Goal: Task Accomplishment & Management: Complete application form

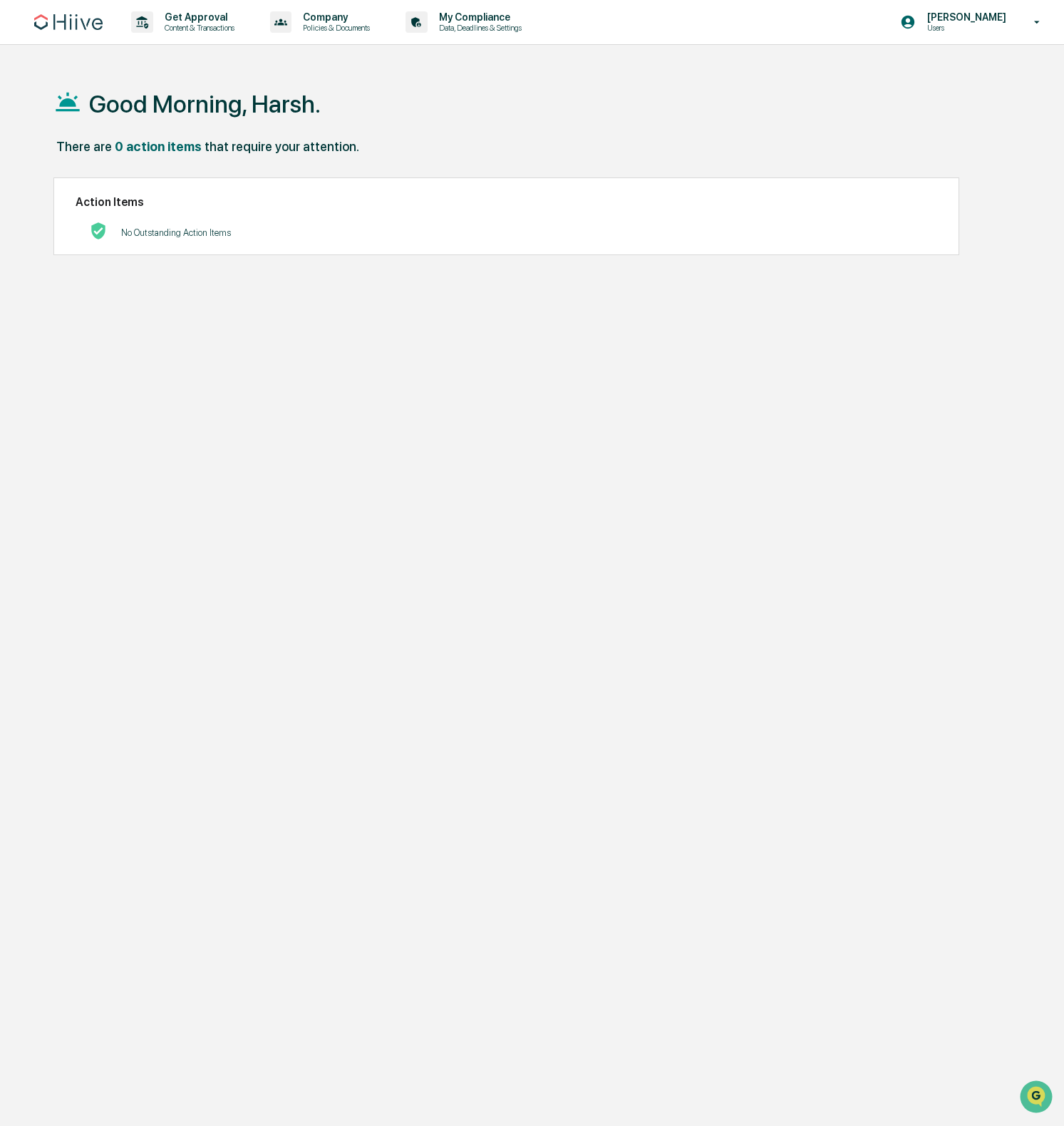
click at [211, 118] on h1 "Good Morning, Harsh." at bounding box center [204, 104] width 231 height 29
click at [237, 25] on p "Content & Transactions" at bounding box center [197, 27] width 88 height 10
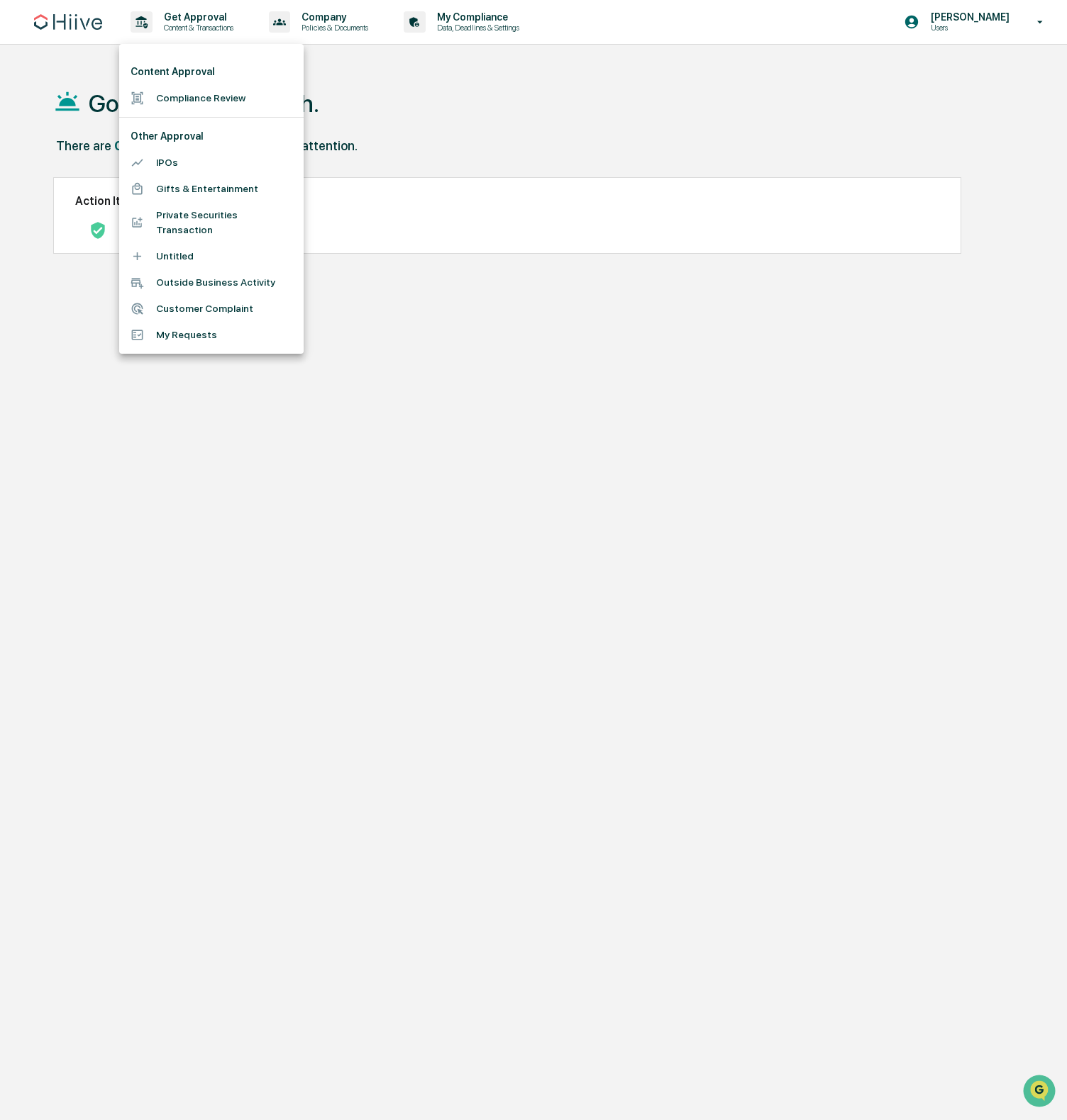
click at [212, 92] on li "Compliance Review" at bounding box center [211, 98] width 184 height 26
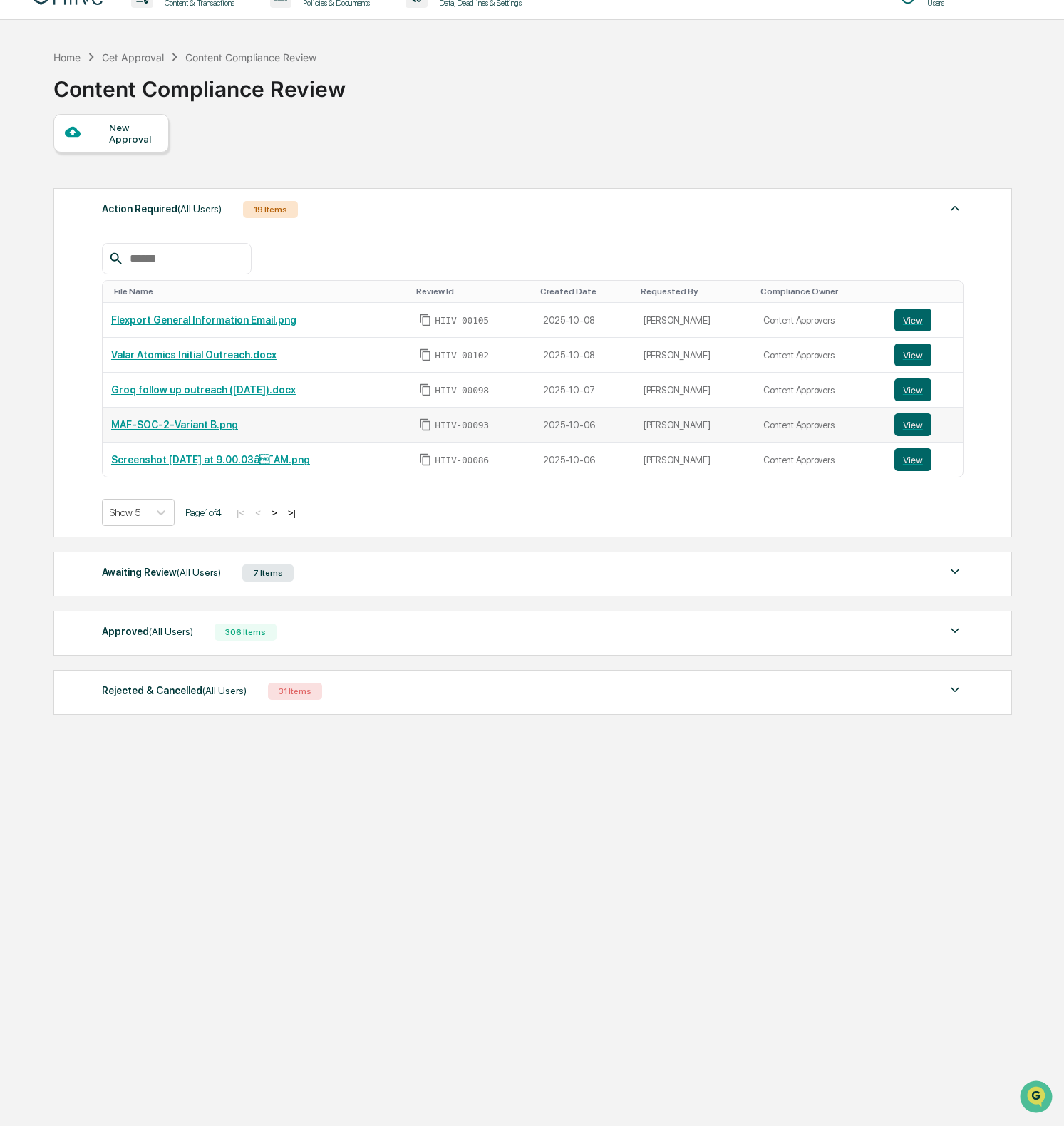
scroll to position [26, 0]
click at [520, 567] on div "Awaiting Review (All Users) 7 Items" at bounding box center [532, 572] width 861 height 20
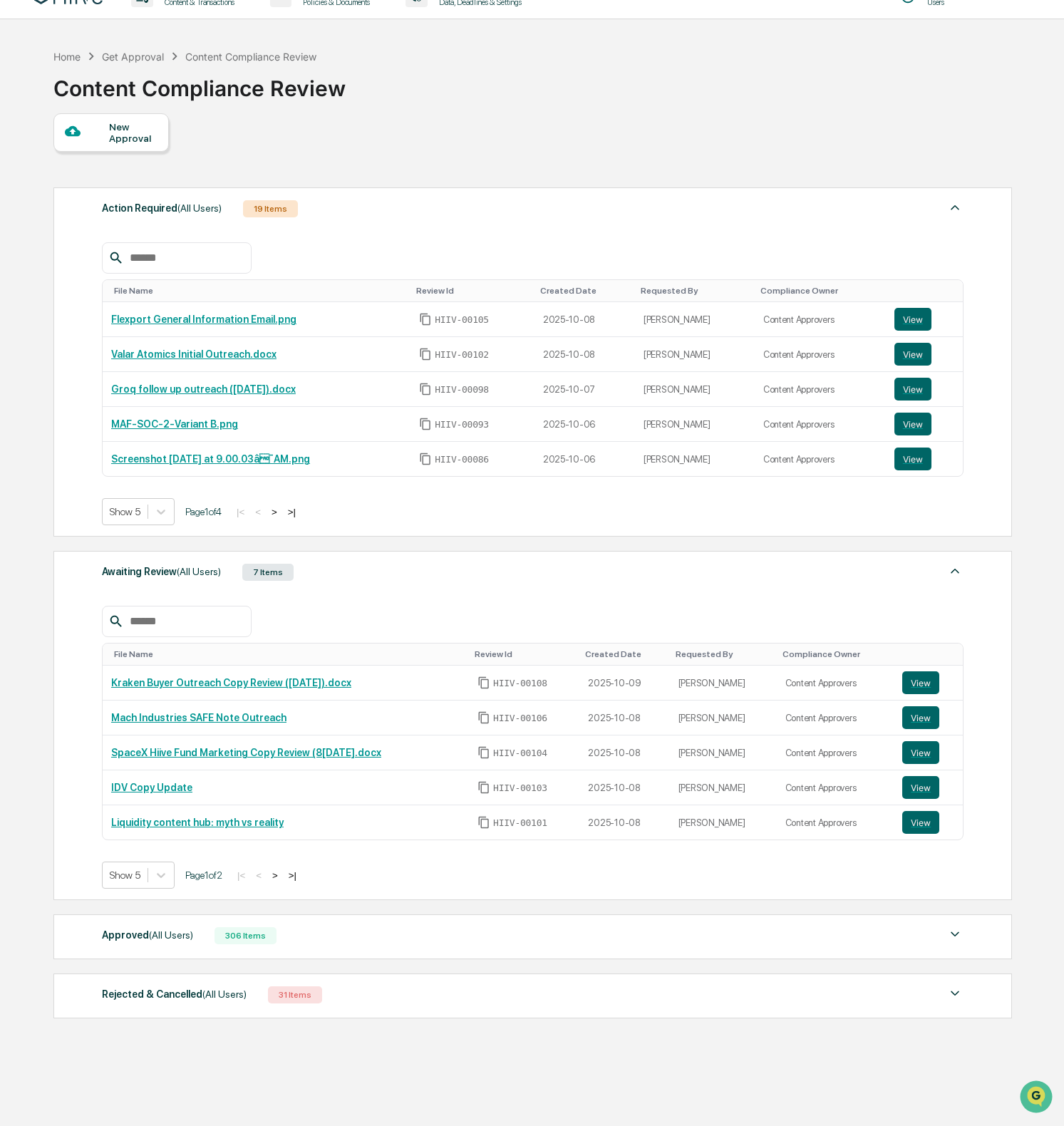
click at [523, 556] on div "Awaiting Review (All Users) 7 Items File Name Review Id Created Date Requested …" at bounding box center [533, 726] width 959 height 349
click at [147, 127] on div "New Approval" at bounding box center [133, 132] width 48 height 22
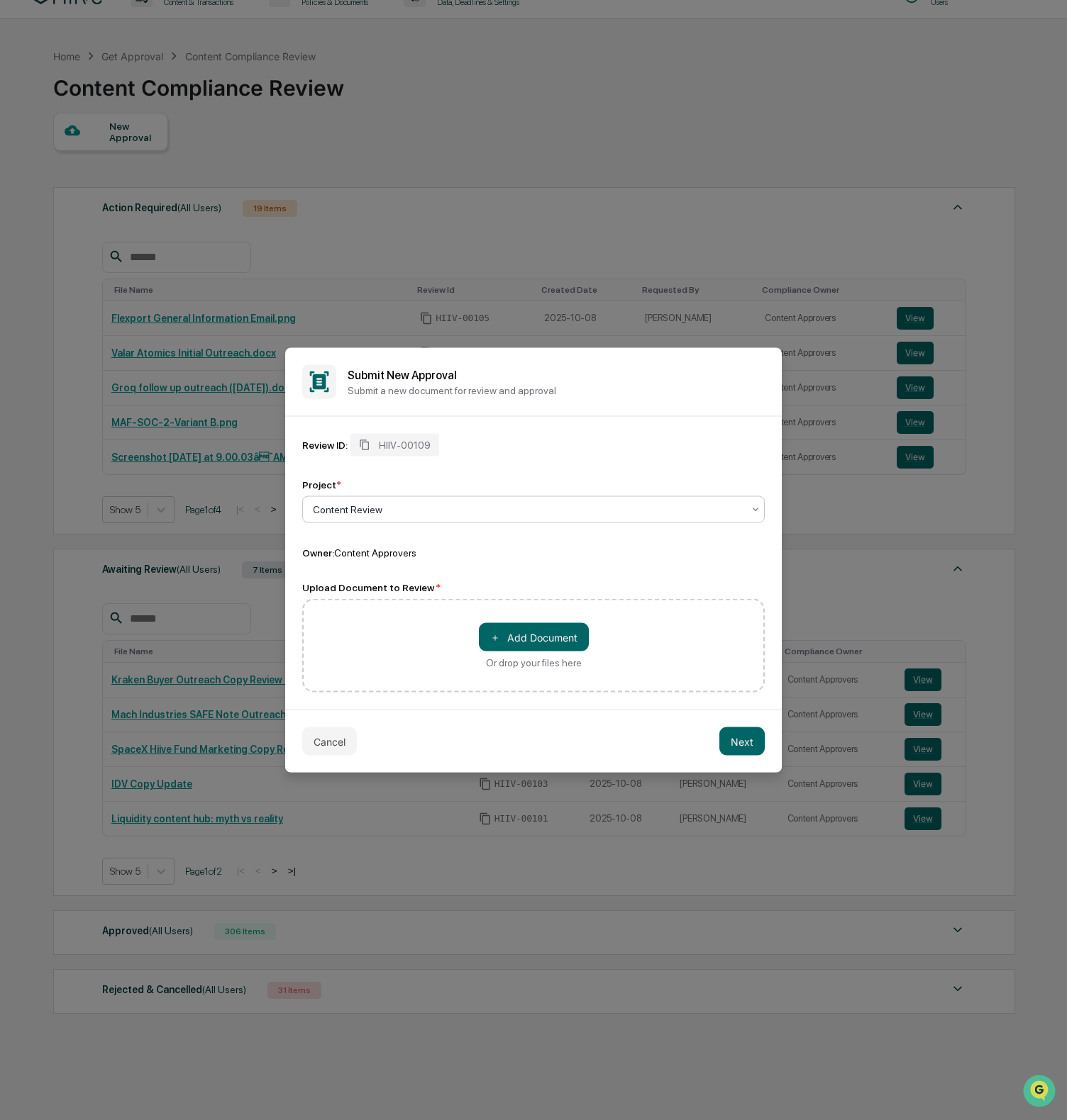
click at [371, 500] on div "Content Review" at bounding box center [528, 510] width 444 height 20
click at [421, 615] on div "＋ Add Document Or drop your files here" at bounding box center [533, 646] width 462 height 94
click at [422, 578] on div "Review ID: HIIV-00109 Project * Content Review Owner: Content Approvers Upload …" at bounding box center [533, 563] width 462 height 259
click at [449, 506] on div at bounding box center [528, 510] width 430 height 14
click at [442, 539] on div "Content Review" at bounding box center [533, 544] width 461 height 29
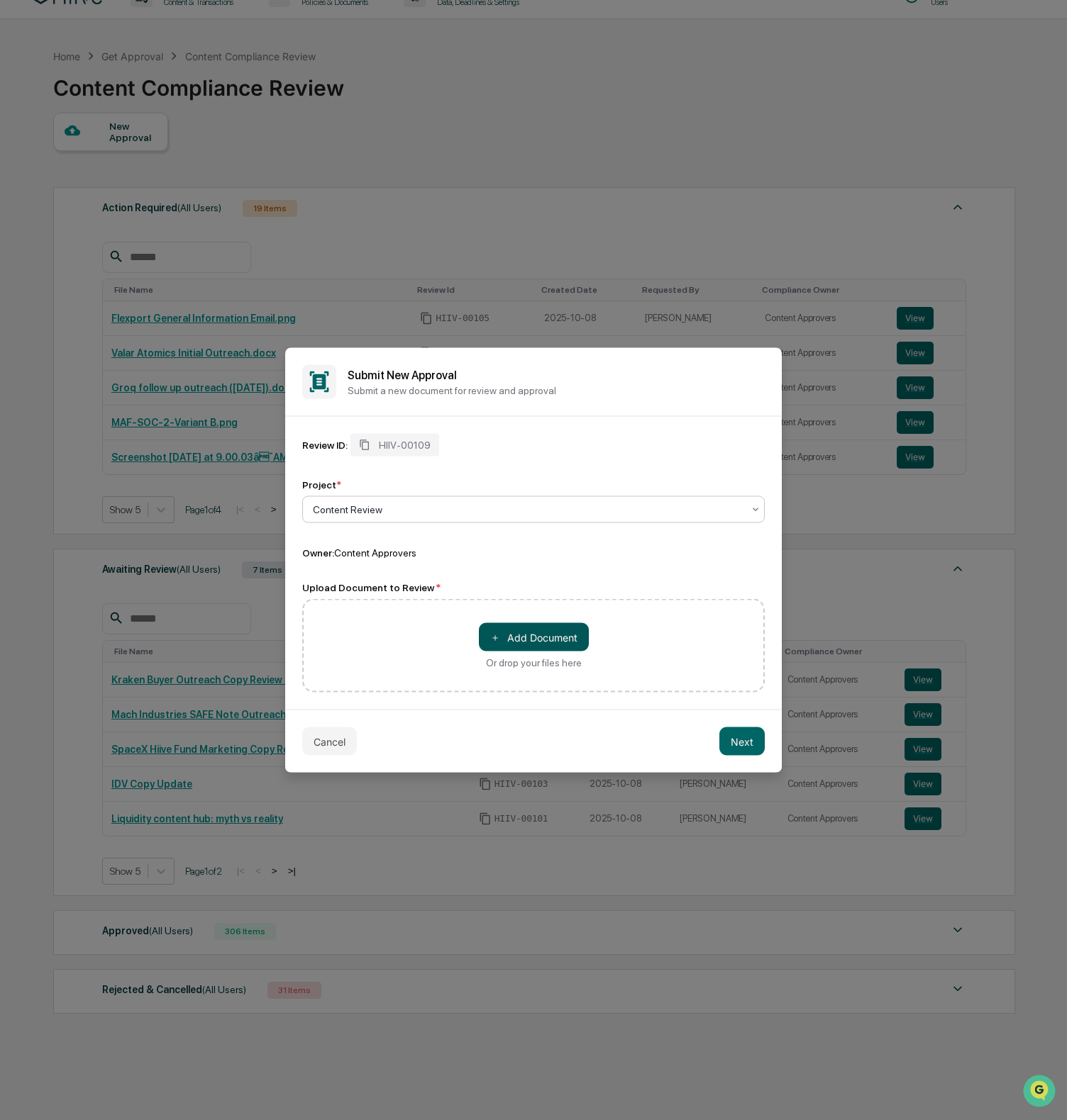
click at [543, 636] on button "＋ Add Document" at bounding box center [534, 637] width 110 height 29
click at [425, 542] on div "Review ID: HIIV-00109 Project * Content Review Owner: Content Approvers" at bounding box center [533, 497] width 462 height 126
click at [500, 643] on button "＋ Add Document" at bounding box center [534, 637] width 110 height 29
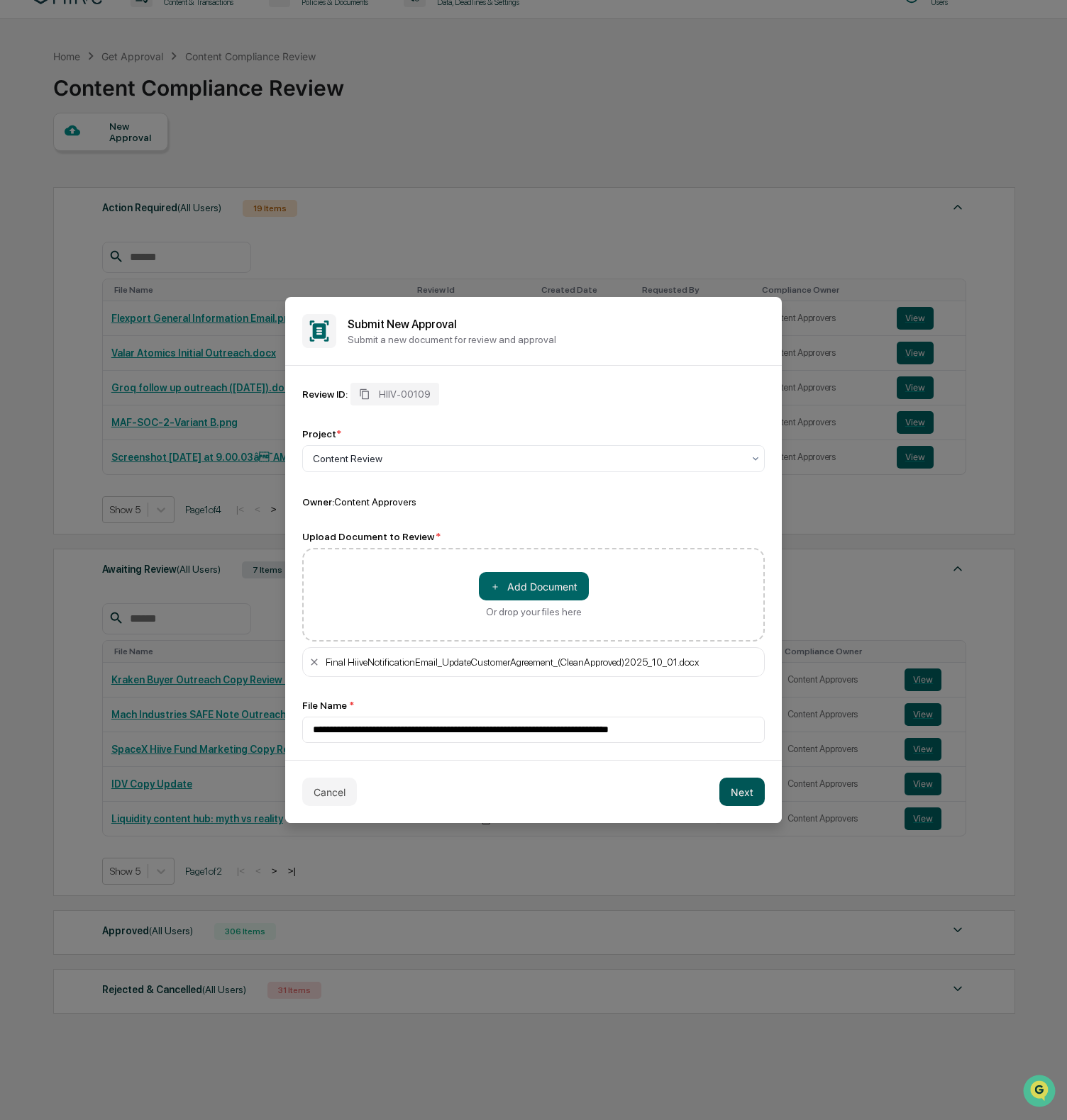
click at [739, 790] on button "Next" at bounding box center [742, 793] width 45 height 29
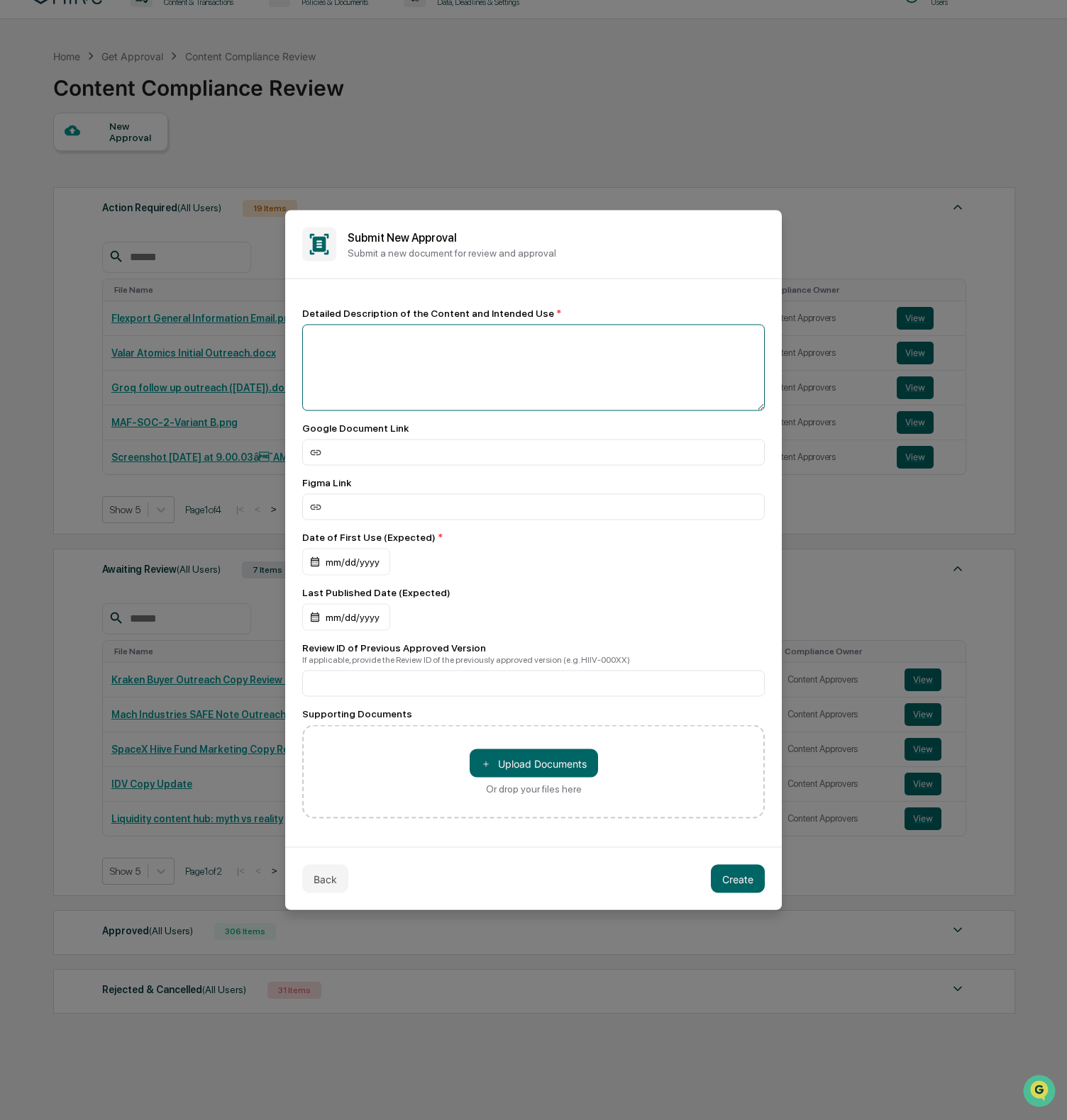
click at [423, 346] on textarea at bounding box center [533, 368] width 462 height 87
click at [641, 339] on textarea "**********" at bounding box center [533, 368] width 462 height 87
click at [648, 337] on textarea "**********" at bounding box center [533, 368] width 462 height 87
drag, startPoint x: 649, startPoint y: 339, endPoint x: 340, endPoint y: 558, distance: 378.7
click at [340, 558] on div "**********" at bounding box center [533, 563] width 462 height 511
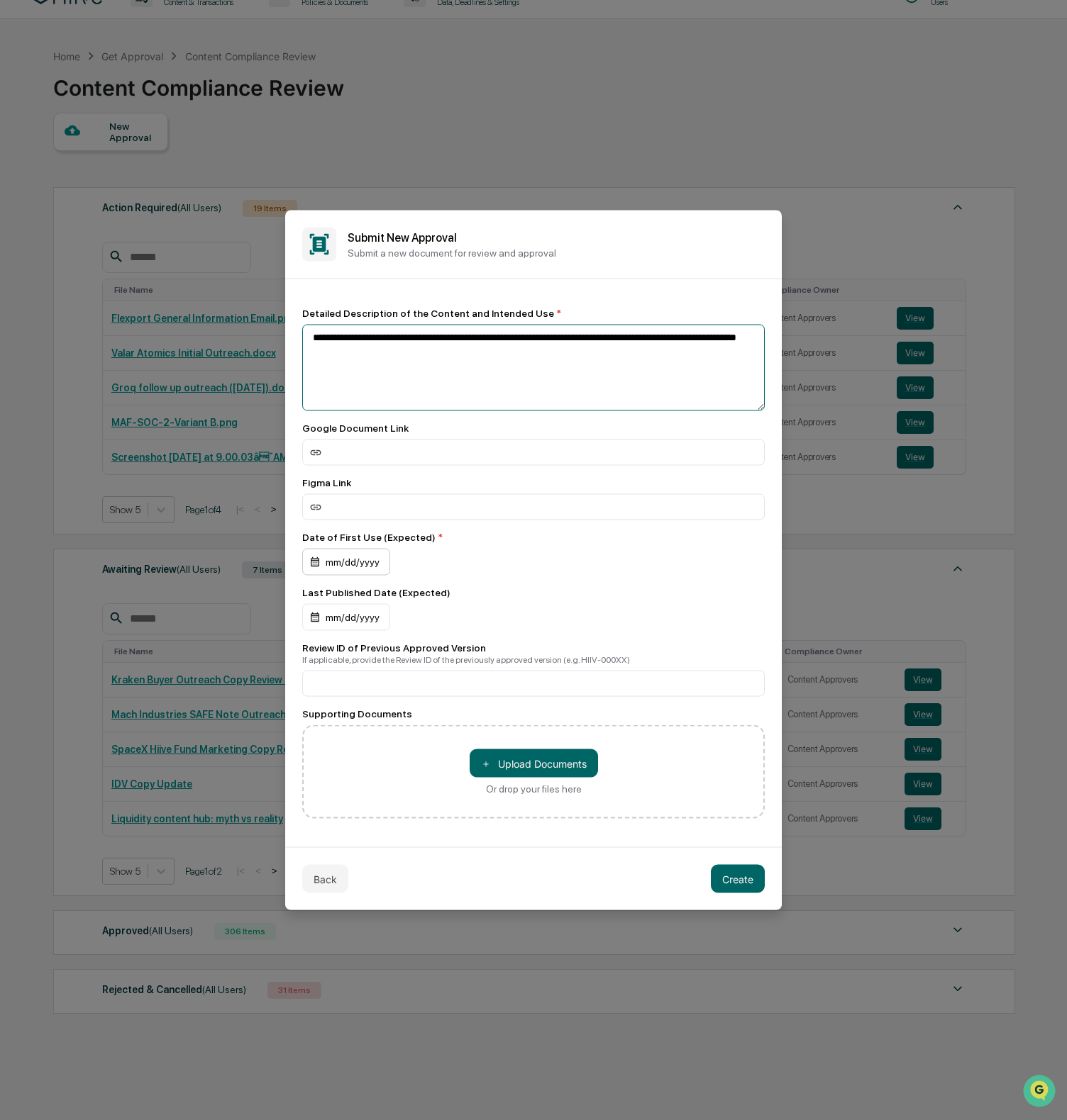
type textarea "**********"
click at [343, 558] on div "mm/dd/yyyy" at bounding box center [346, 562] width 88 height 27
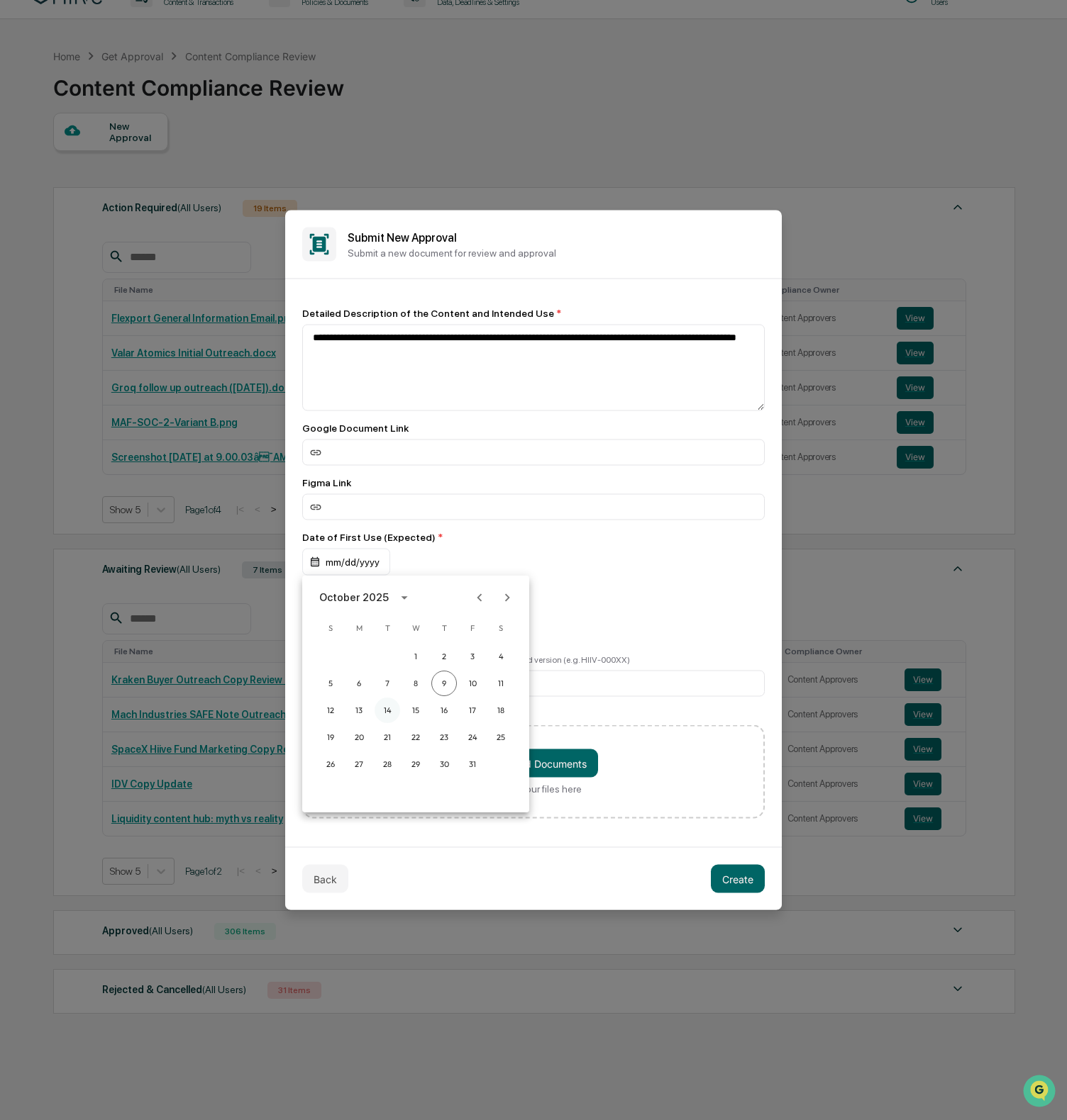
click at [390, 717] on button "14" at bounding box center [387, 711] width 25 height 25
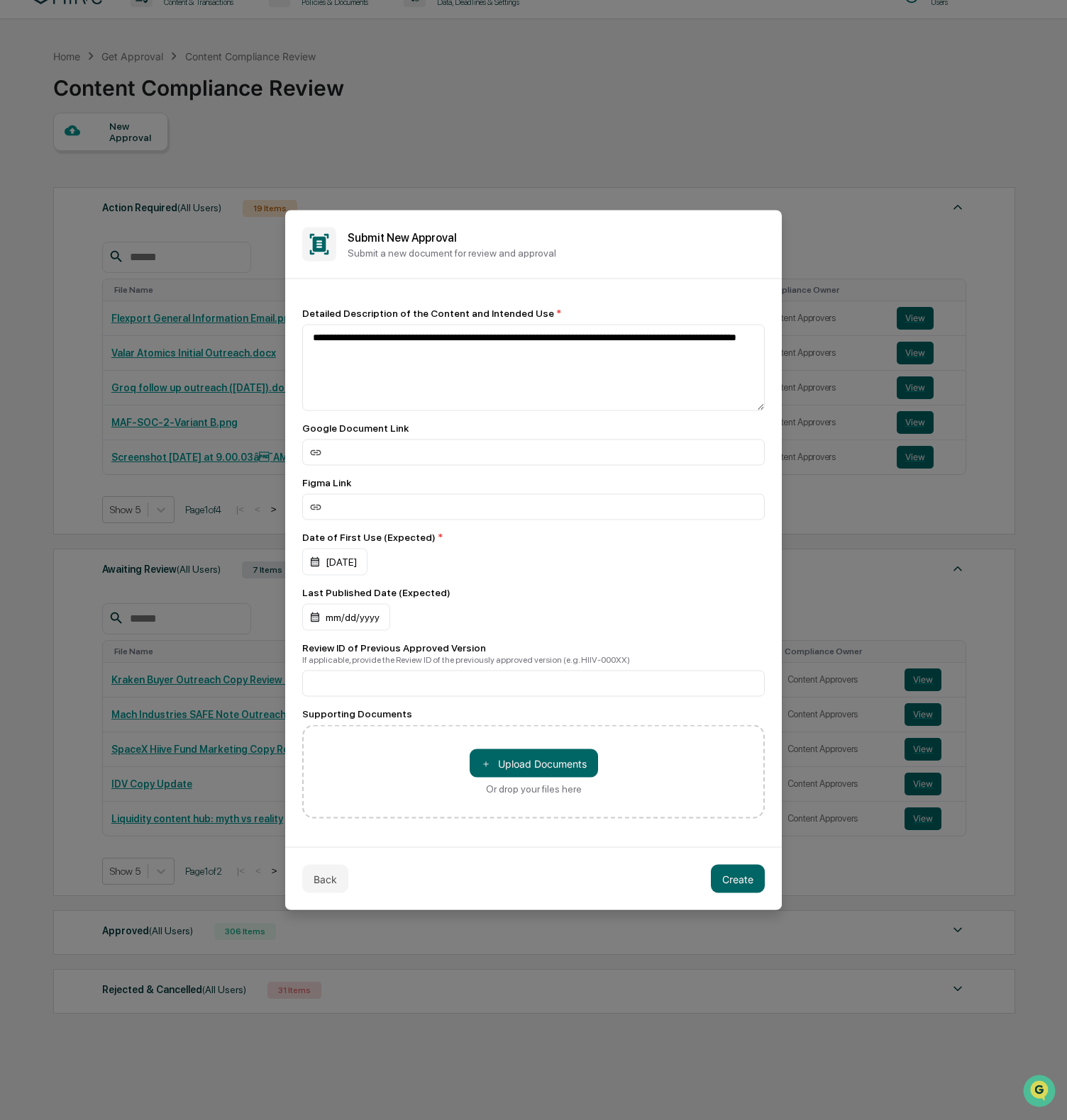
click at [488, 593] on div "Last Published Date (Expected)" at bounding box center [533, 593] width 462 height 11
click at [735, 879] on button "Create" at bounding box center [738, 879] width 54 height 29
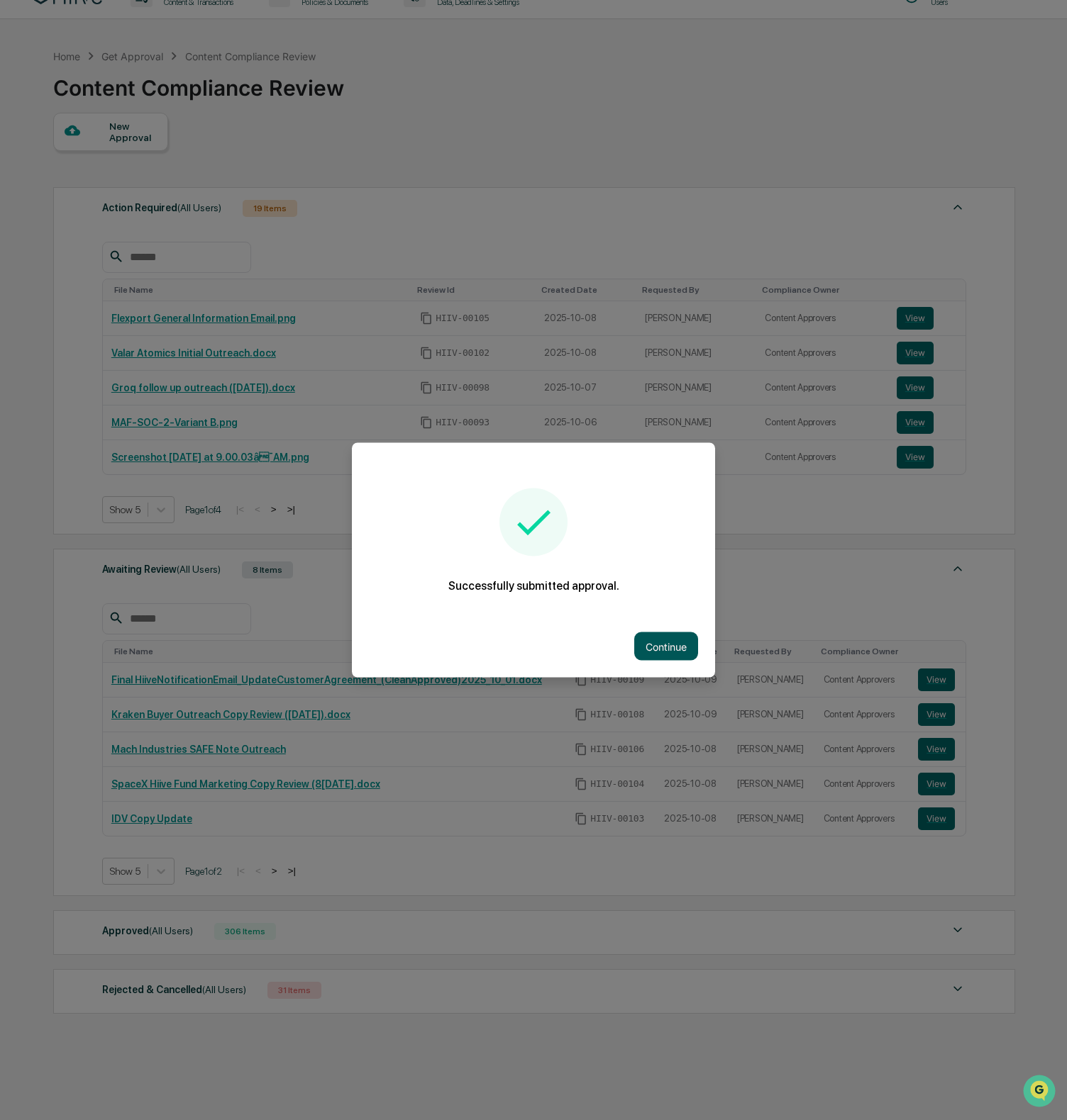
click at [662, 636] on button "Continue" at bounding box center [666, 647] width 64 height 29
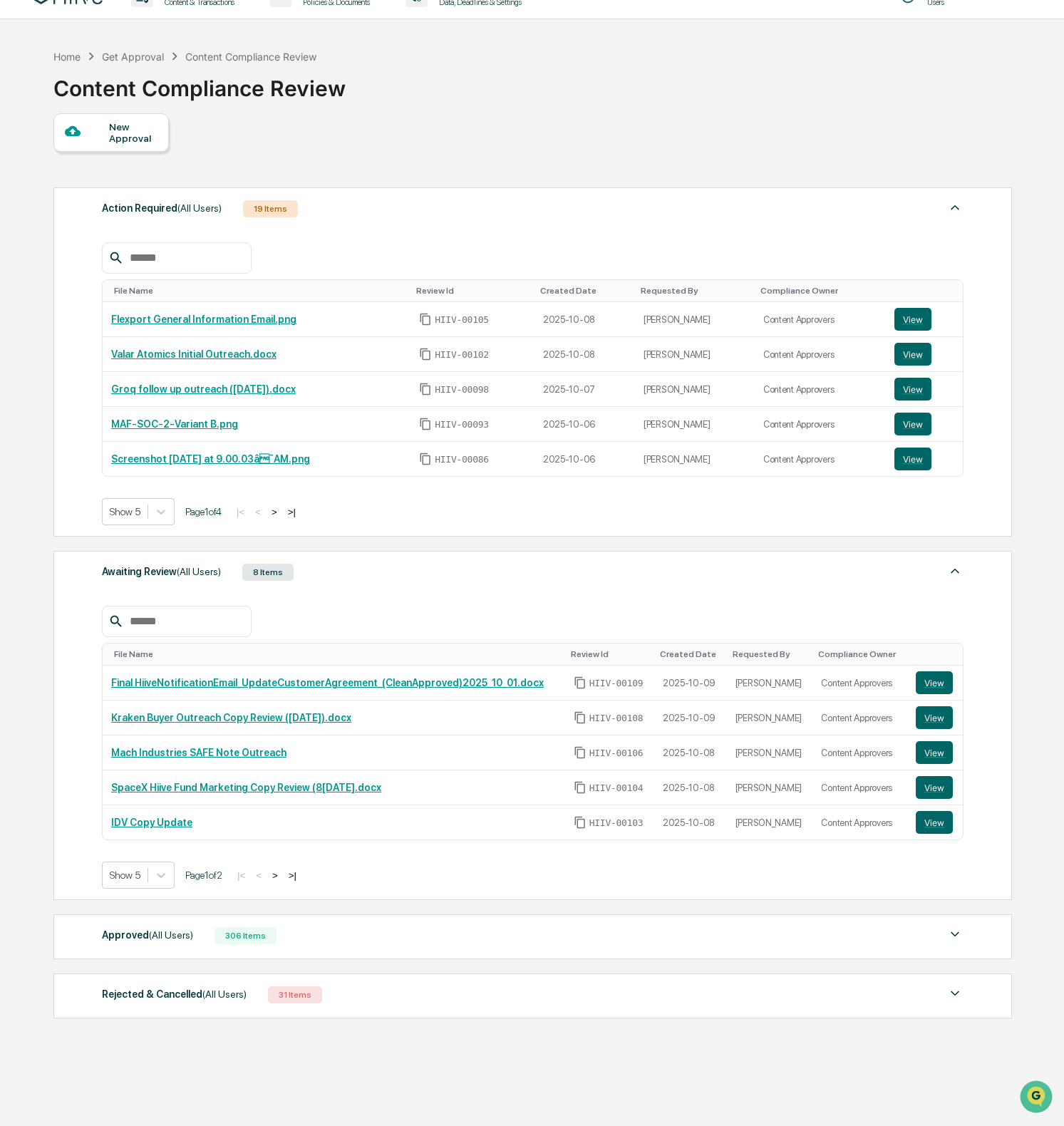
click at [129, 133] on div "New Approval" at bounding box center [133, 132] width 48 height 22
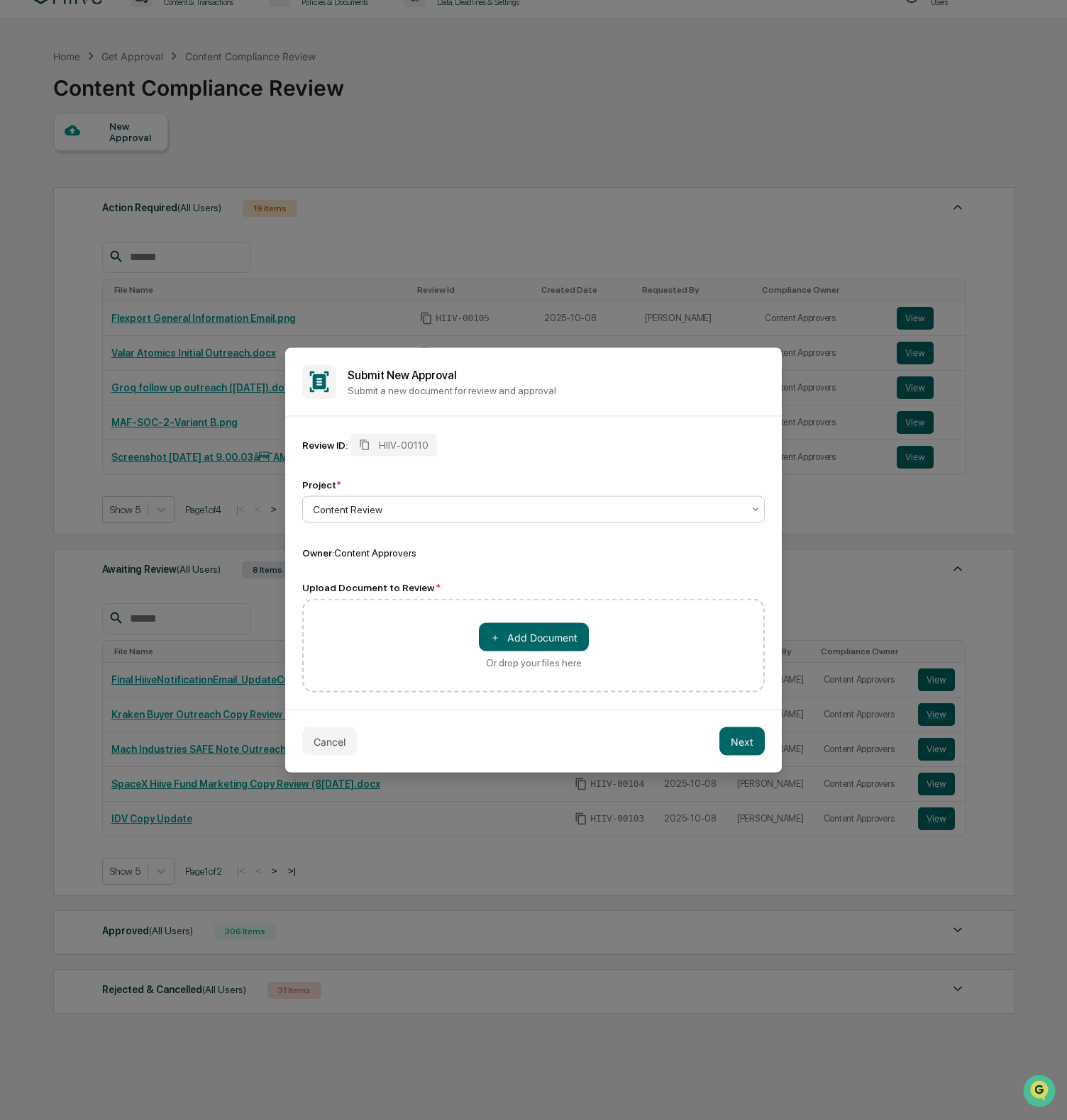
click at [368, 510] on div at bounding box center [528, 510] width 430 height 14
click at [354, 670] on div "＋ Add Document Or drop your files here" at bounding box center [533, 646] width 462 height 94
click at [519, 633] on button "＋ Add Document" at bounding box center [534, 637] width 110 height 29
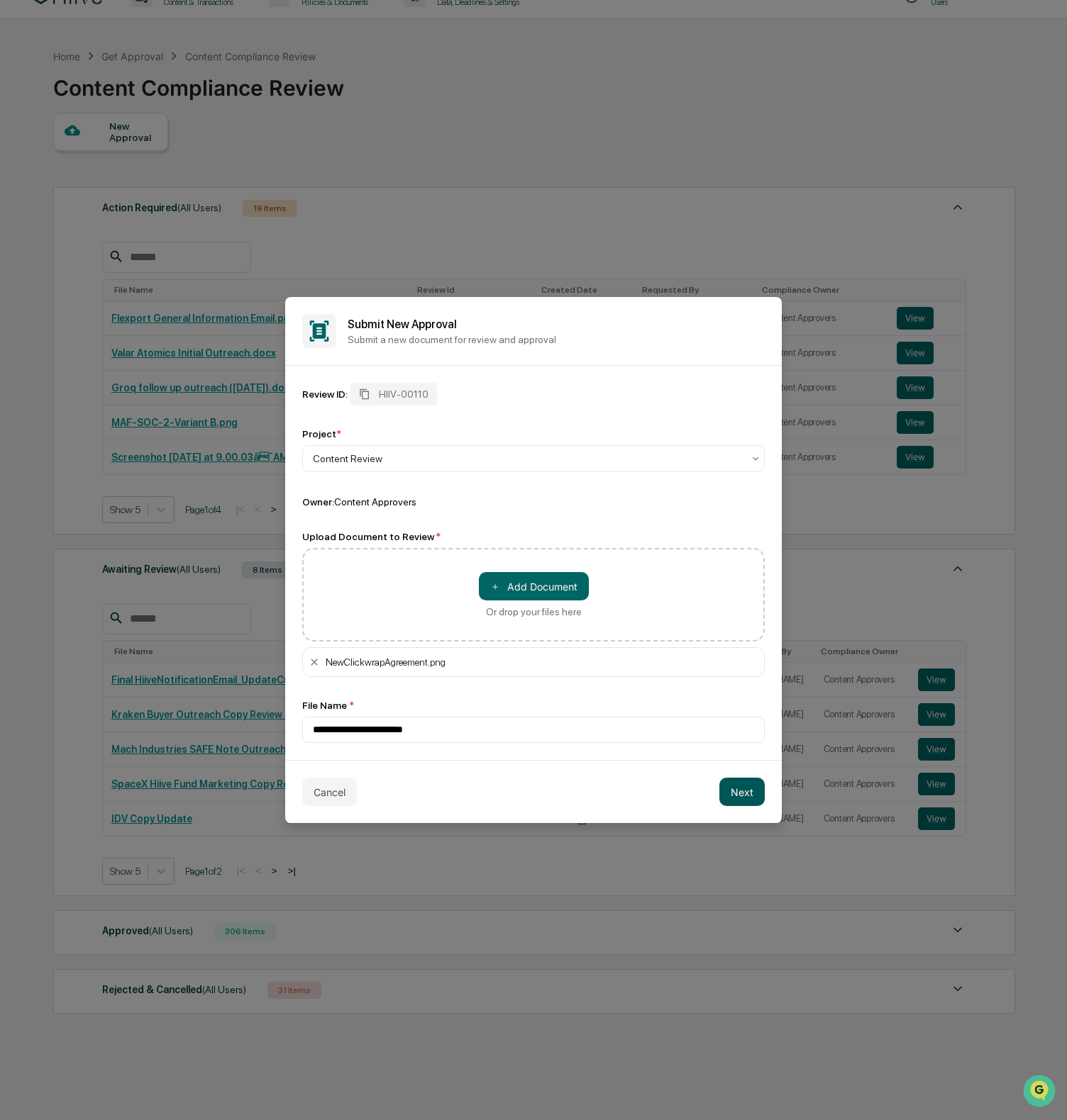
click at [742, 796] on button "Next" at bounding box center [742, 793] width 45 height 29
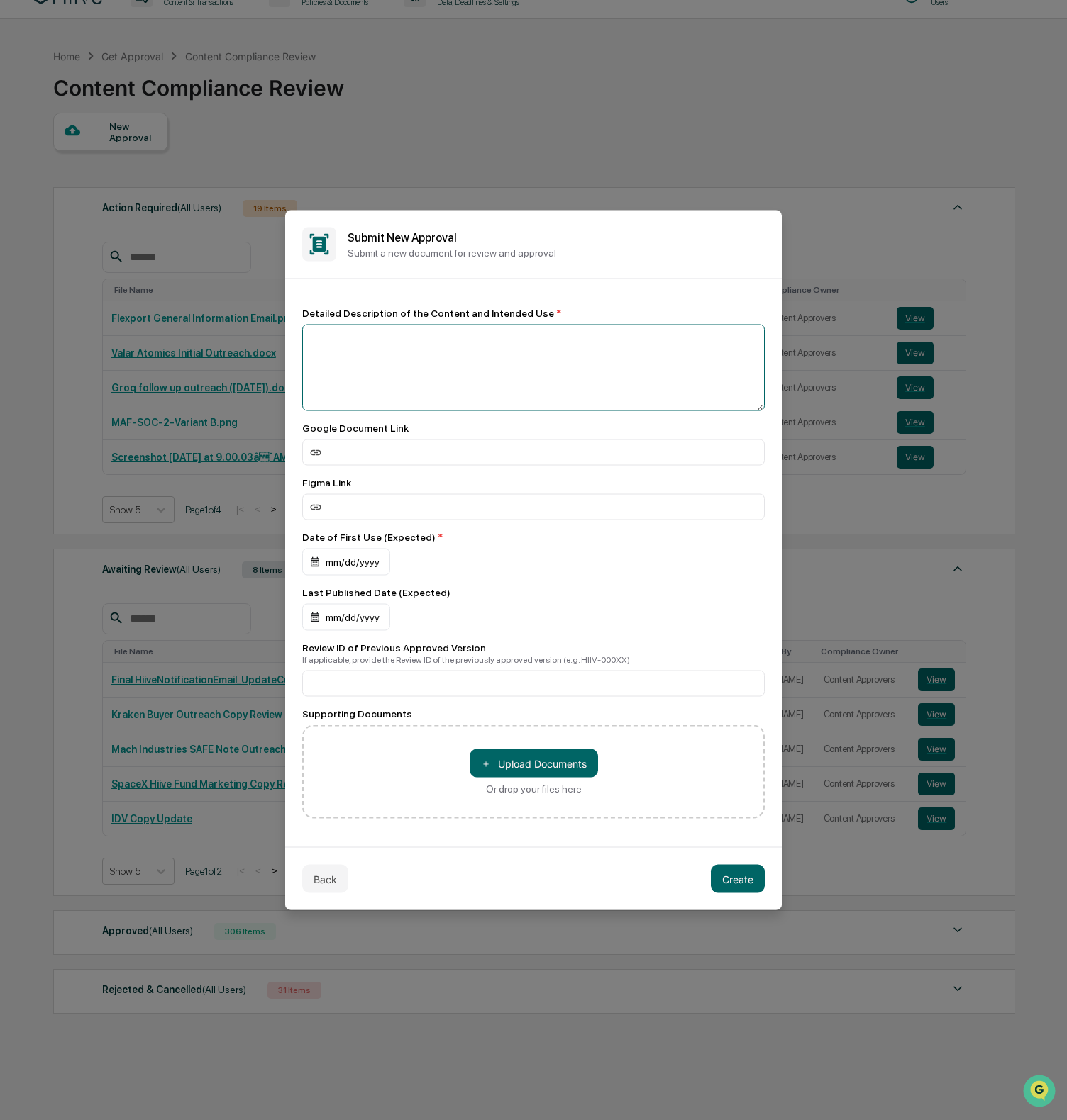
click at [382, 326] on textarea at bounding box center [533, 368] width 462 height 87
click at [433, 334] on textarea "**********" at bounding box center [533, 368] width 462 height 87
click at [438, 335] on textarea "**********" at bounding box center [533, 368] width 462 height 87
drag, startPoint x: 626, startPoint y: 322, endPoint x: 604, endPoint y: 335, distance: 25.6
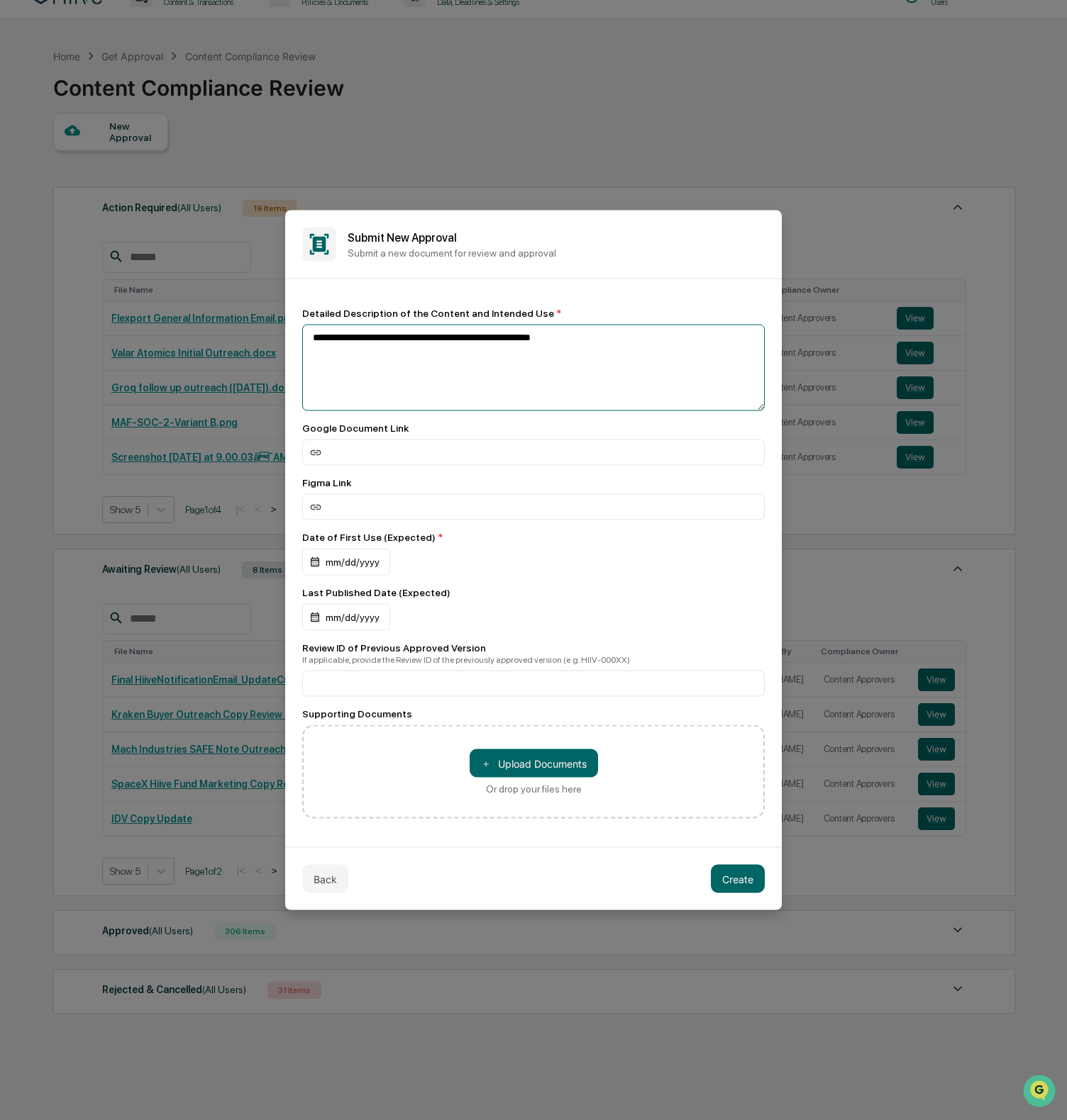
click at [602, 336] on textarea "**********" at bounding box center [533, 368] width 462 height 87
click at [610, 335] on textarea "**********" at bounding box center [533, 368] width 462 height 87
drag, startPoint x: 610, startPoint y: 335, endPoint x: 527, endPoint y: 335, distance: 83.0
click at [527, 335] on textarea "**********" at bounding box center [533, 368] width 462 height 87
type textarea "**********"
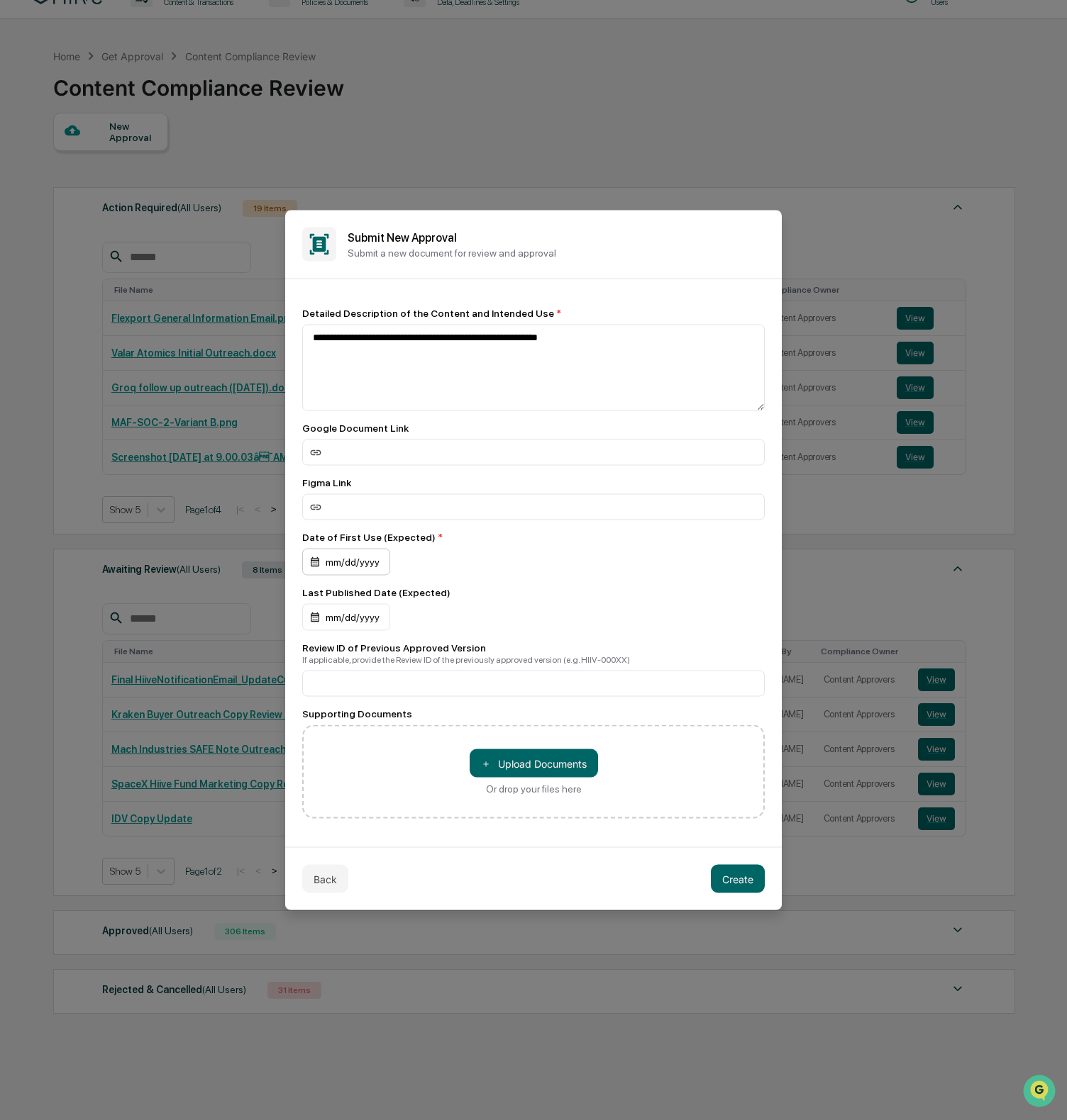
click at [308, 555] on div "mm/dd/yyyy" at bounding box center [346, 562] width 88 height 27
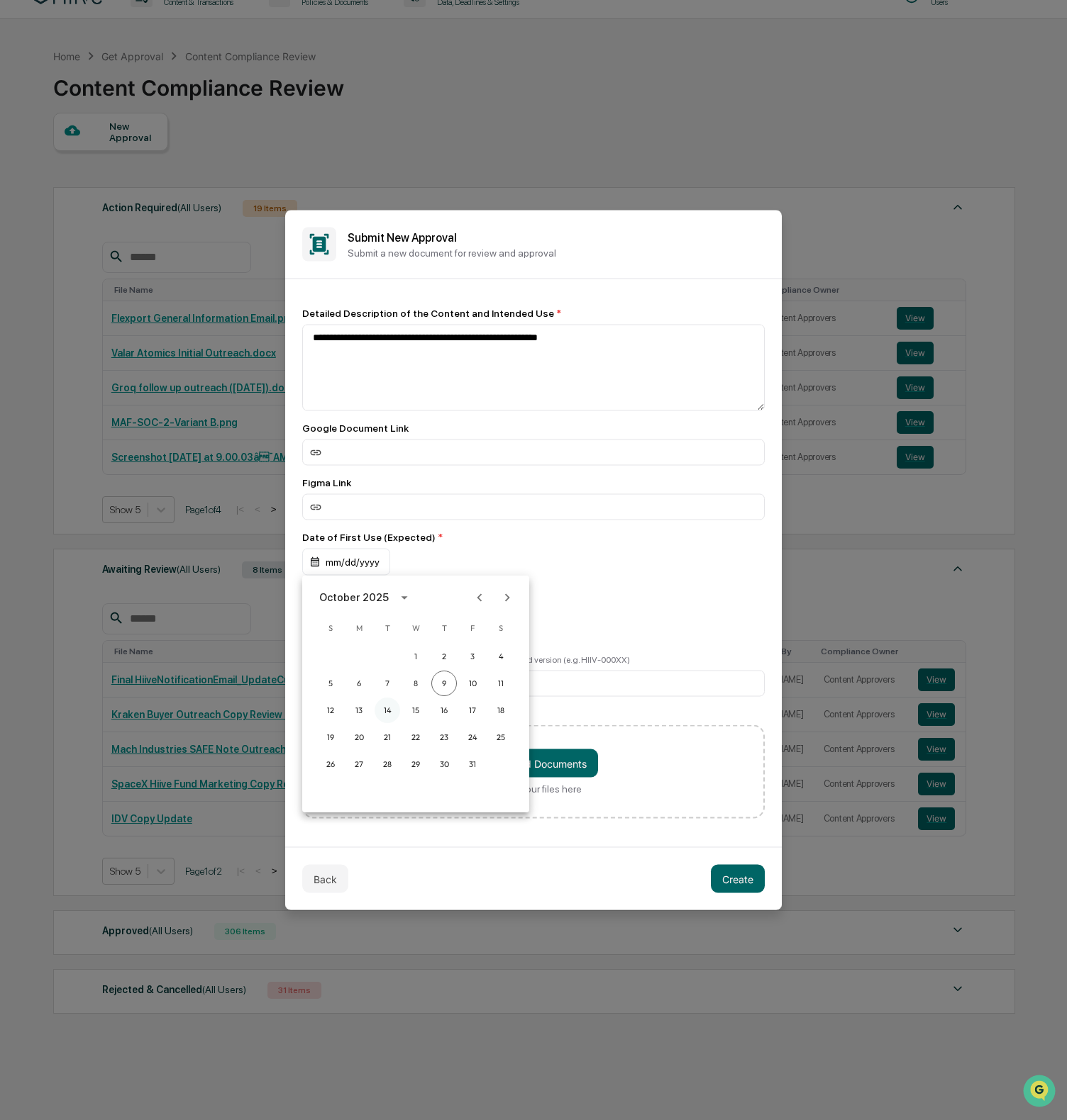
click at [393, 717] on button "14" at bounding box center [387, 711] width 25 height 25
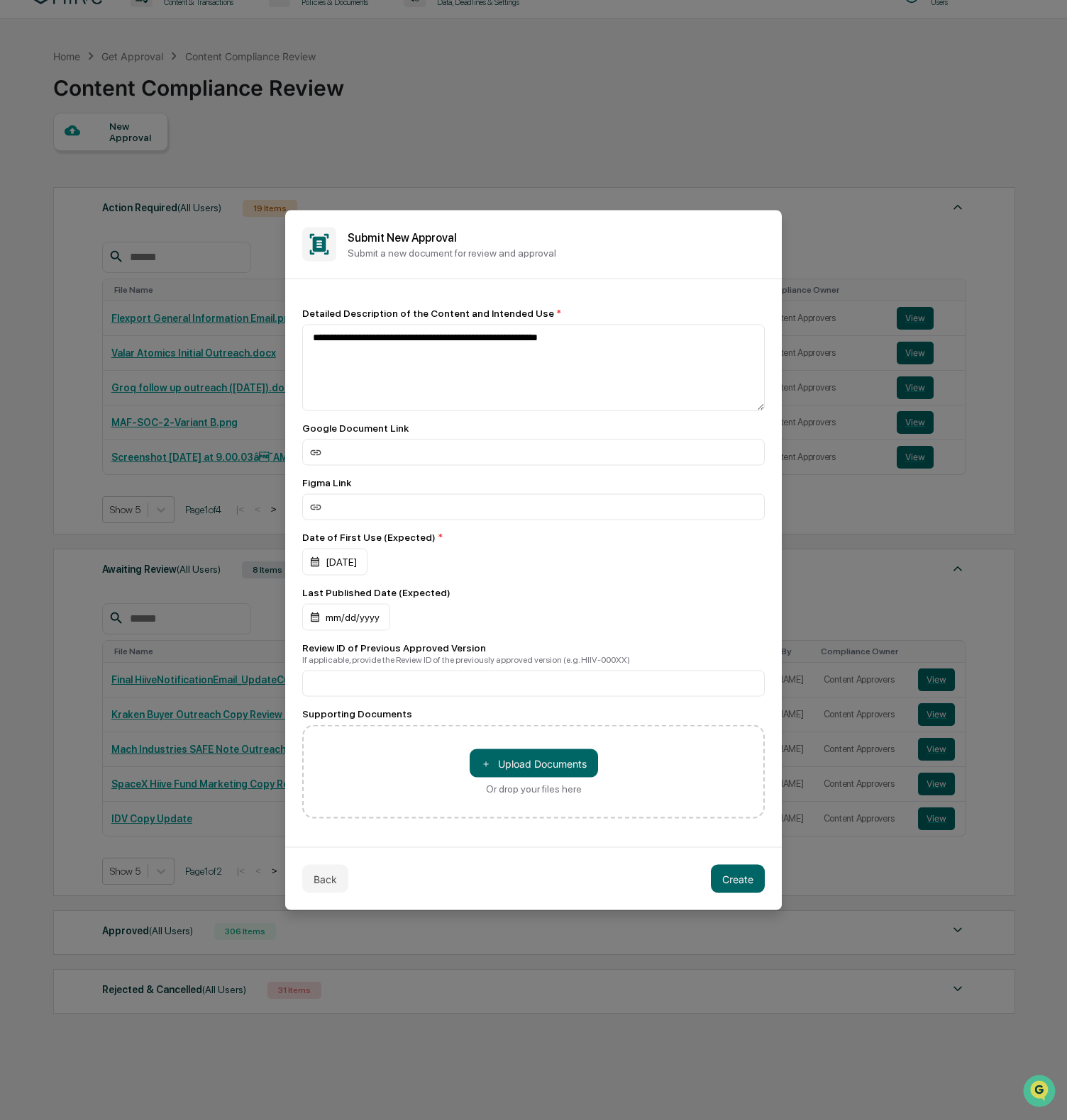
click at [658, 629] on div "mm/dd/yyyy" at bounding box center [533, 617] width 462 height 27
click at [724, 877] on button "Create" at bounding box center [738, 879] width 54 height 29
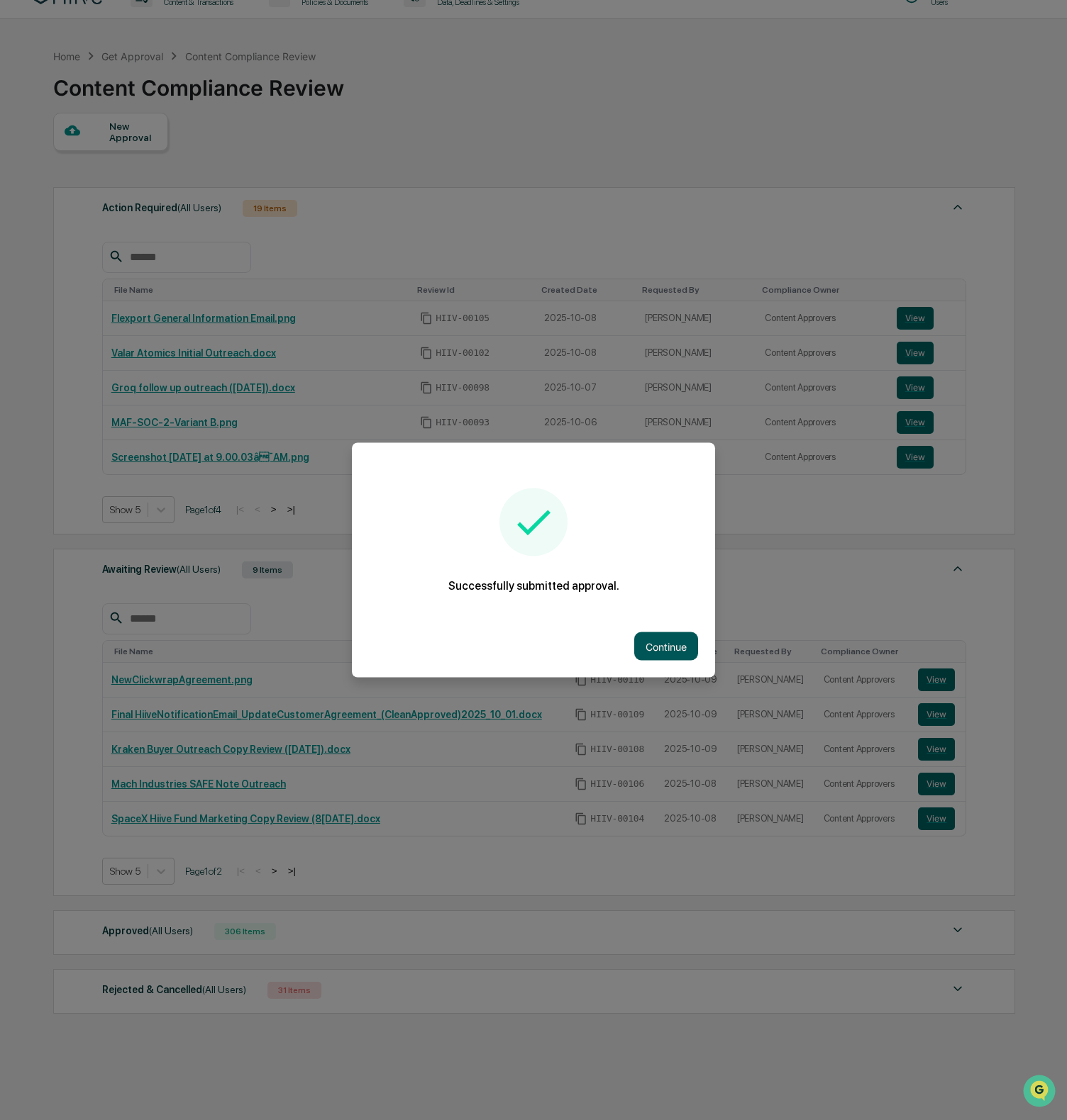
click at [676, 639] on button "Continue" at bounding box center [666, 647] width 64 height 29
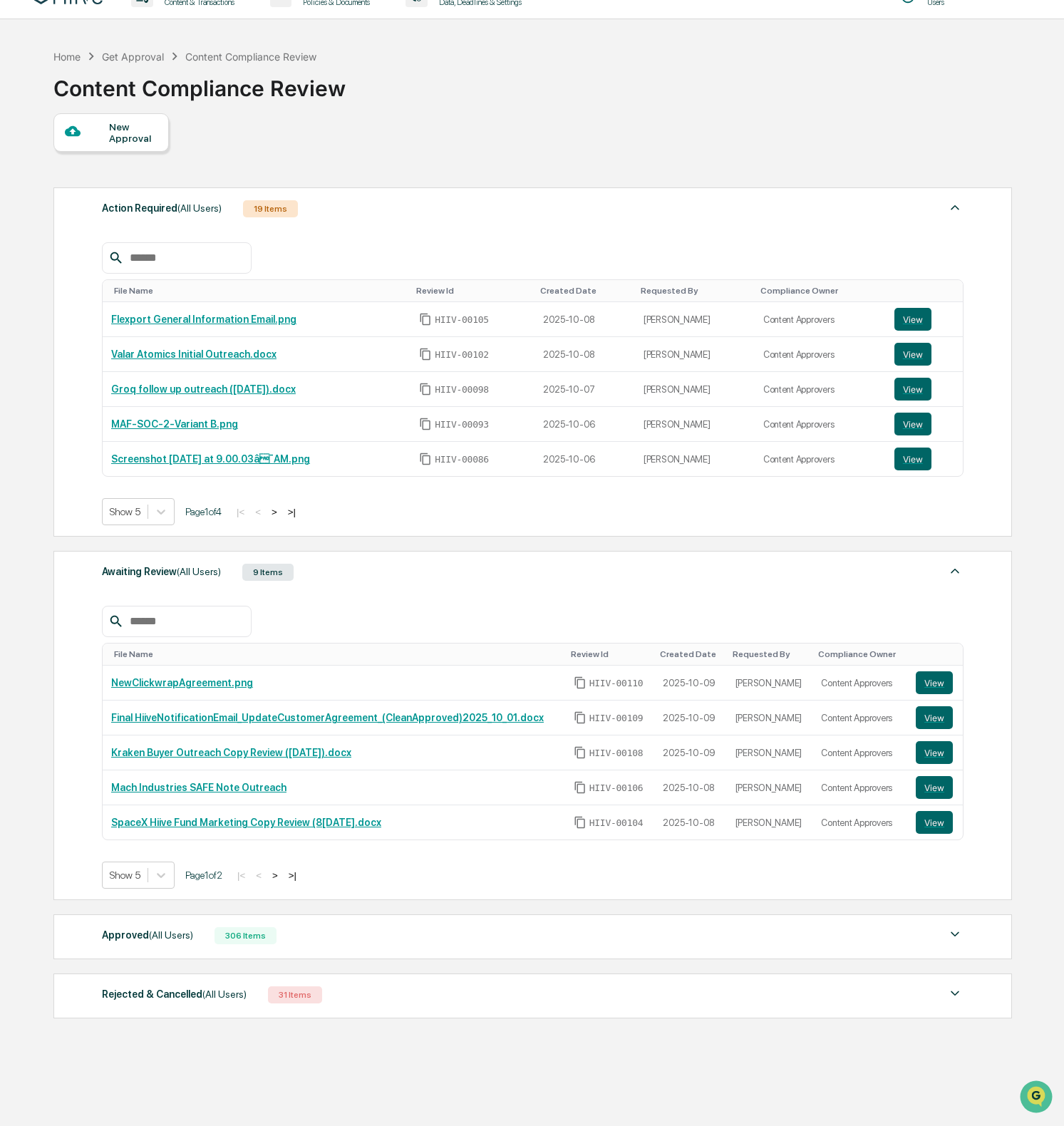
click at [844, 602] on div "File Name Review Id Created Date Requested By Compliance Owner NewClickwrapAgre…" at bounding box center [532, 737] width 861 height 304
click at [114, 139] on div "New Approval" at bounding box center [133, 132] width 48 height 22
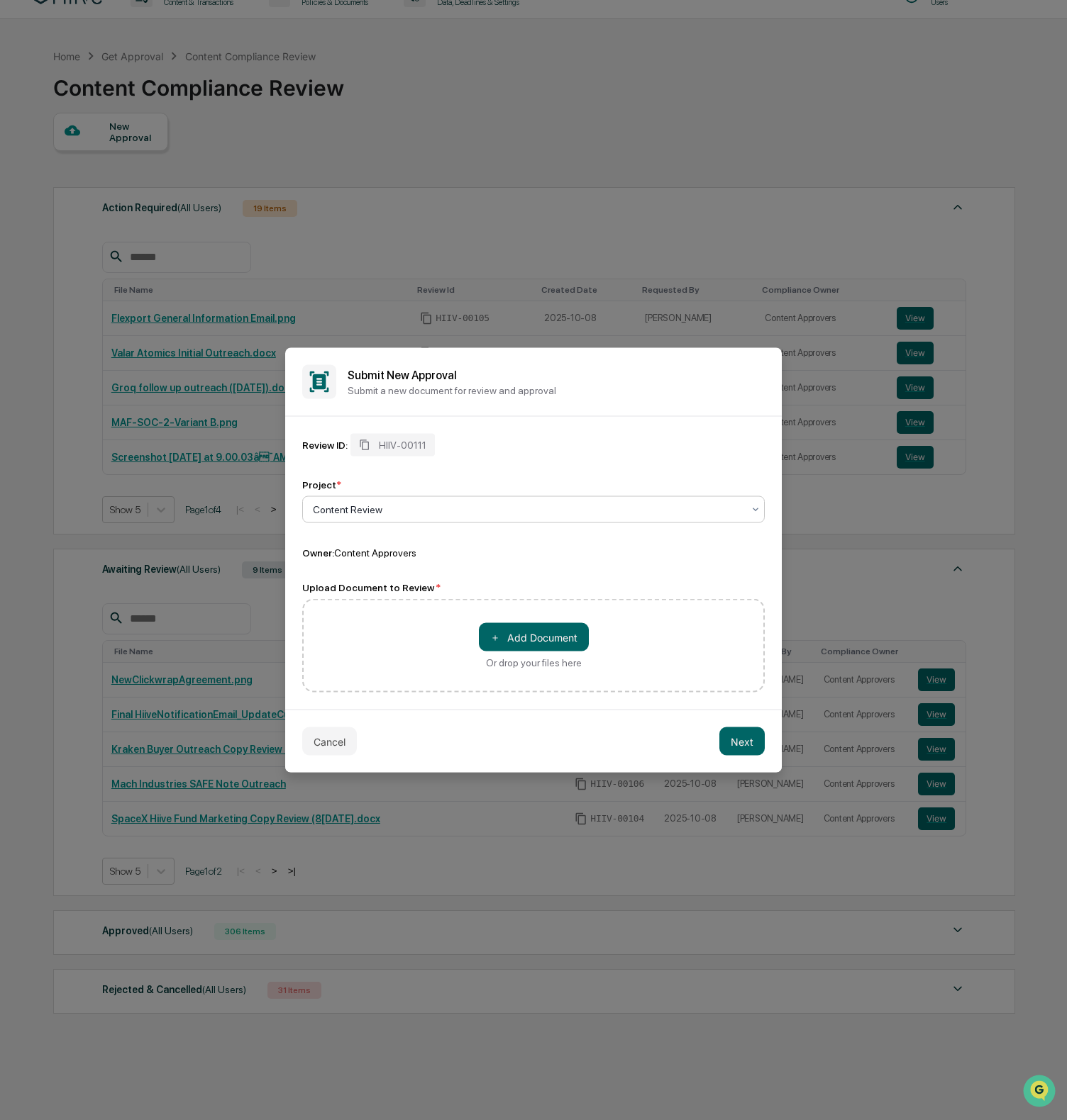
click at [369, 518] on div "Content Review" at bounding box center [528, 510] width 444 height 20
click at [559, 624] on button "＋ Add Document" at bounding box center [534, 637] width 110 height 29
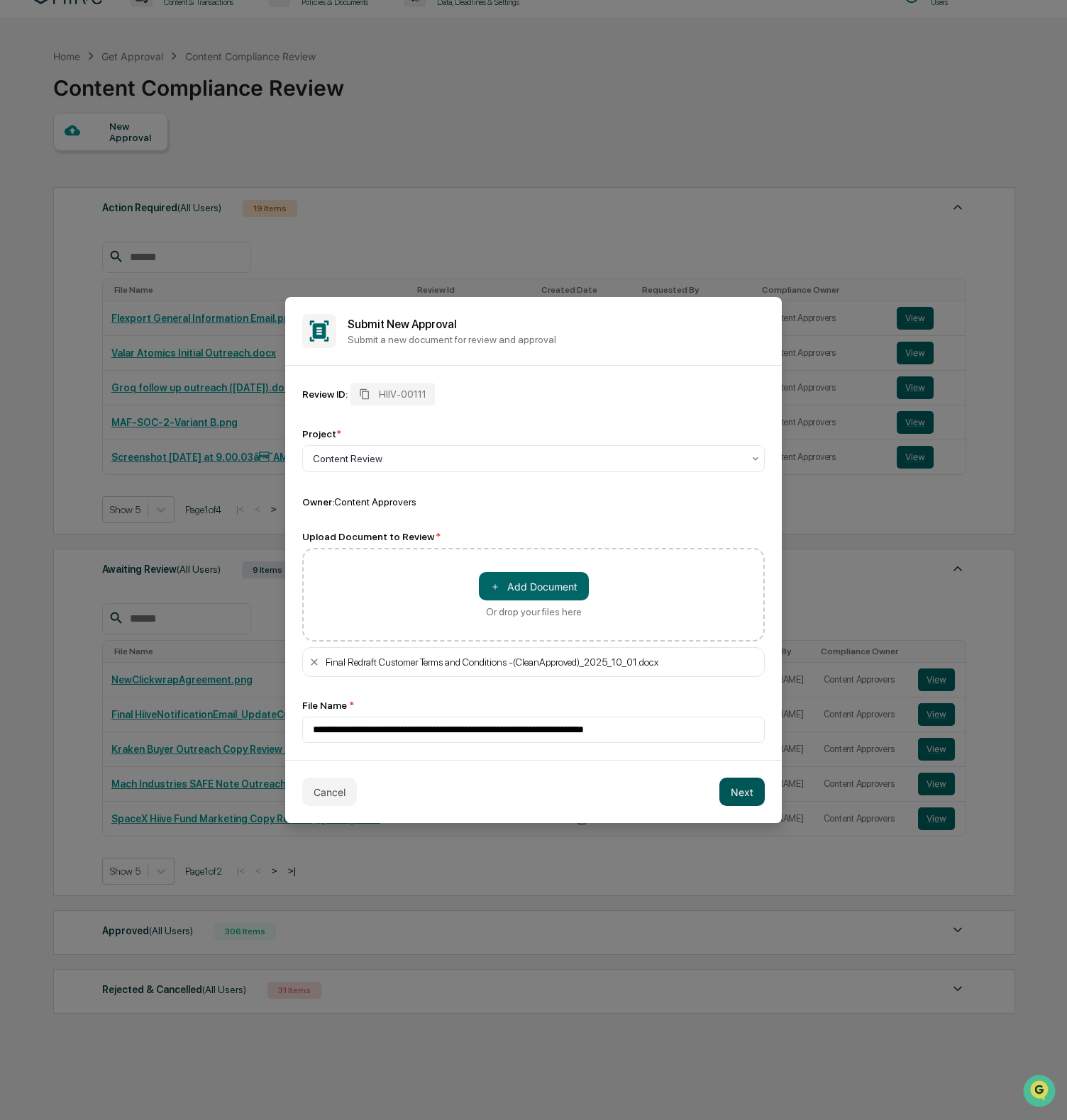
click at [751, 796] on button "Next" at bounding box center [742, 793] width 45 height 29
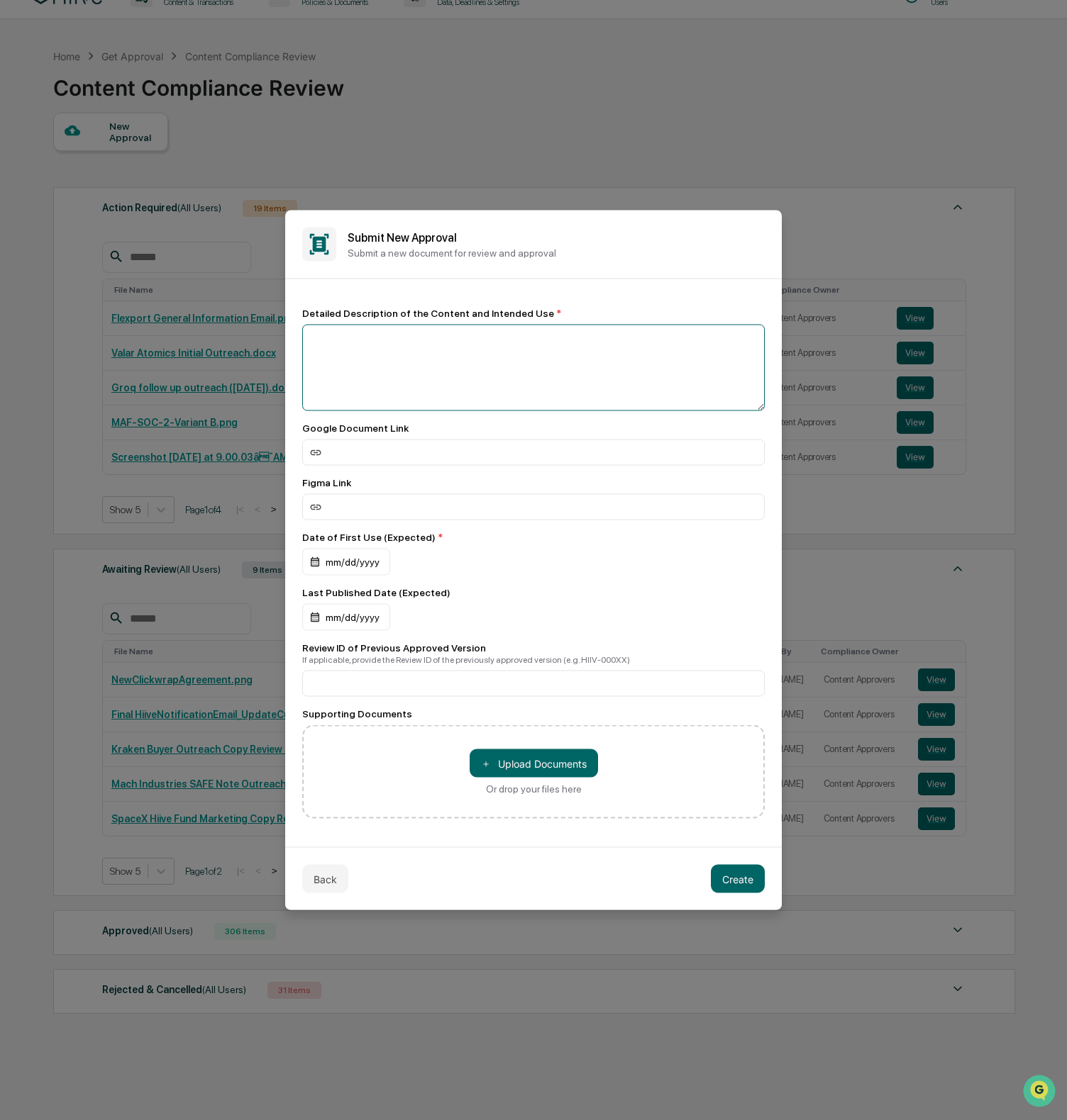
click at [441, 365] on textarea at bounding box center [533, 368] width 462 height 87
type textarea "**********"
click at [347, 566] on div "mm/dd/yyyy" at bounding box center [346, 562] width 88 height 27
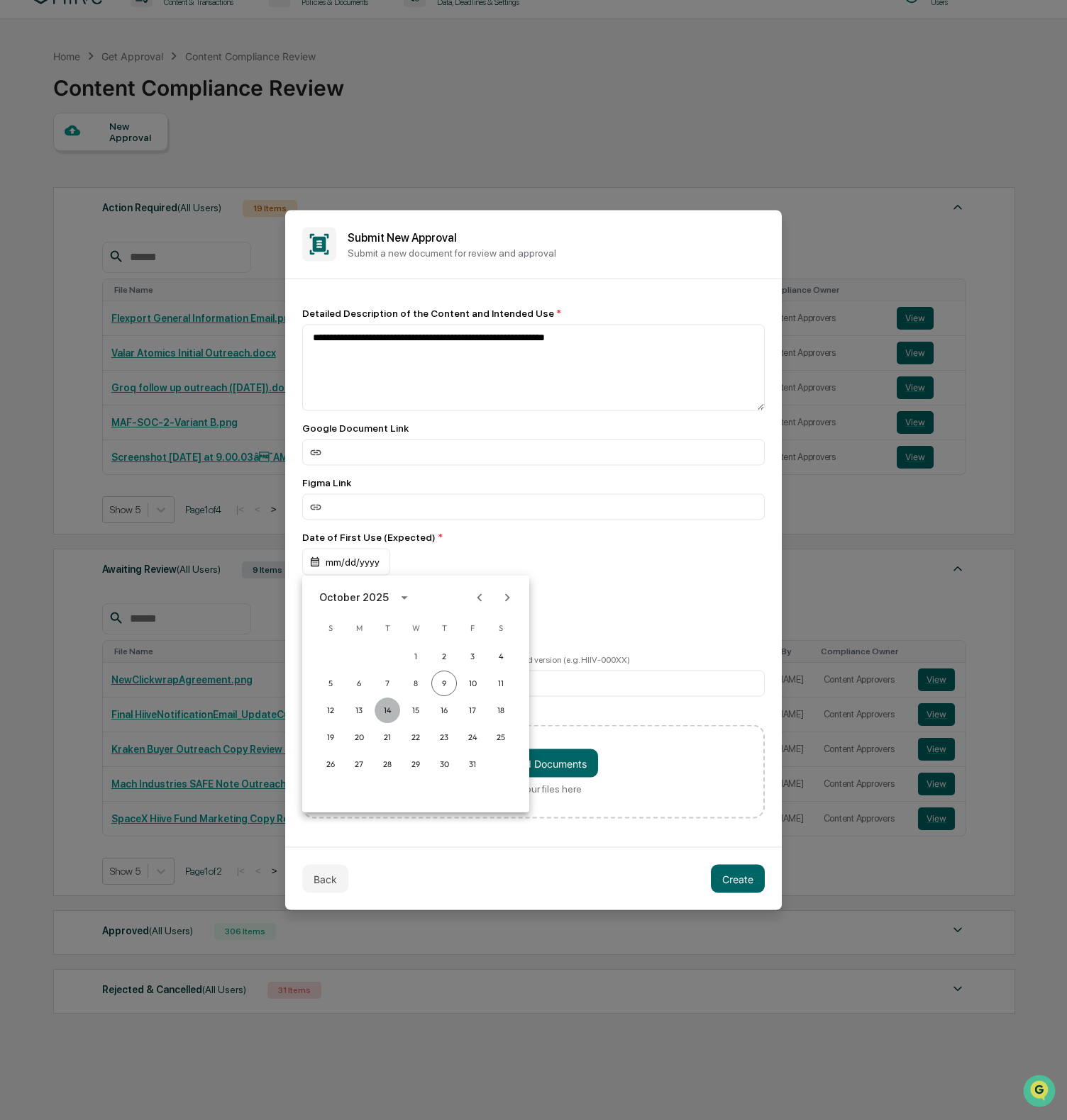
click at [387, 710] on button "14" at bounding box center [387, 711] width 25 height 25
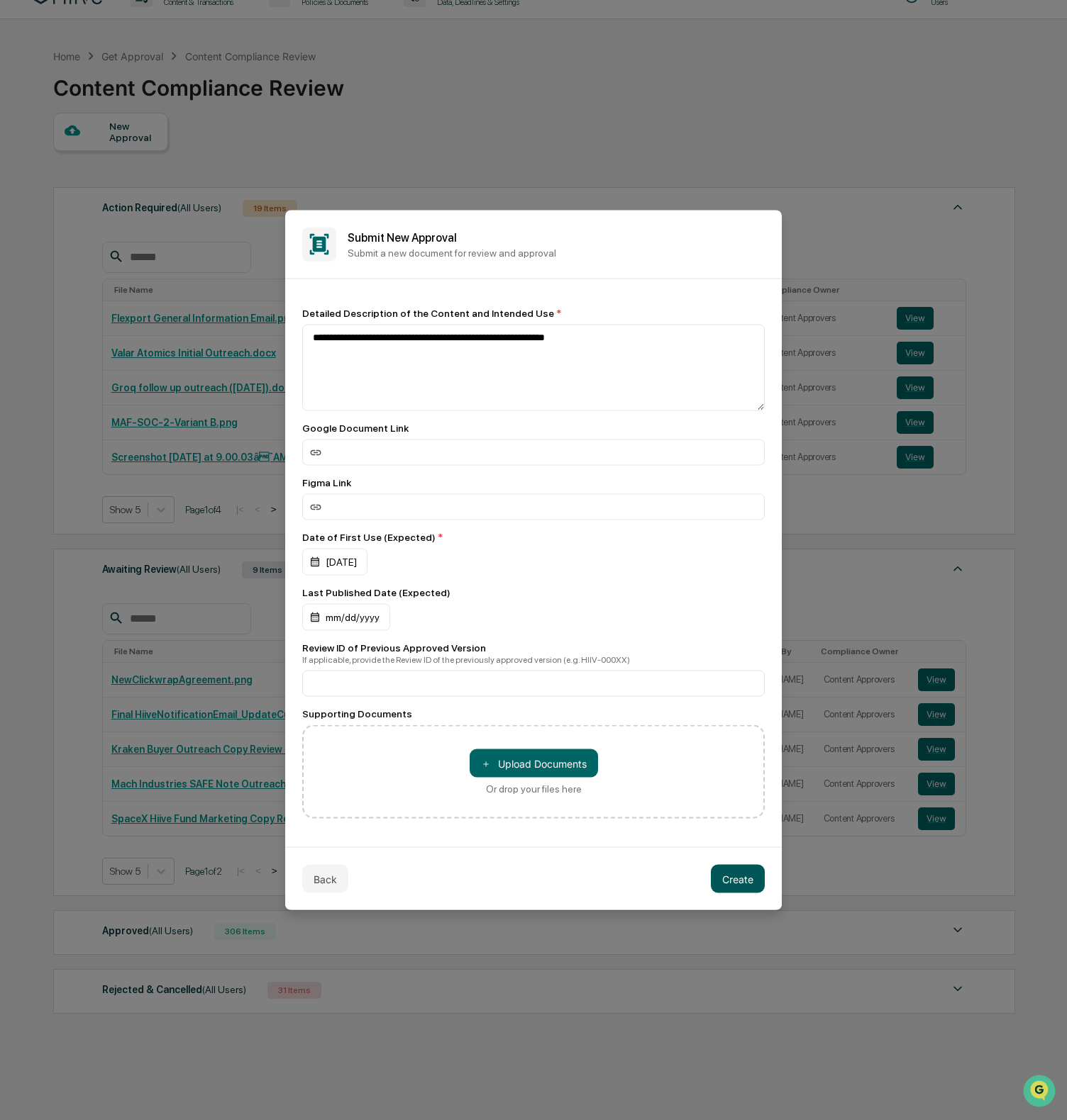
click at [731, 868] on button "Create" at bounding box center [738, 879] width 54 height 29
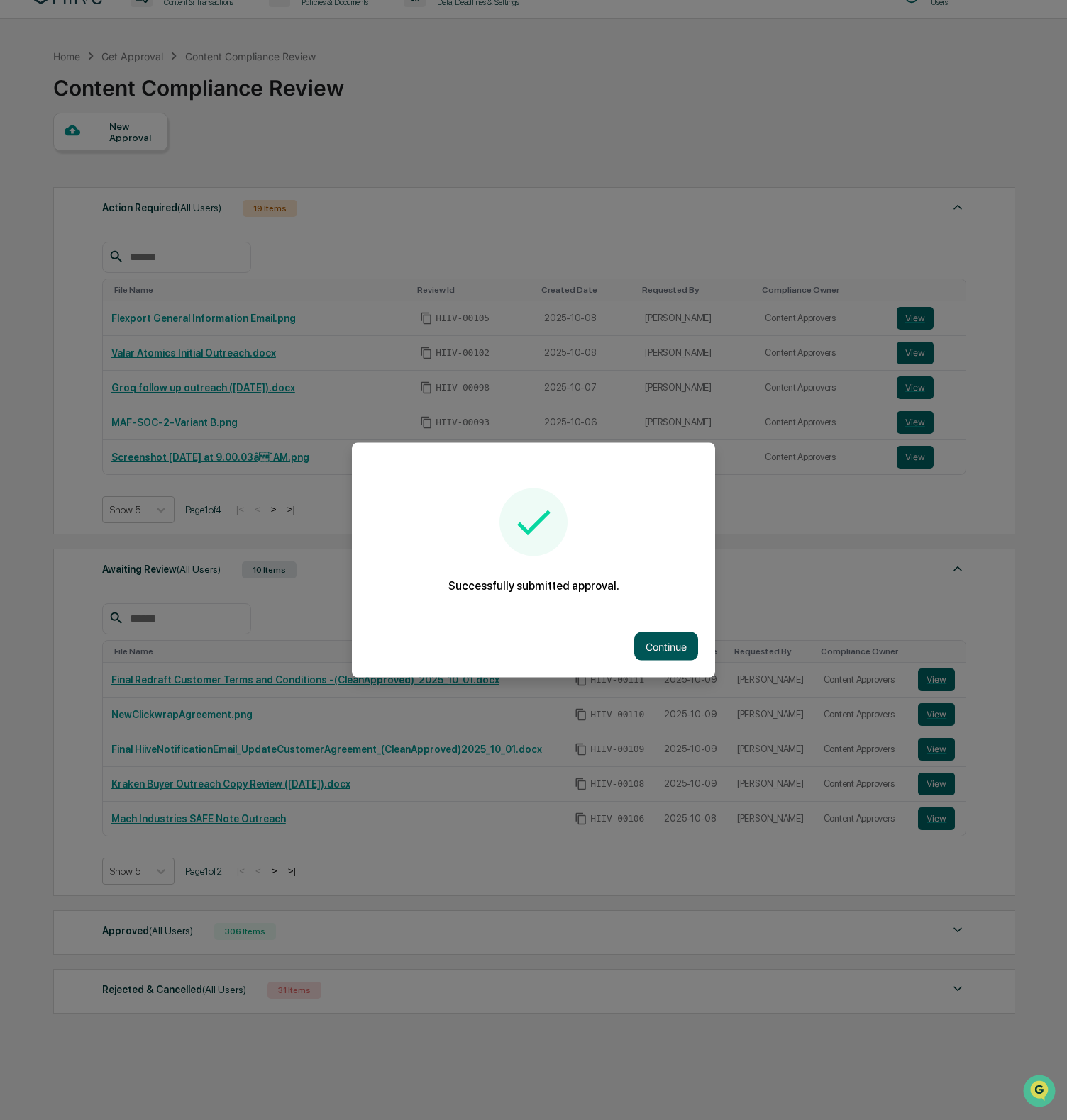
click at [679, 653] on button "Continue" at bounding box center [666, 647] width 64 height 29
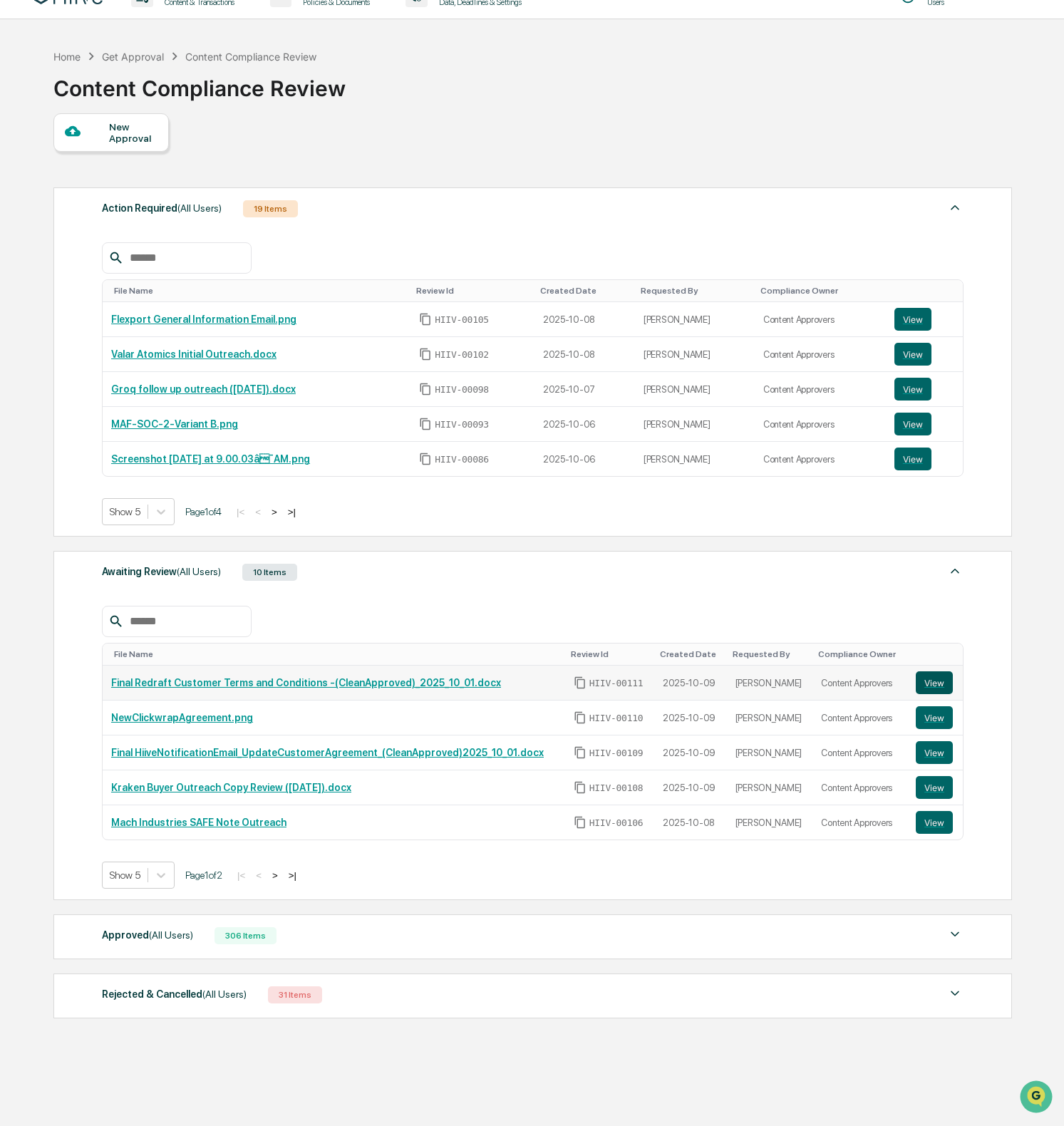
click at [927, 679] on button "View" at bounding box center [934, 683] width 37 height 22
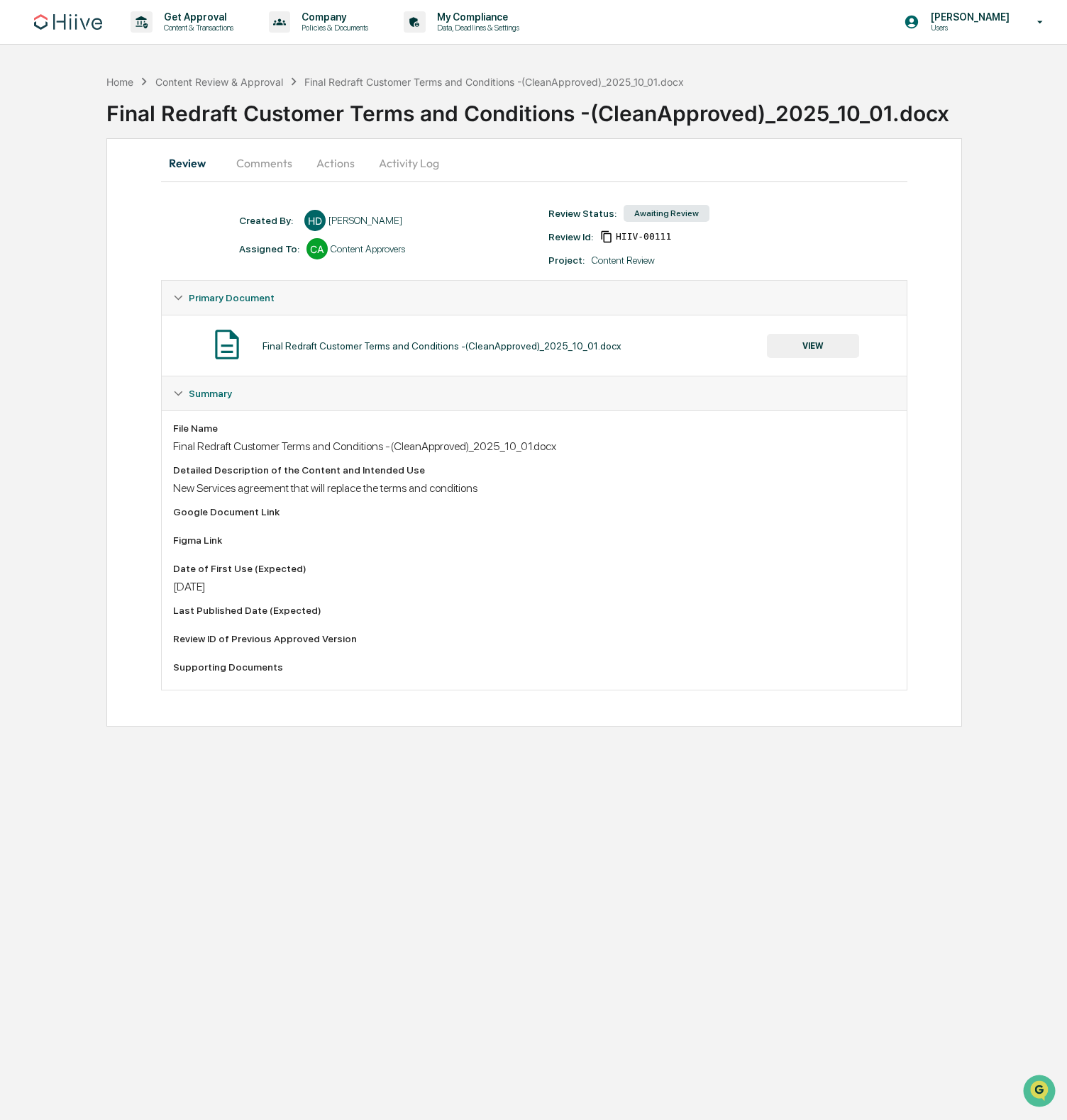
click at [258, 157] on button "Comments" at bounding box center [264, 163] width 79 height 34
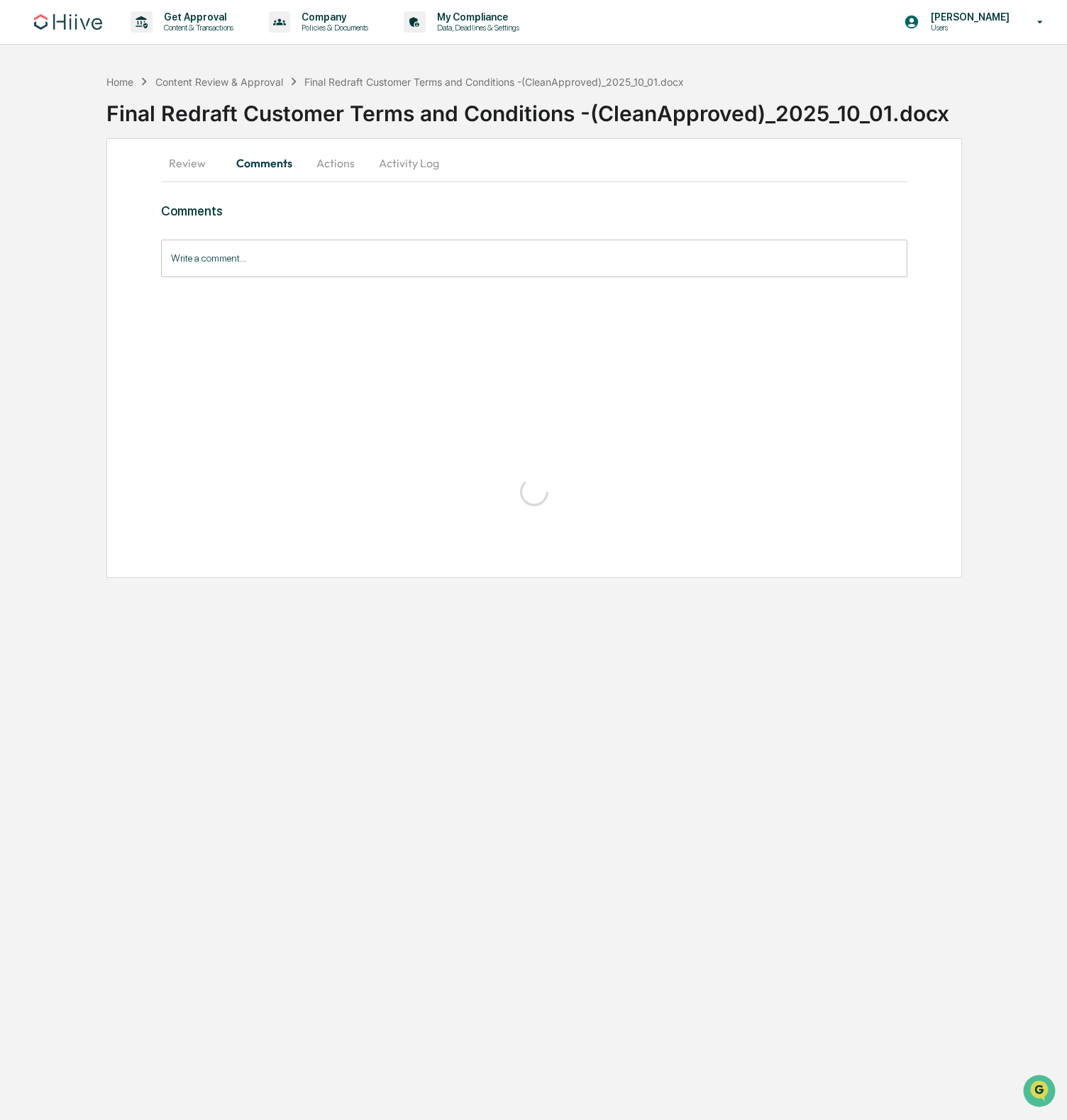
click at [346, 167] on button "Actions" at bounding box center [335, 163] width 64 height 34
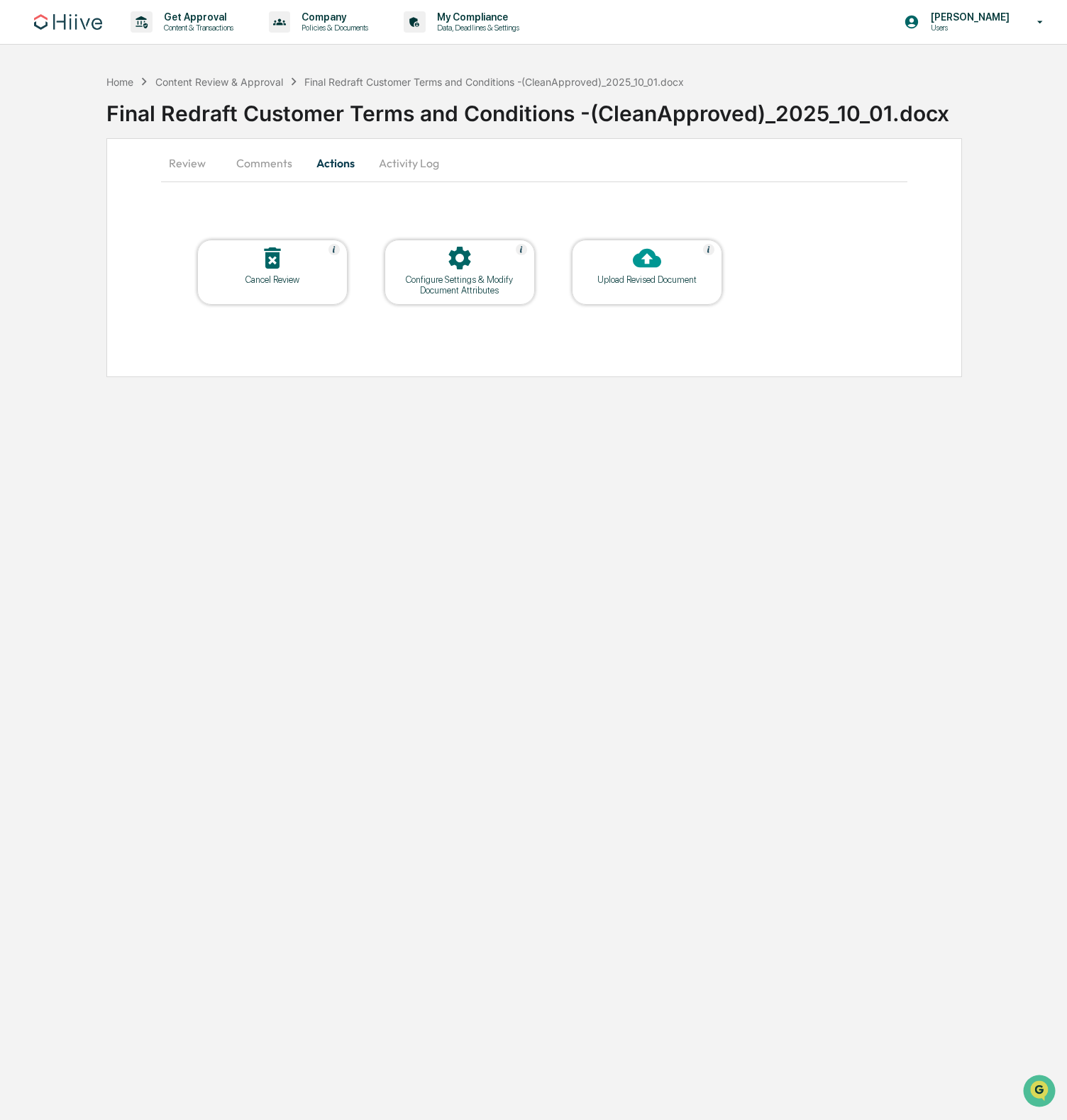
click at [210, 164] on button "Review" at bounding box center [193, 163] width 64 height 34
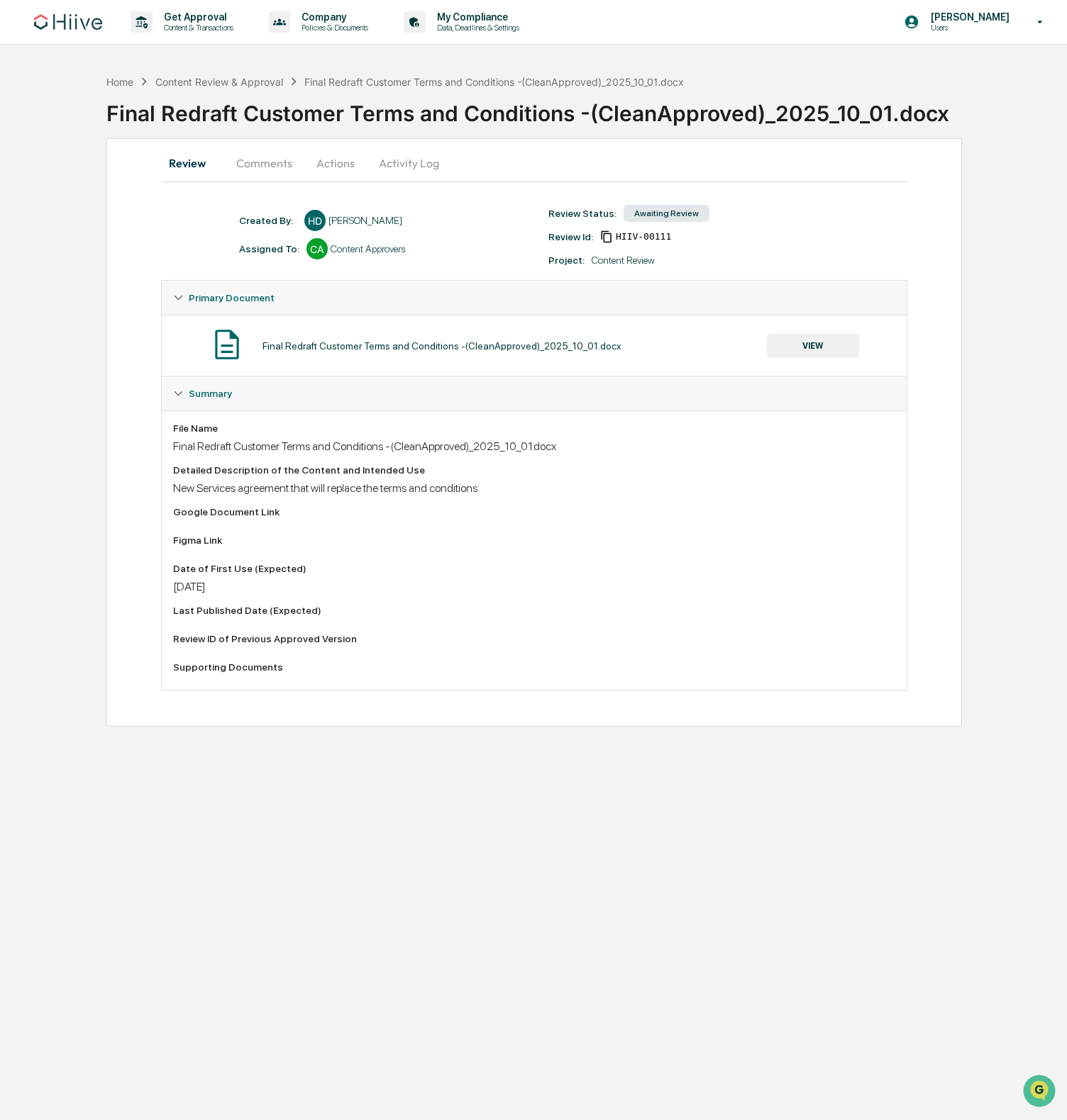
click at [331, 168] on button "Actions" at bounding box center [335, 163] width 64 height 34
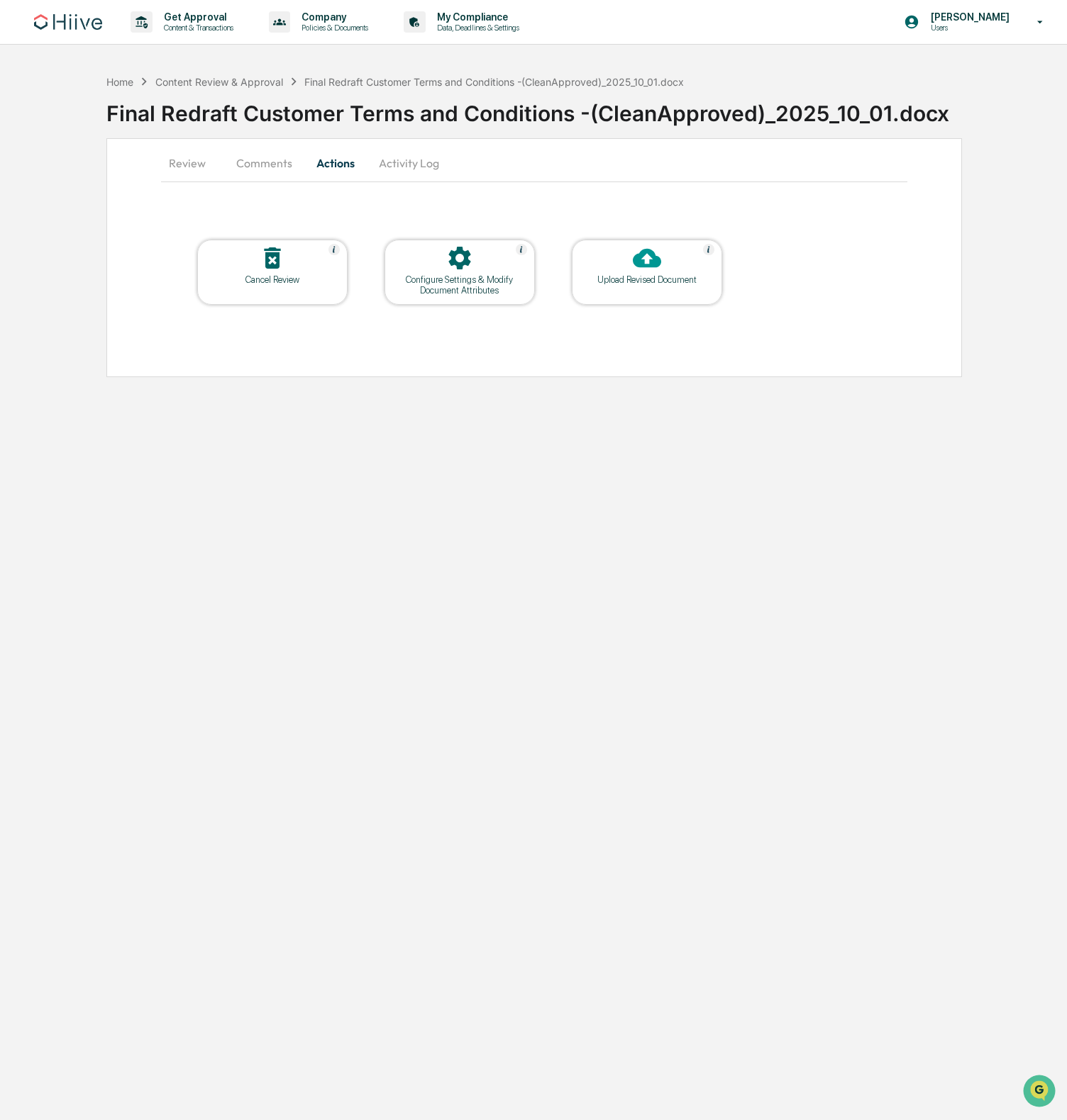
click at [502, 280] on div "Configure Settings & Modify Document Attributes" at bounding box center [460, 285] width 127 height 22
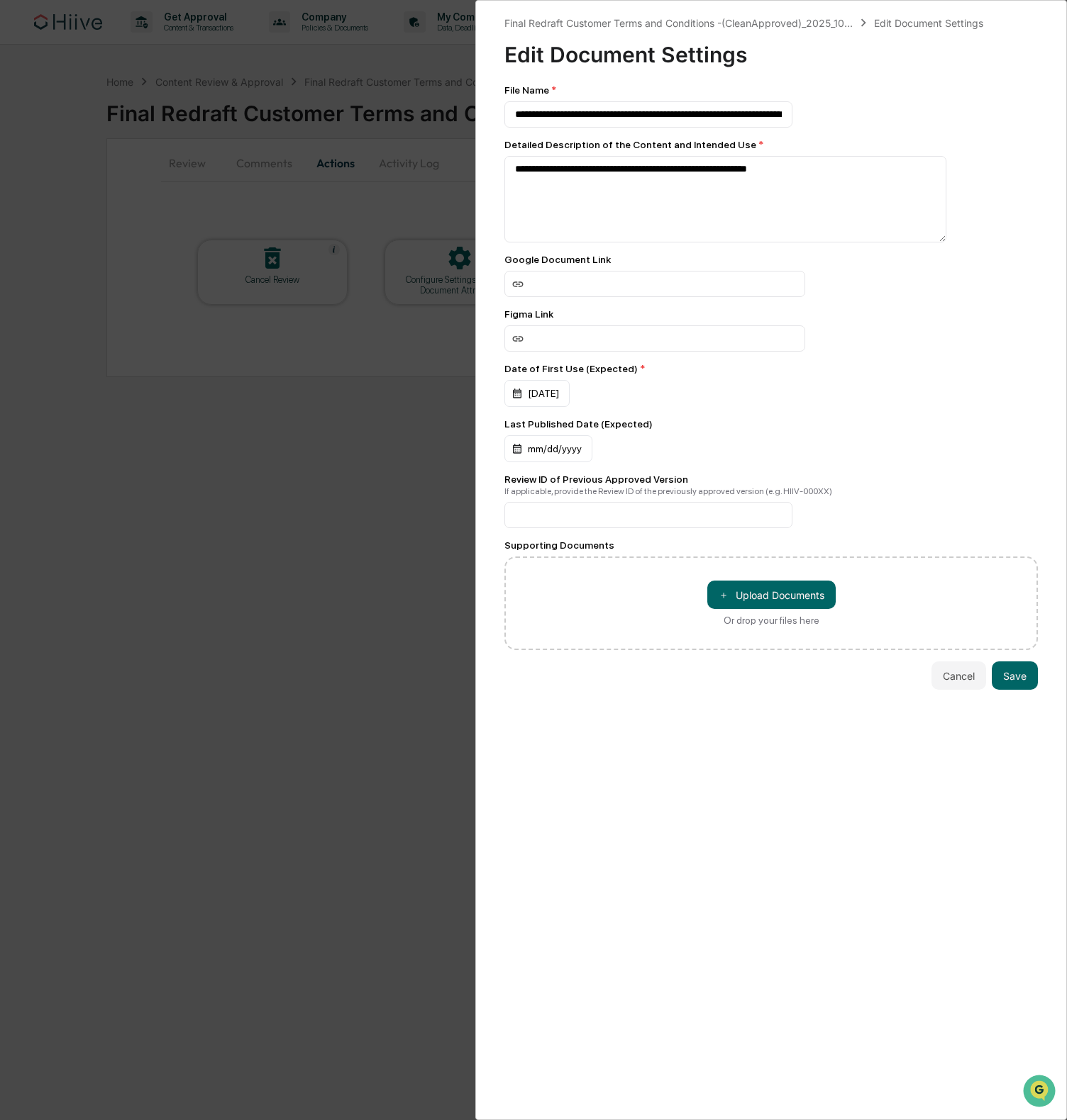
click at [606, 271] on div "Google Document Link" at bounding box center [771, 276] width 533 height 43
click at [612, 281] on input at bounding box center [654, 284] width 300 height 26
paste input "**********"
drag, startPoint x: 618, startPoint y: 284, endPoint x: 231, endPoint y: 268, distance: 387.3
click at [231, 268] on div "**********" at bounding box center [533, 560] width 1067 height 1120
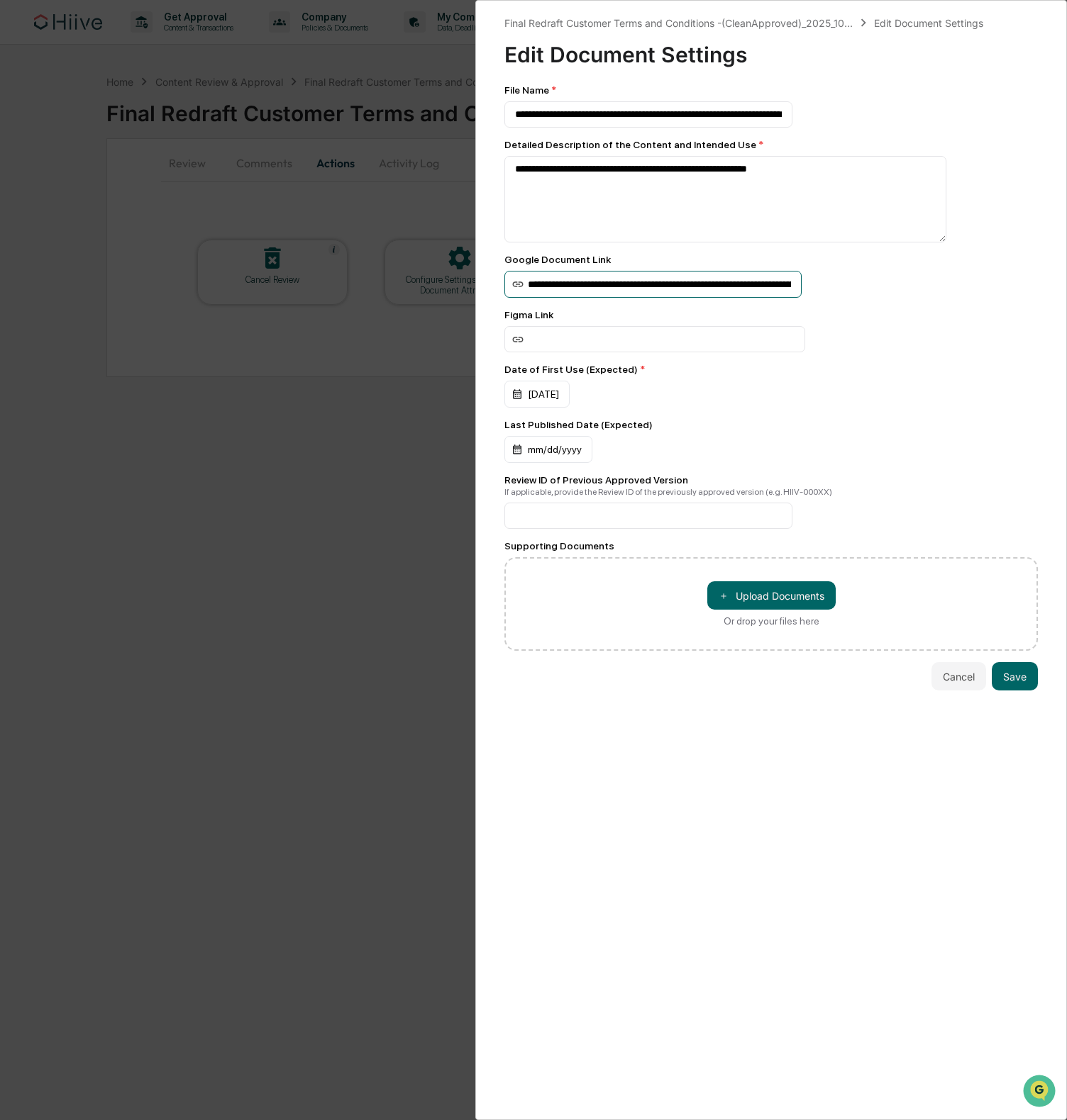
type input "**********"
click at [999, 683] on button "Save" at bounding box center [1014, 676] width 46 height 29
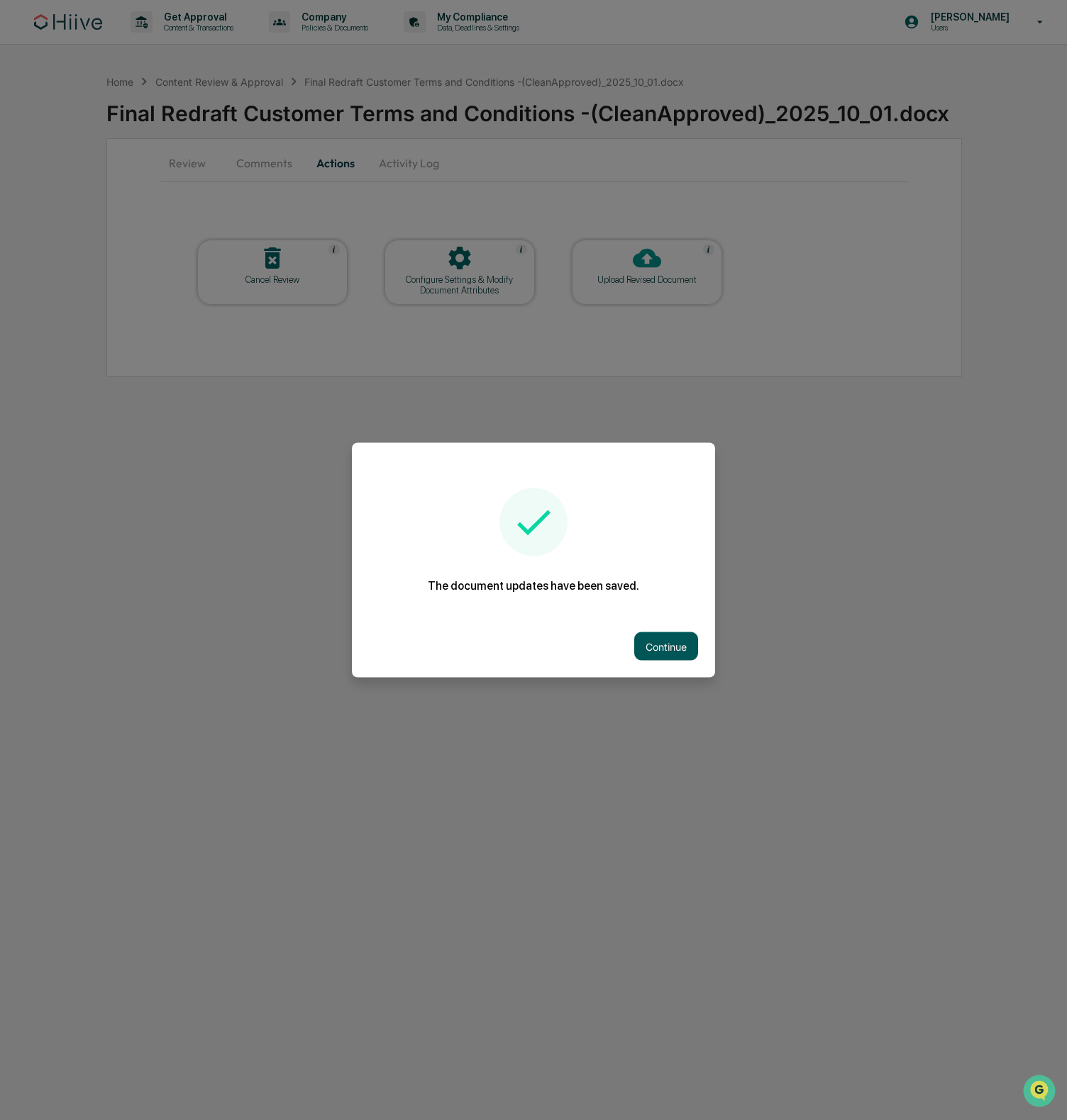
click at [644, 656] on button "Continue" at bounding box center [666, 647] width 64 height 29
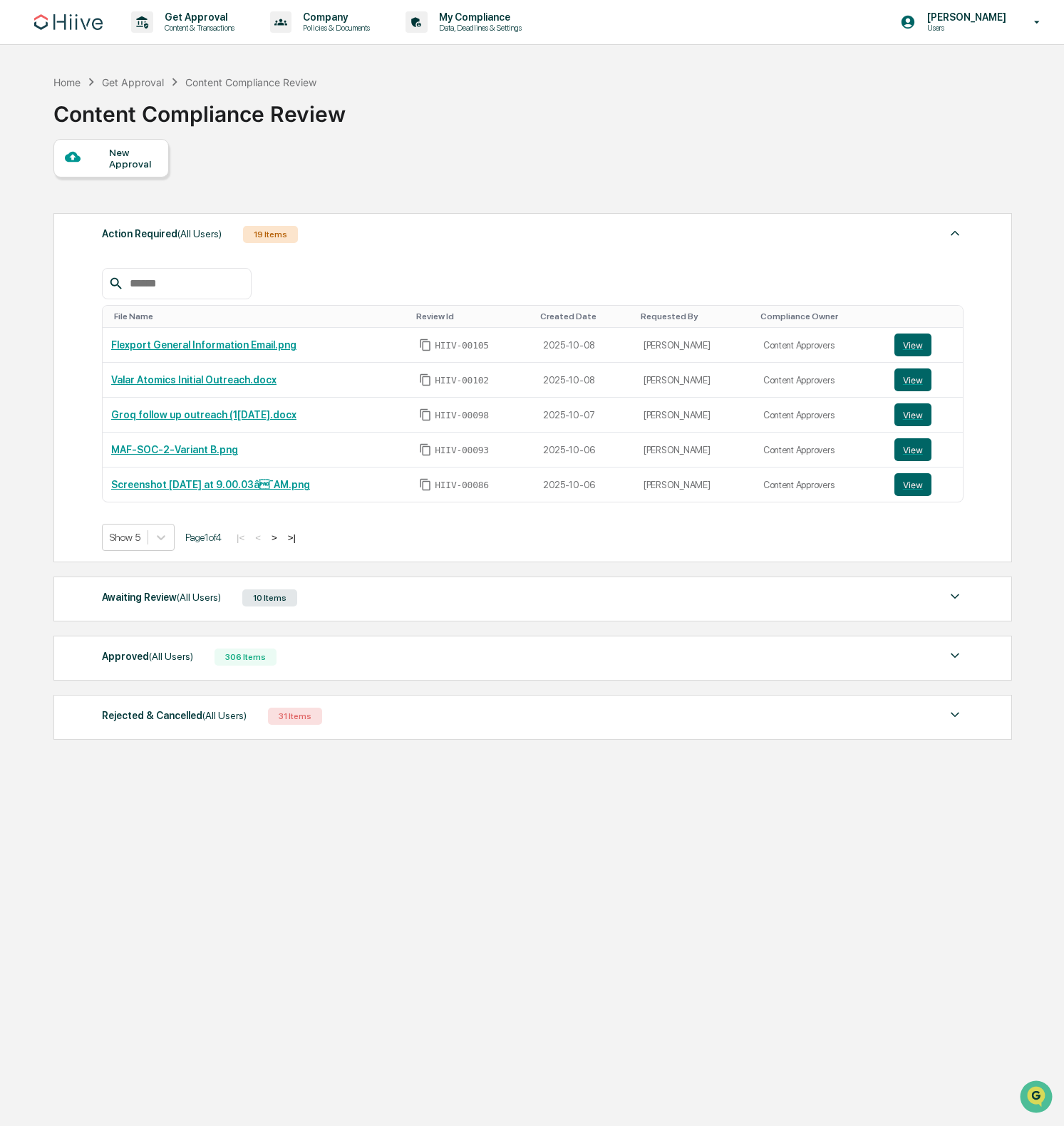
click at [363, 601] on div "Awaiting Review (All Users) 10 Items" at bounding box center [532, 597] width 861 height 20
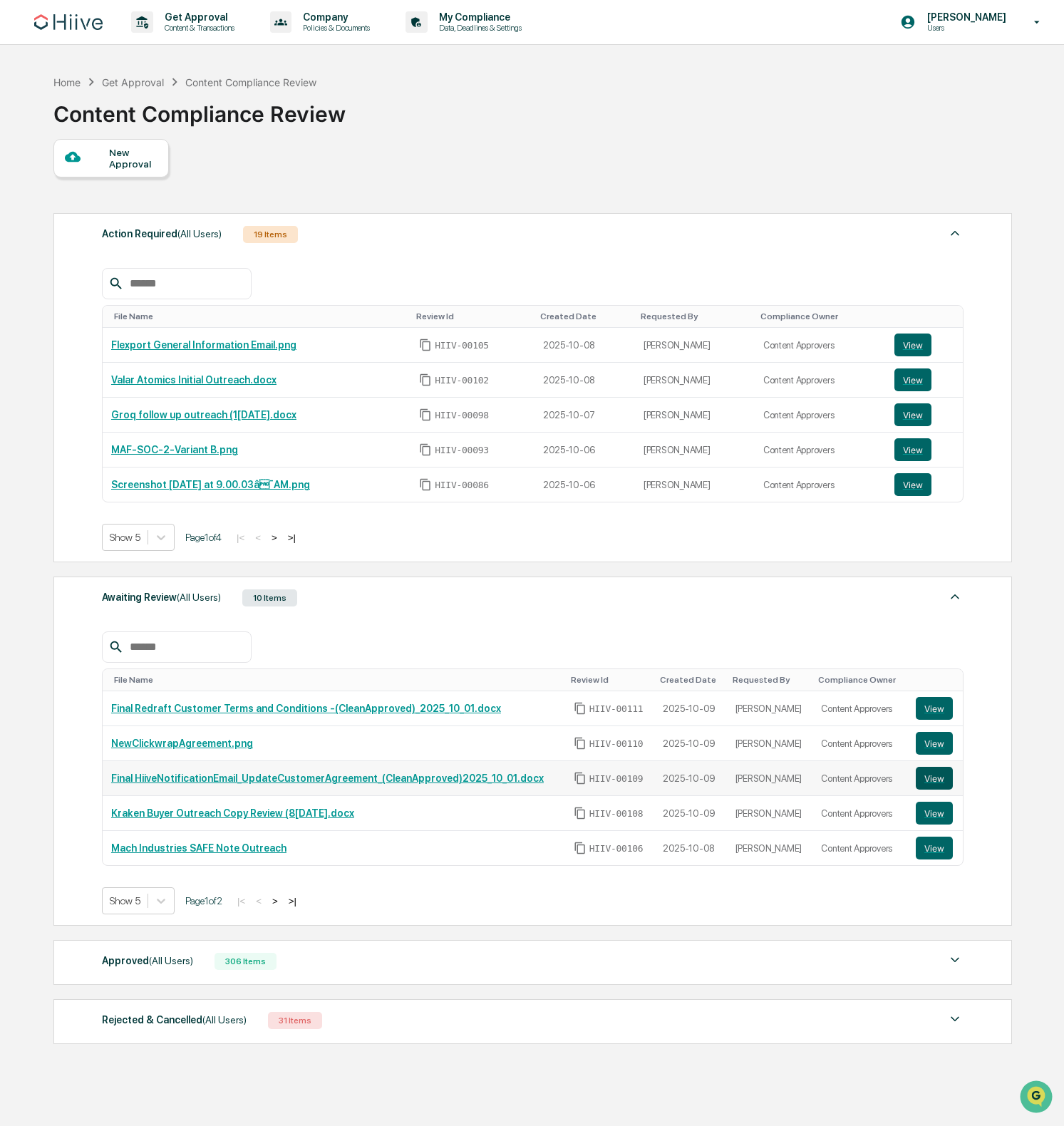
click at [942, 782] on button "View" at bounding box center [934, 778] width 37 height 22
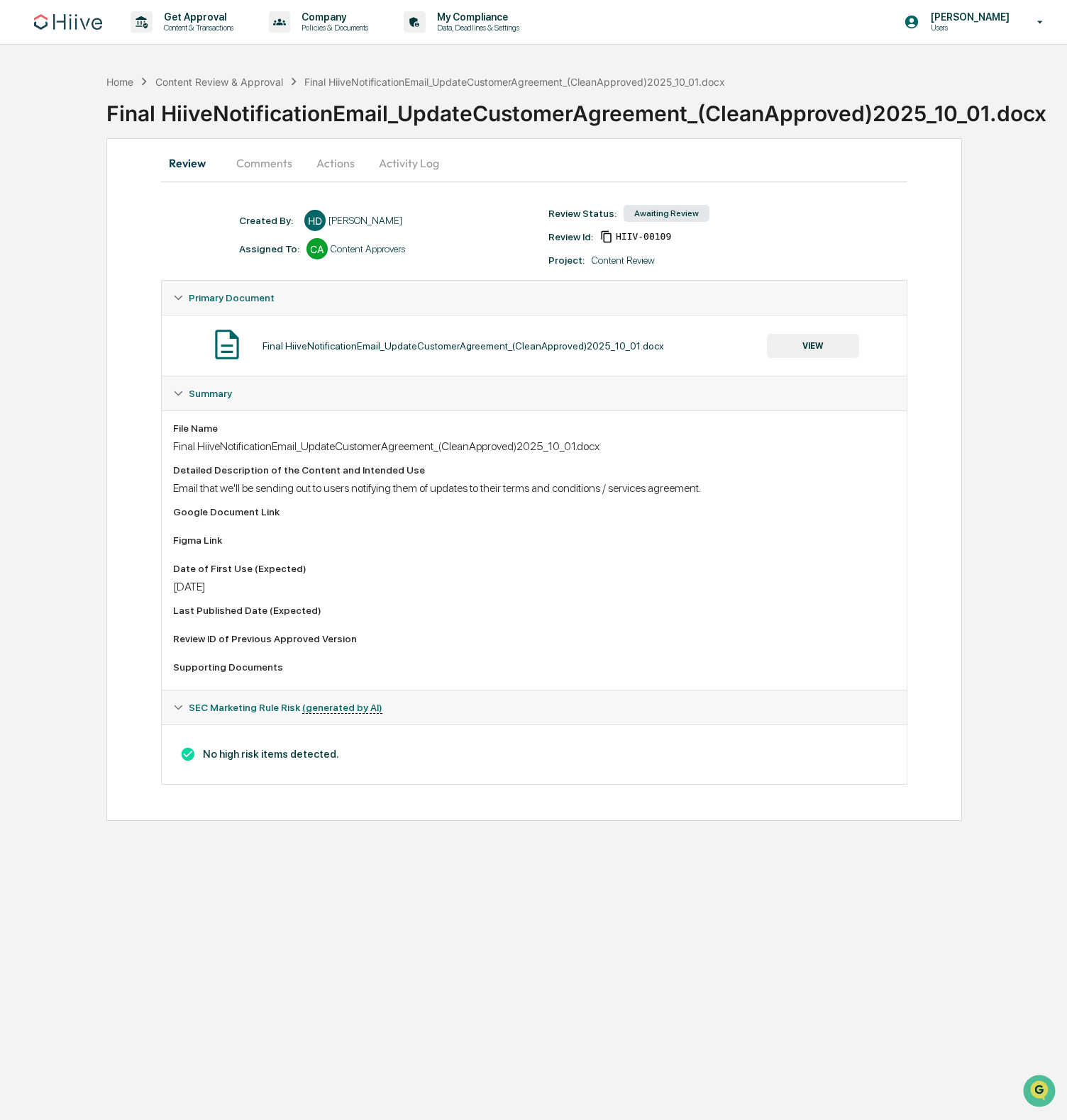
drag, startPoint x: 326, startPoint y: 151, endPoint x: 297, endPoint y: 161, distance: 30.7
click at [326, 151] on button "Actions" at bounding box center [335, 163] width 64 height 34
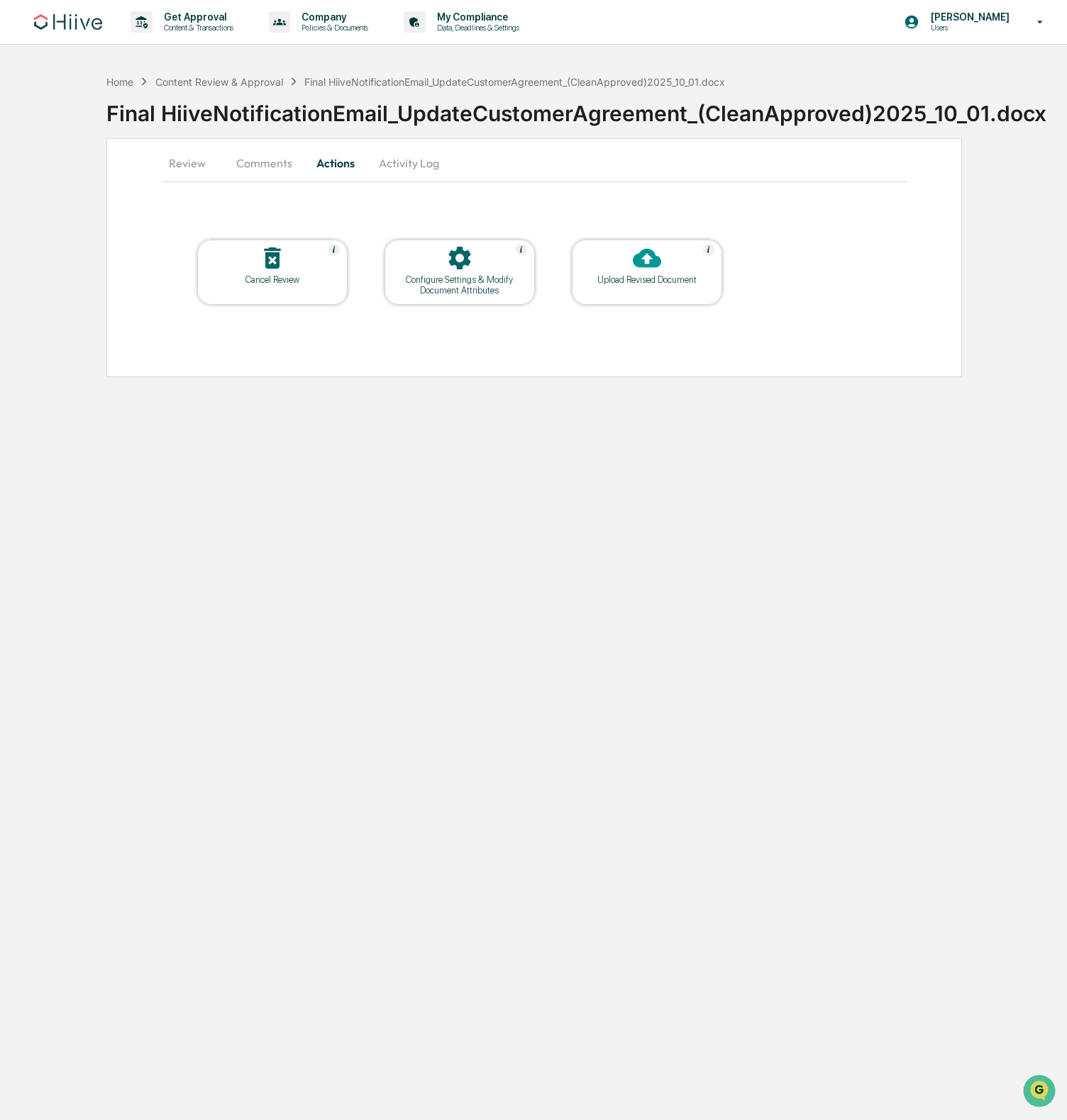
click at [250, 159] on button "Comments" at bounding box center [264, 163] width 79 height 34
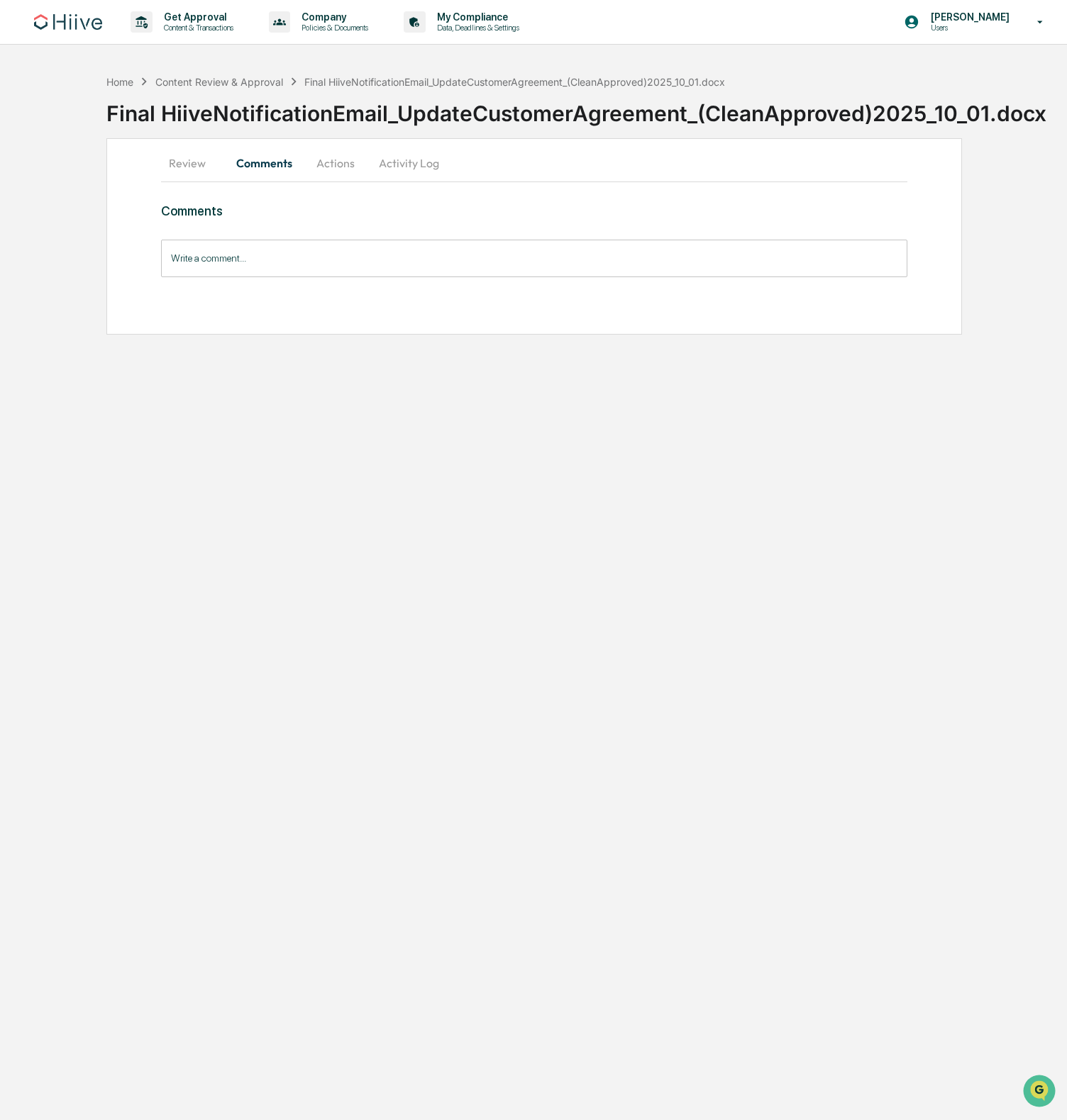
click at [318, 162] on button "Actions" at bounding box center [335, 163] width 64 height 34
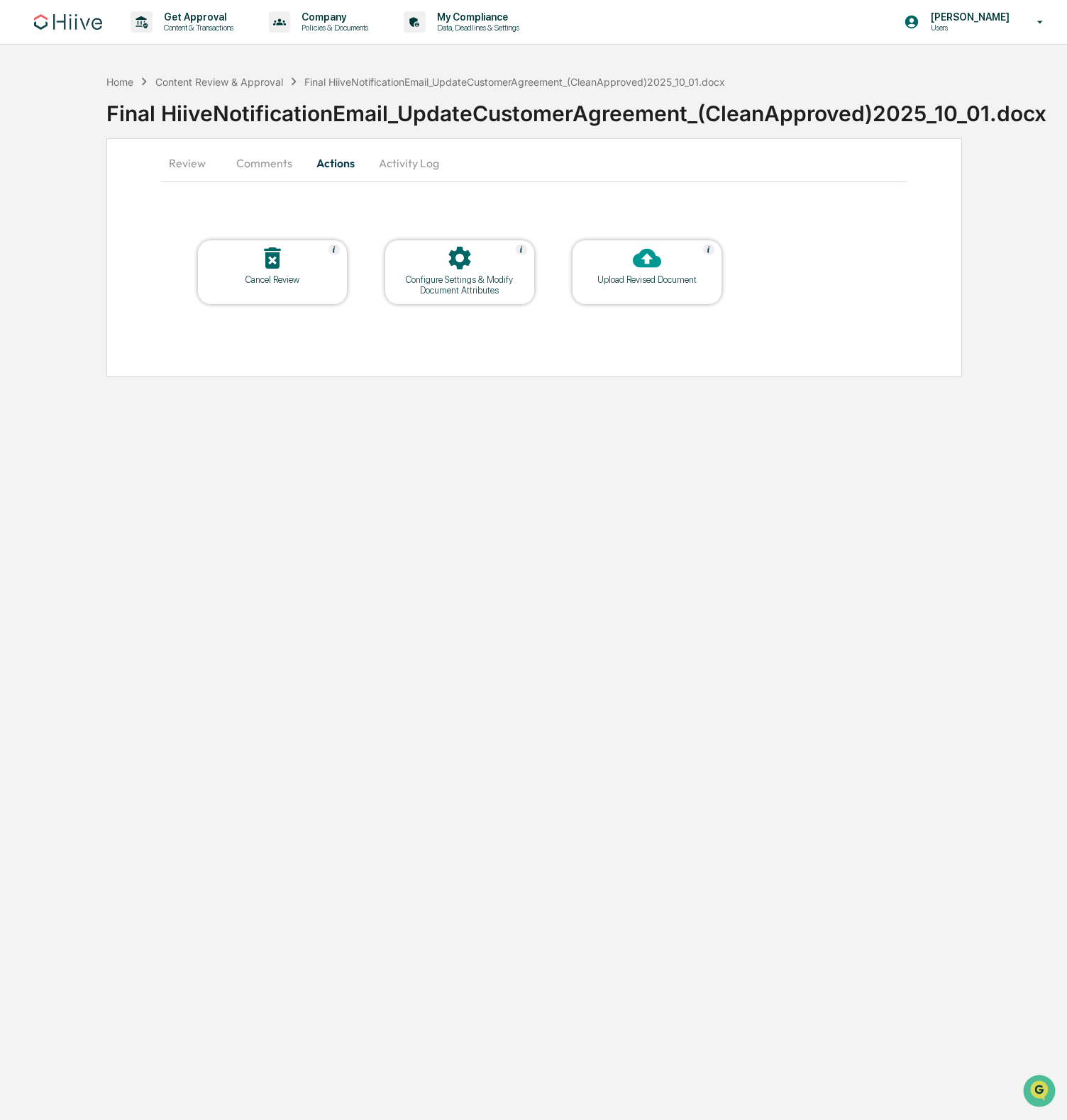
click at [443, 251] on div at bounding box center [460, 259] width 142 height 30
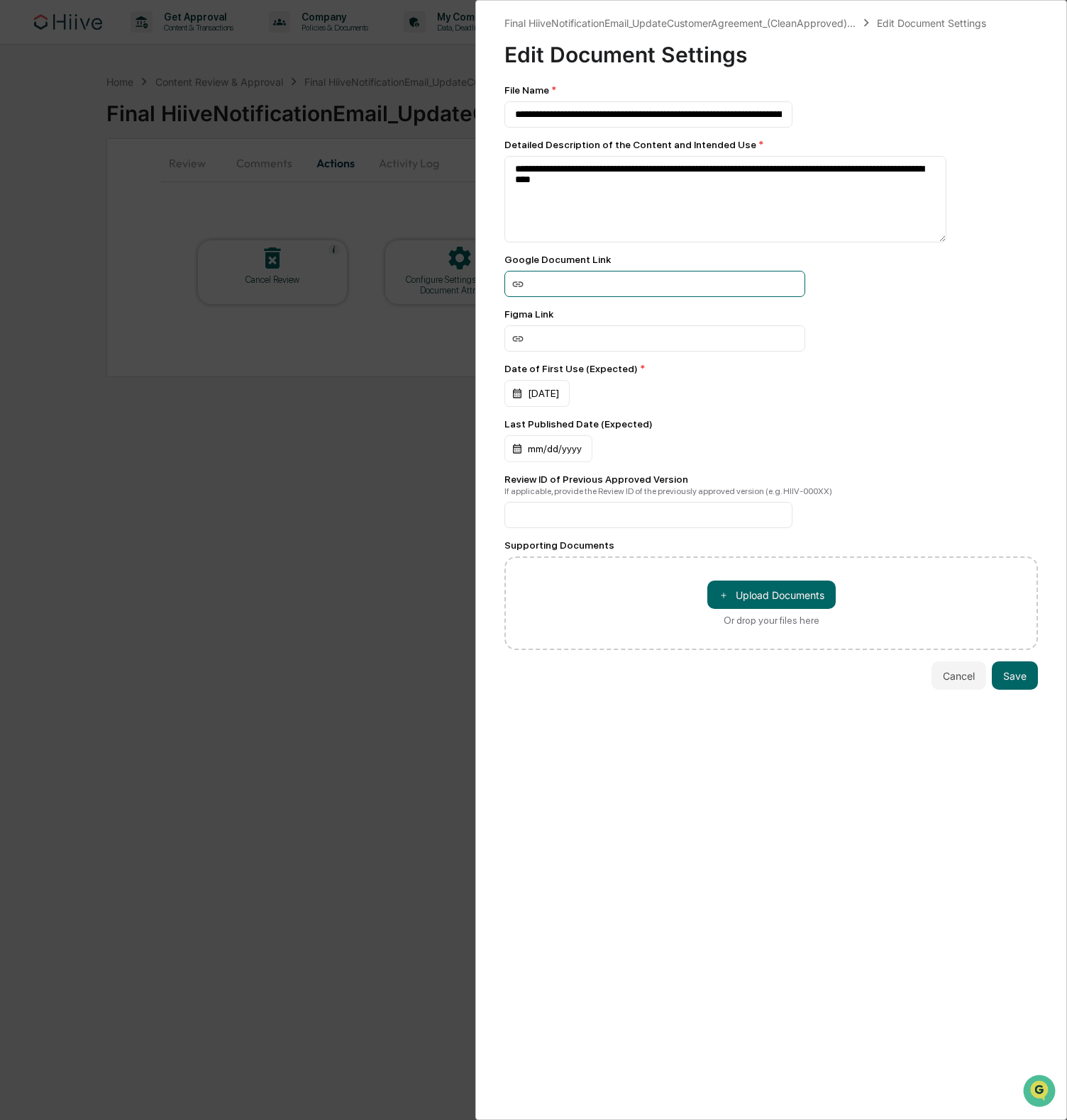
click at [604, 280] on input at bounding box center [654, 284] width 300 height 26
paste input "**********"
drag, startPoint x: 619, startPoint y: 285, endPoint x: 335, endPoint y: 260, distance: 285.1
click at [332, 257] on div "**********" at bounding box center [533, 560] width 1067 height 1120
type input "**********"
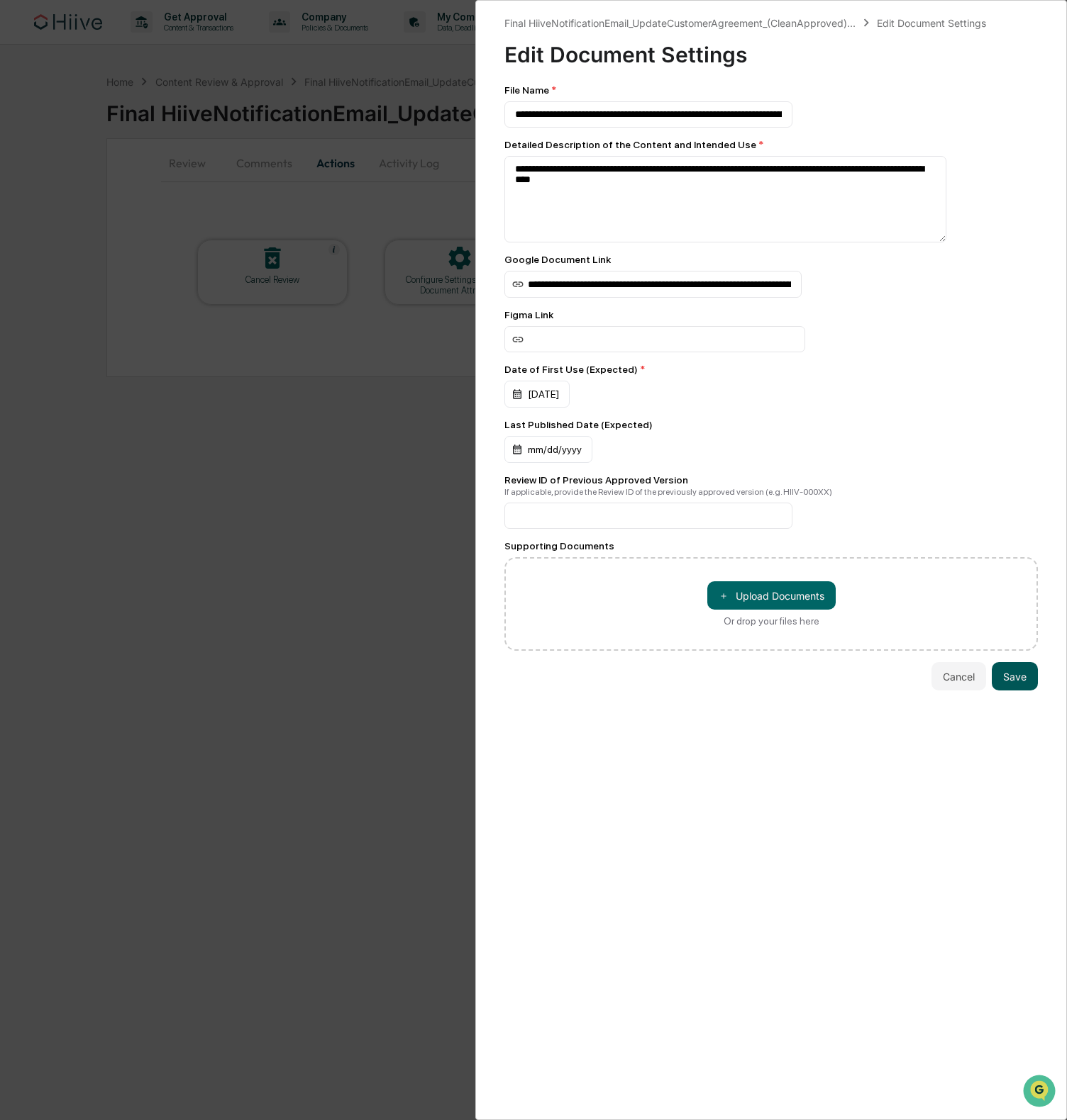
click at [1020, 684] on button "Save" at bounding box center [1014, 676] width 46 height 29
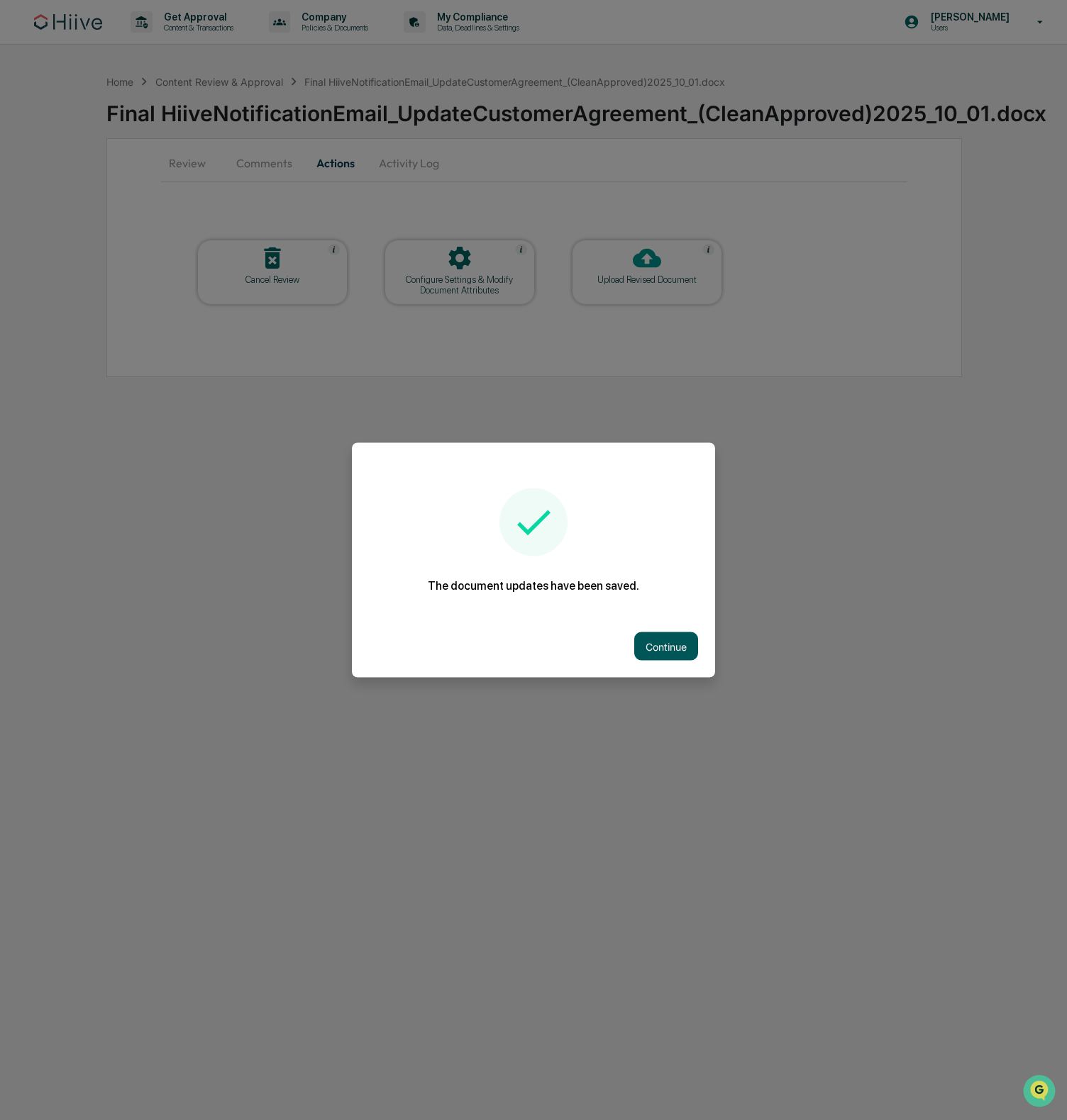
click at [669, 649] on button "Continue" at bounding box center [666, 647] width 64 height 29
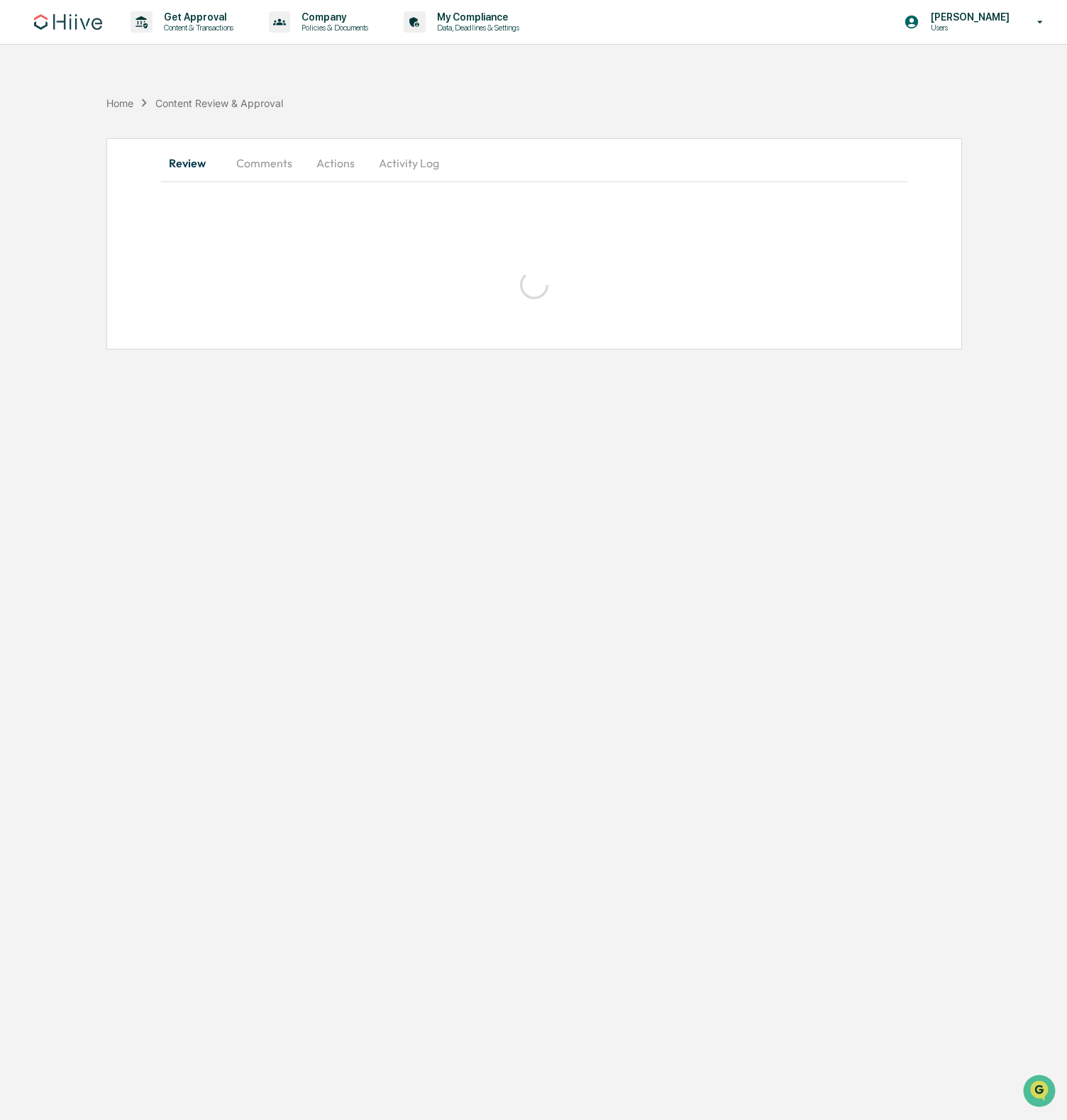
click at [885, 451] on div "Get Approval Content & Transactions Company Policies & Documents My Compliance …" at bounding box center [533, 560] width 1067 height 1120
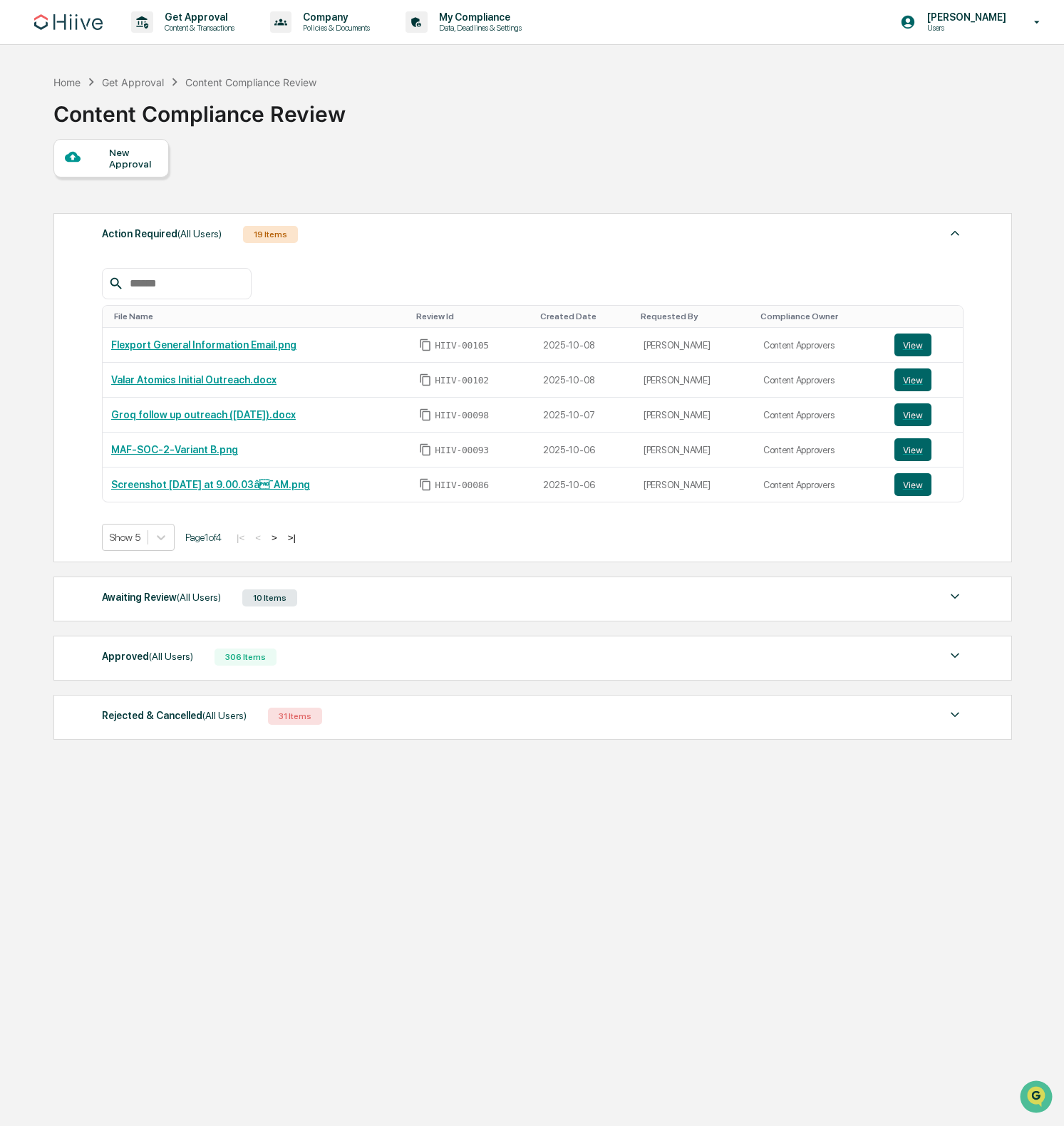
click at [391, 613] on div "Awaiting Review (All Users) 10 Items File Name Review Id Created Date Requested…" at bounding box center [533, 599] width 959 height 45
click at [619, 613] on div "Awaiting Review (All Users) 10 Items File Name Review Id Created Date Requested…" at bounding box center [533, 599] width 959 height 45
click at [620, 602] on div "Awaiting Review (All Users) 10 Items" at bounding box center [532, 597] width 861 height 20
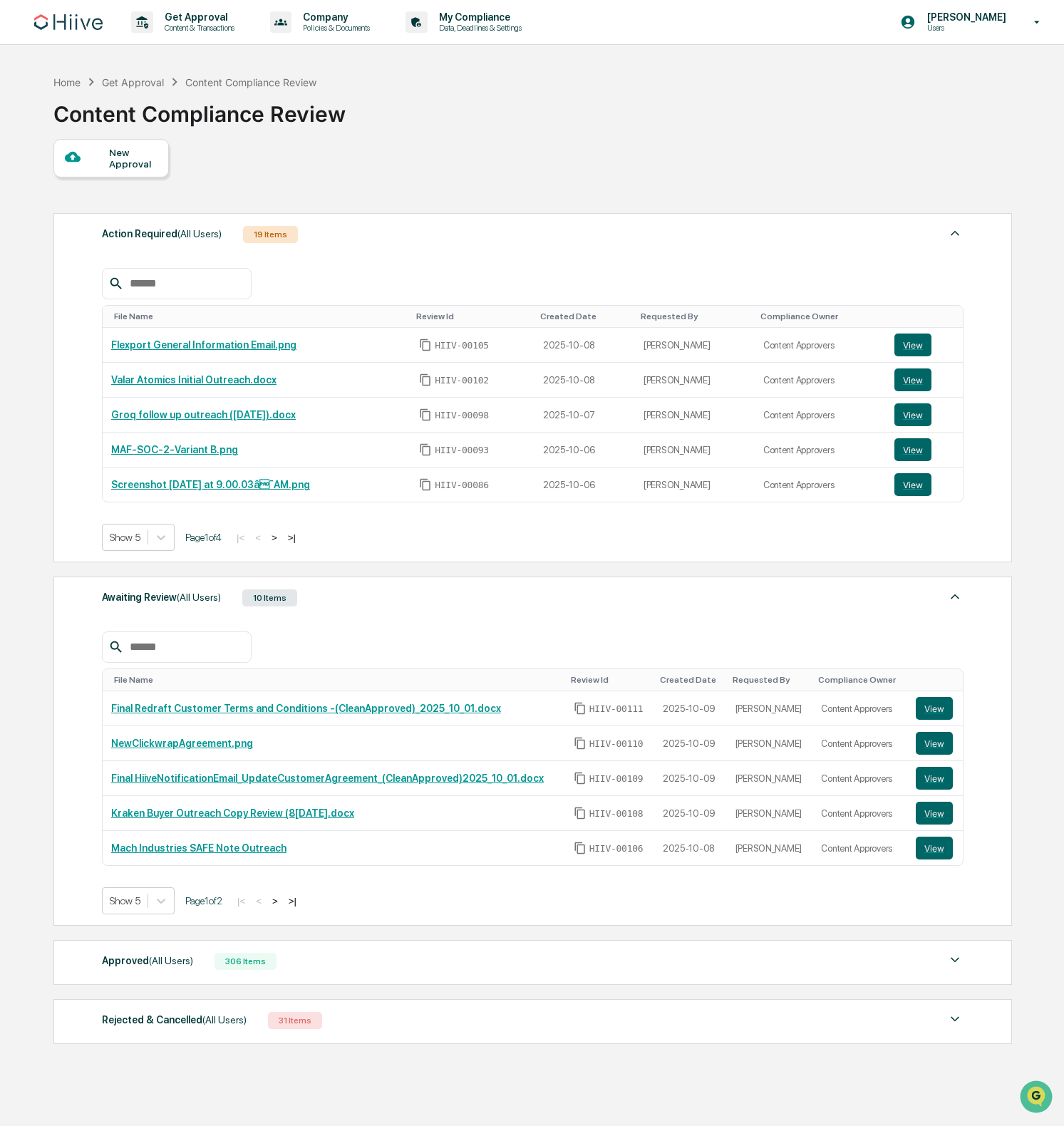
click at [117, 159] on div "New Approval" at bounding box center [133, 158] width 48 height 22
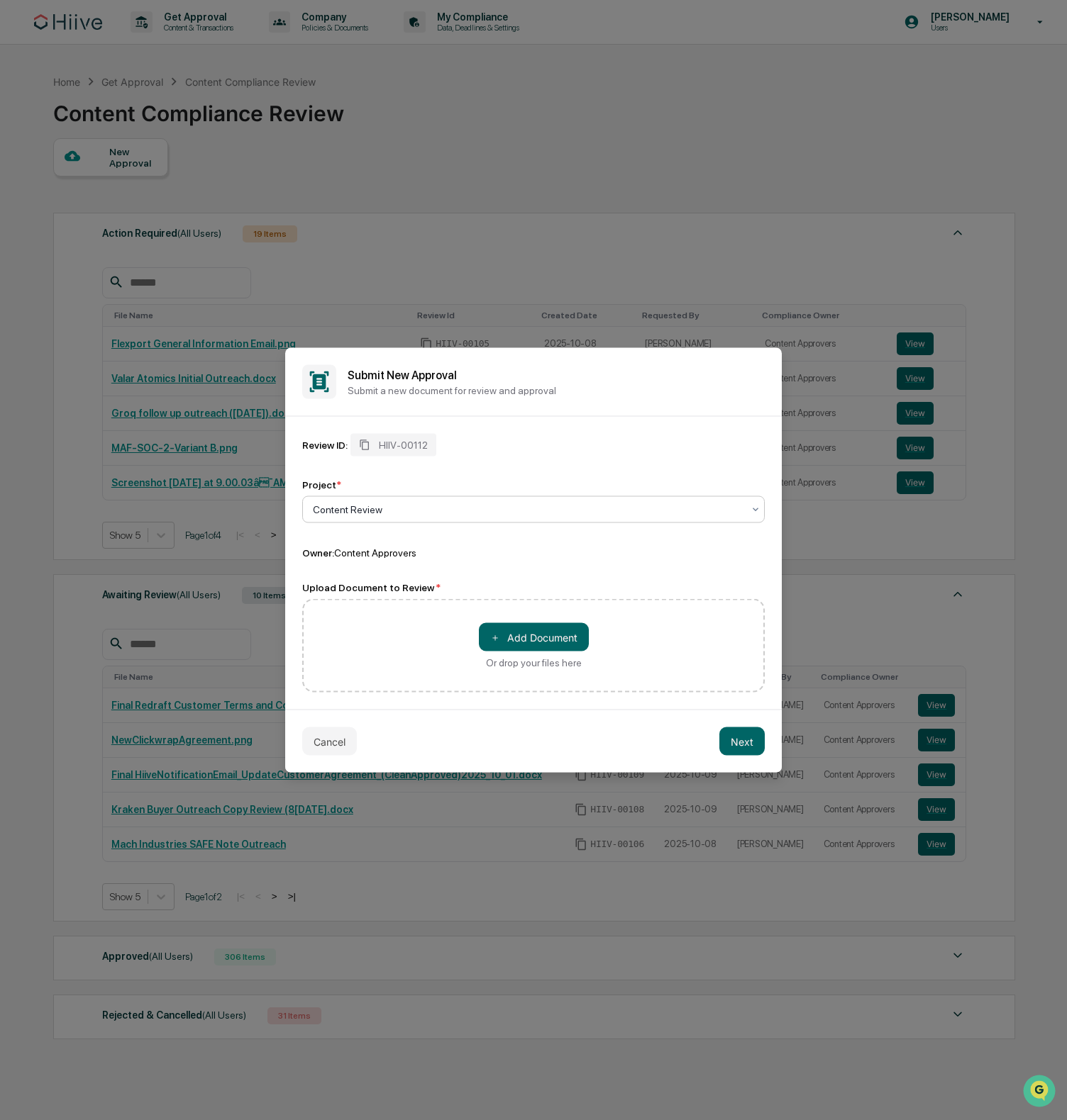
click at [456, 512] on div at bounding box center [528, 510] width 430 height 14
click at [535, 630] on button "＋ Add Document" at bounding box center [534, 637] width 110 height 29
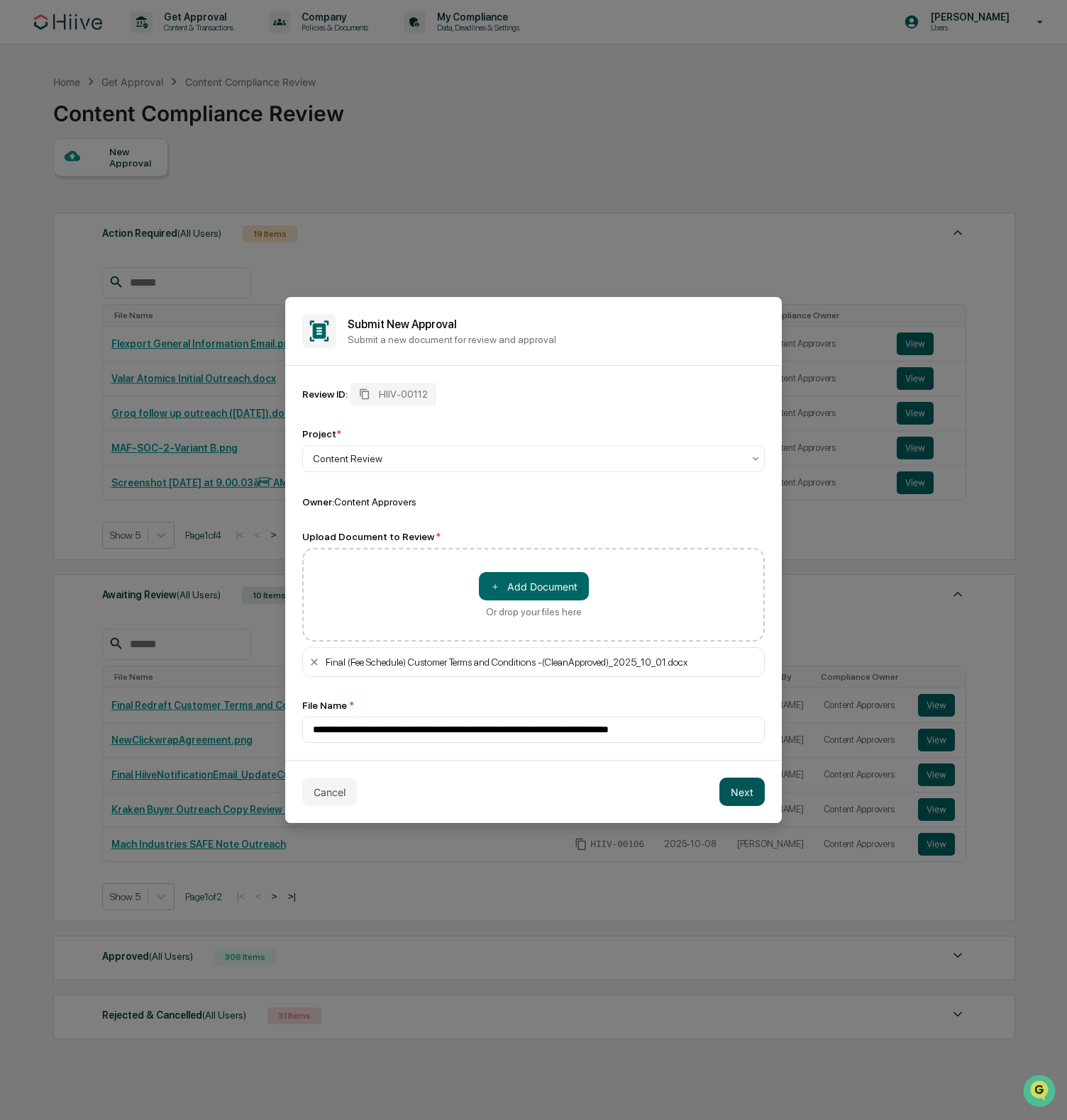
click at [737, 795] on button "Next" at bounding box center [742, 793] width 45 height 29
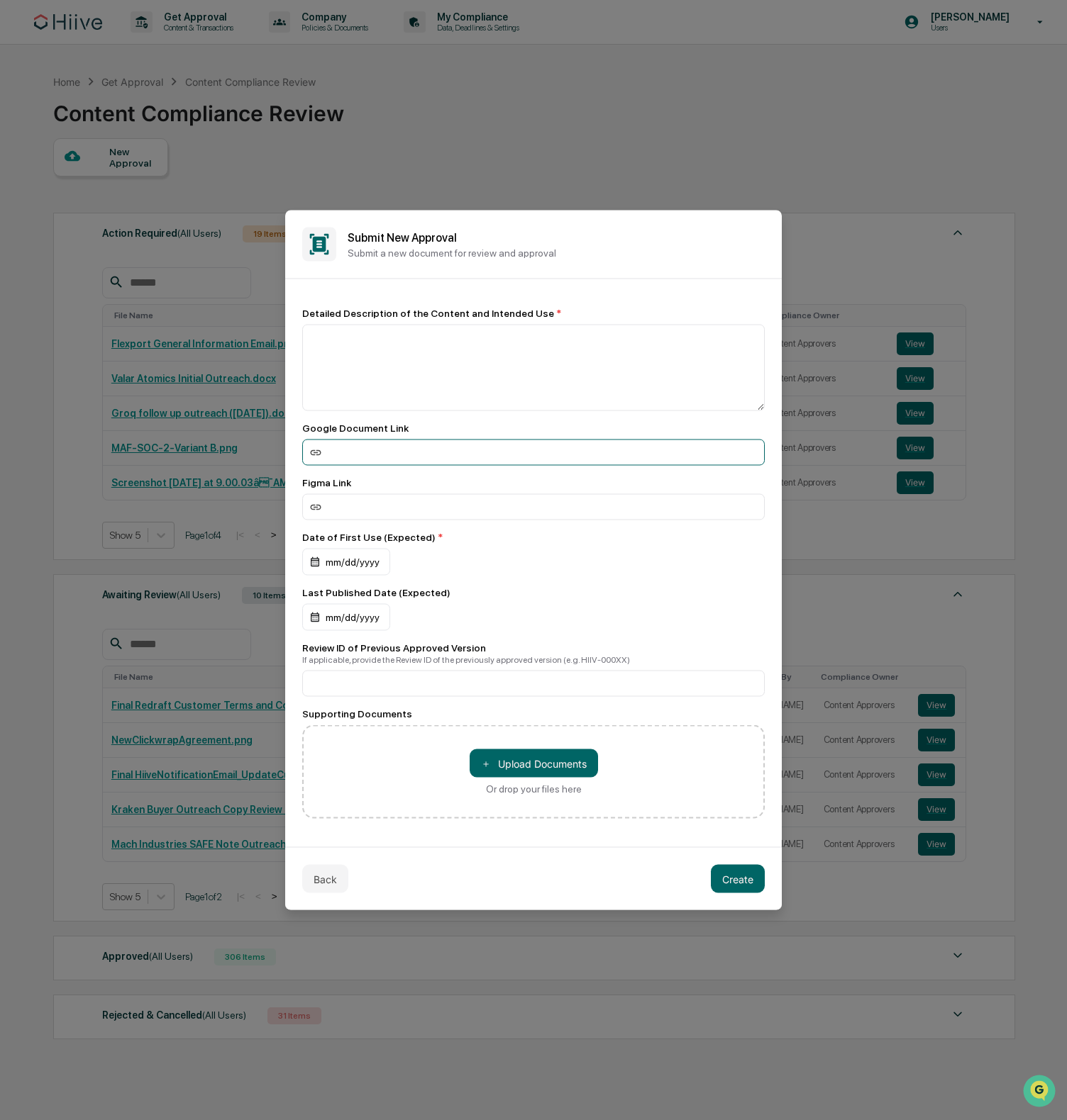
click at [393, 456] on input at bounding box center [533, 452] width 462 height 26
paste input "**********"
drag, startPoint x: 394, startPoint y: 453, endPoint x: 178, endPoint y: 444, distance: 216.2
click at [178, 444] on body "Get Approval Content & Transactions Company Policies & Documents My Compliance …" at bounding box center [533, 593] width 1067 height 1188
type input "**********"
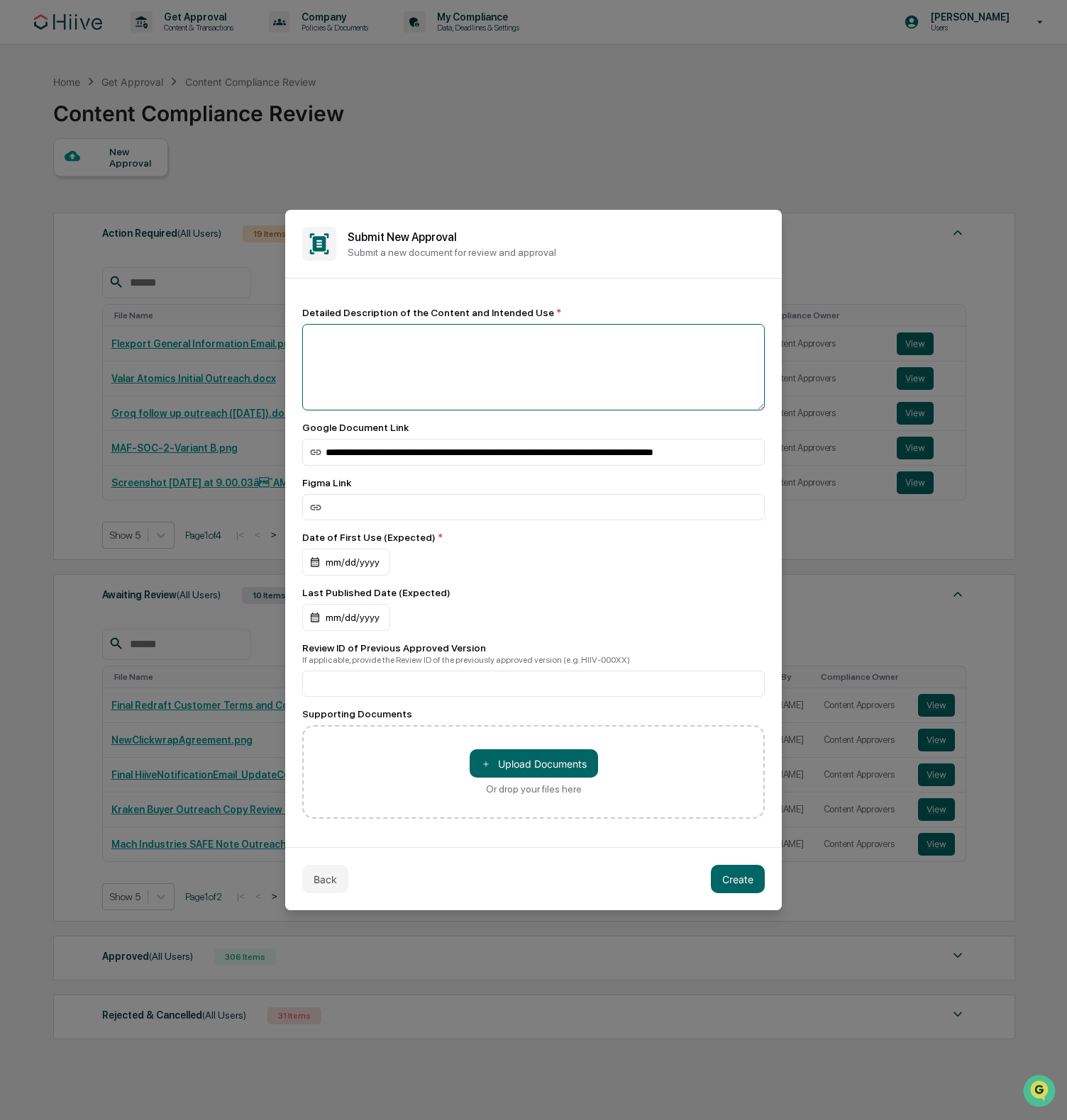
click at [376, 335] on textarea at bounding box center [533, 367] width 462 height 87
type textarea "**********"
click at [339, 550] on div "mm/dd/yyyy" at bounding box center [346, 562] width 88 height 27
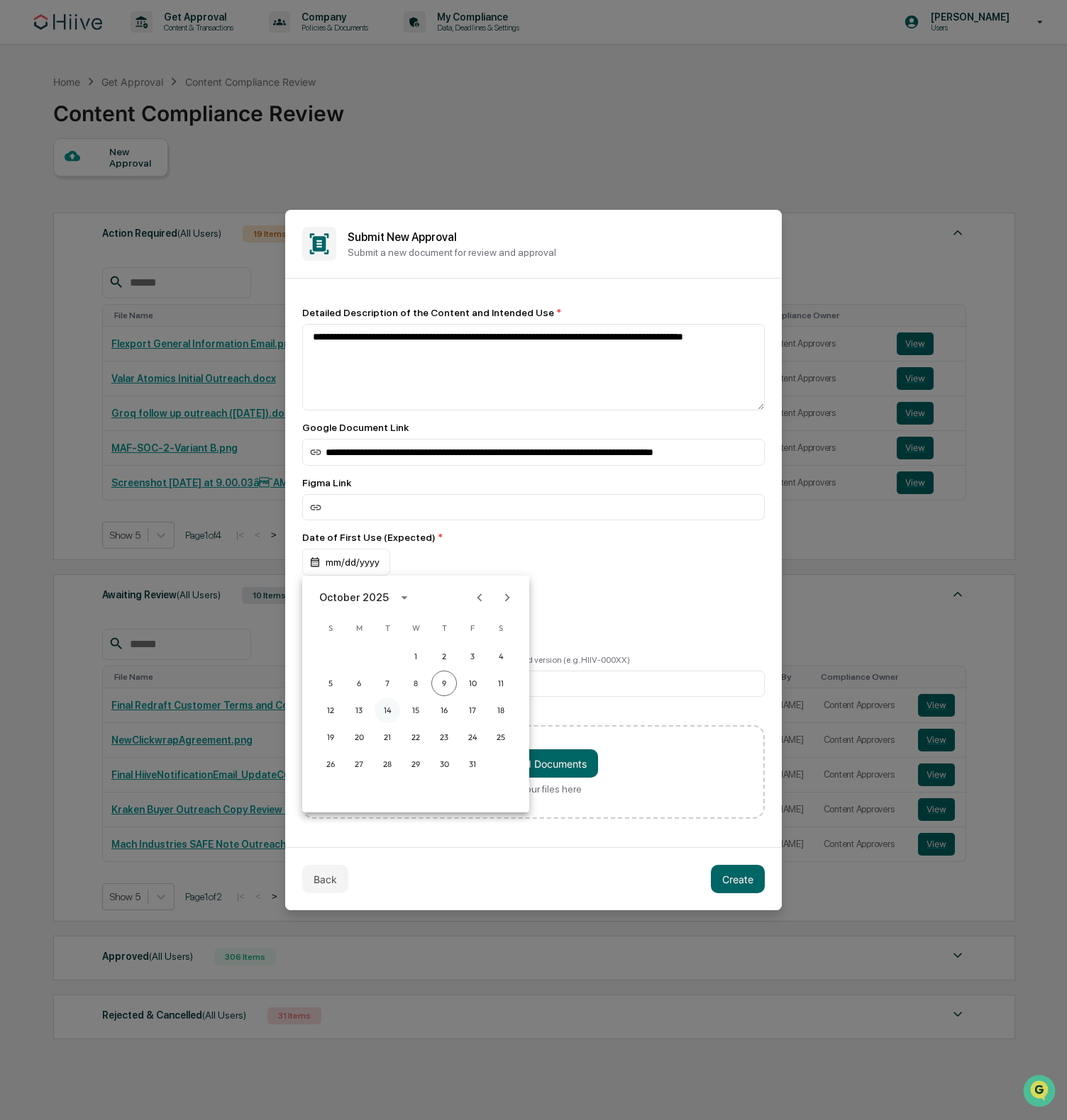
click at [384, 714] on button "14" at bounding box center [387, 711] width 25 height 25
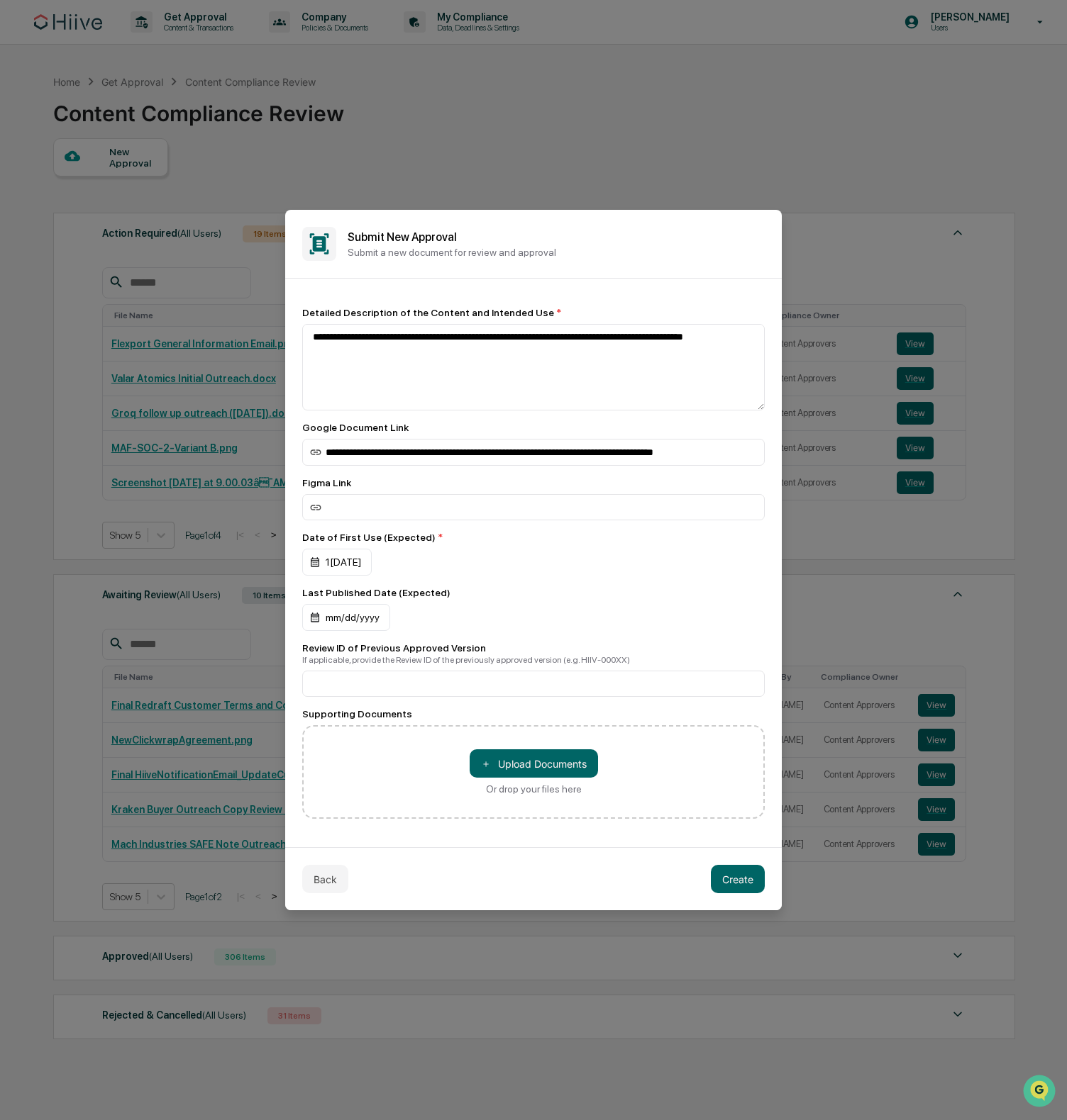
click at [666, 582] on div "**********" at bounding box center [533, 562] width 462 height 512
click at [775, 903] on div "Back Create" at bounding box center [533, 879] width 496 height 63
click at [748, 888] on button "Create" at bounding box center [738, 879] width 54 height 29
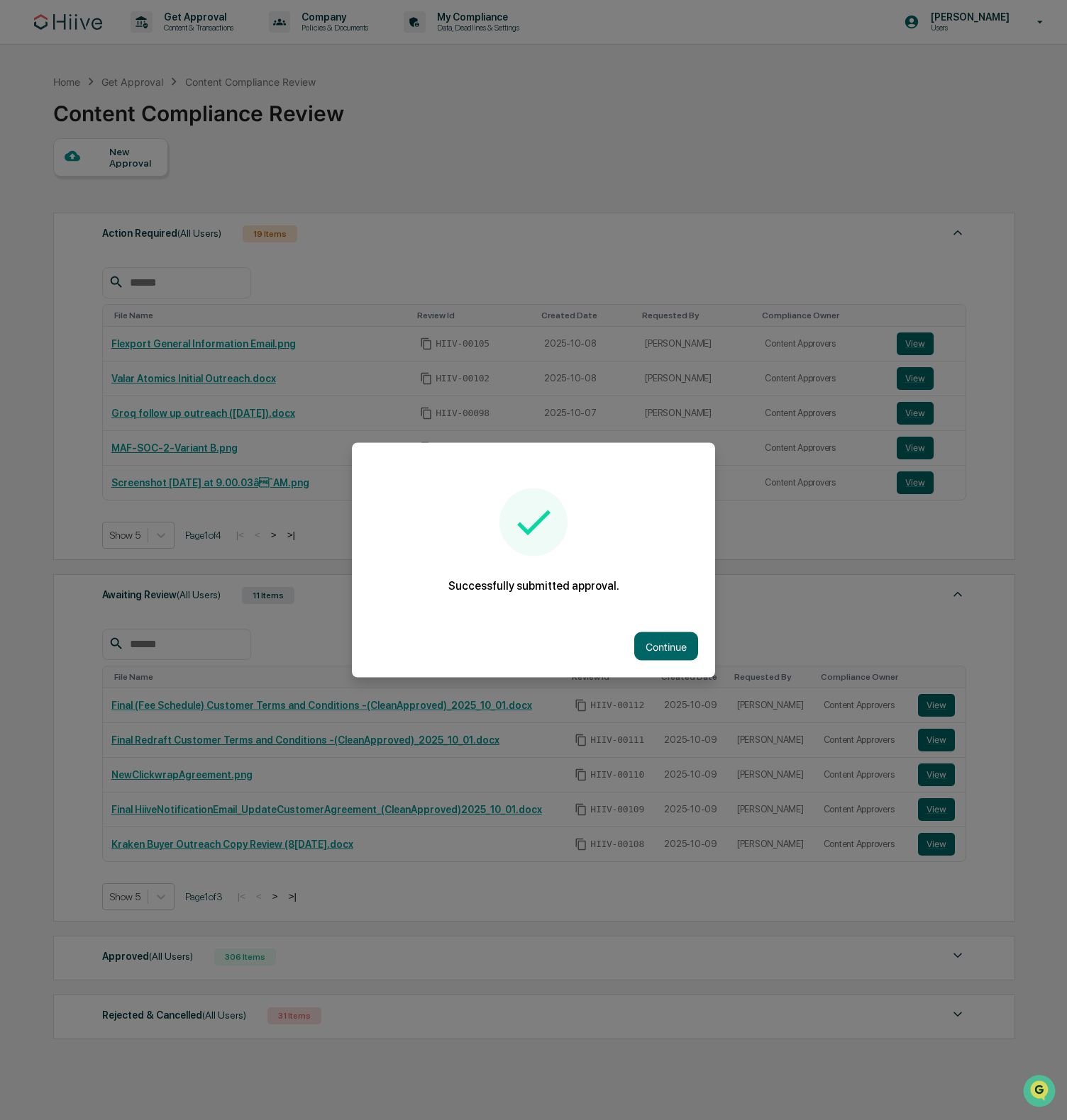
click at [634, 645] on button "Continue" at bounding box center [666, 647] width 64 height 29
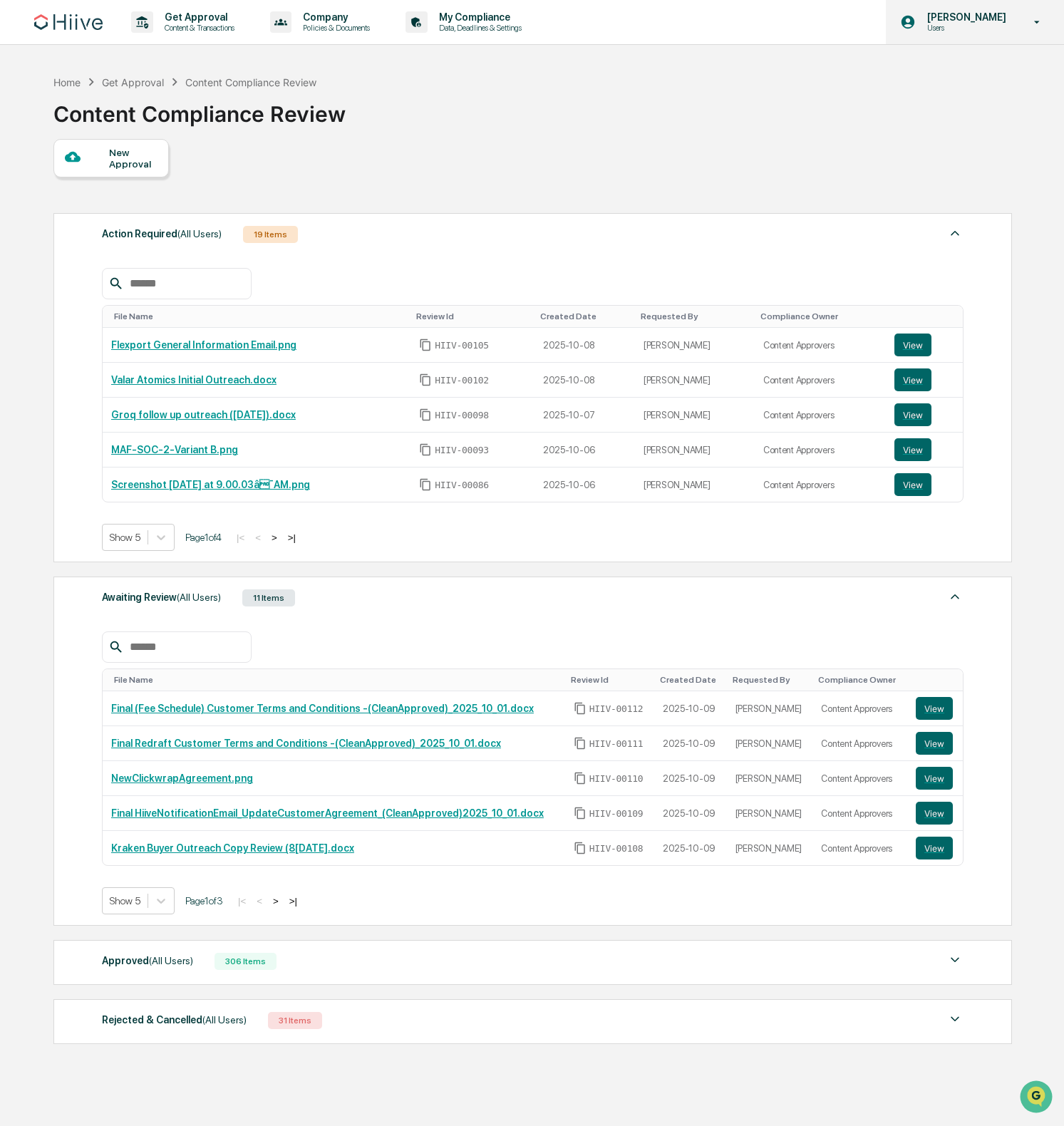
click at [978, 6] on div "[PERSON_NAME] Users" at bounding box center [975, 22] width 179 height 44
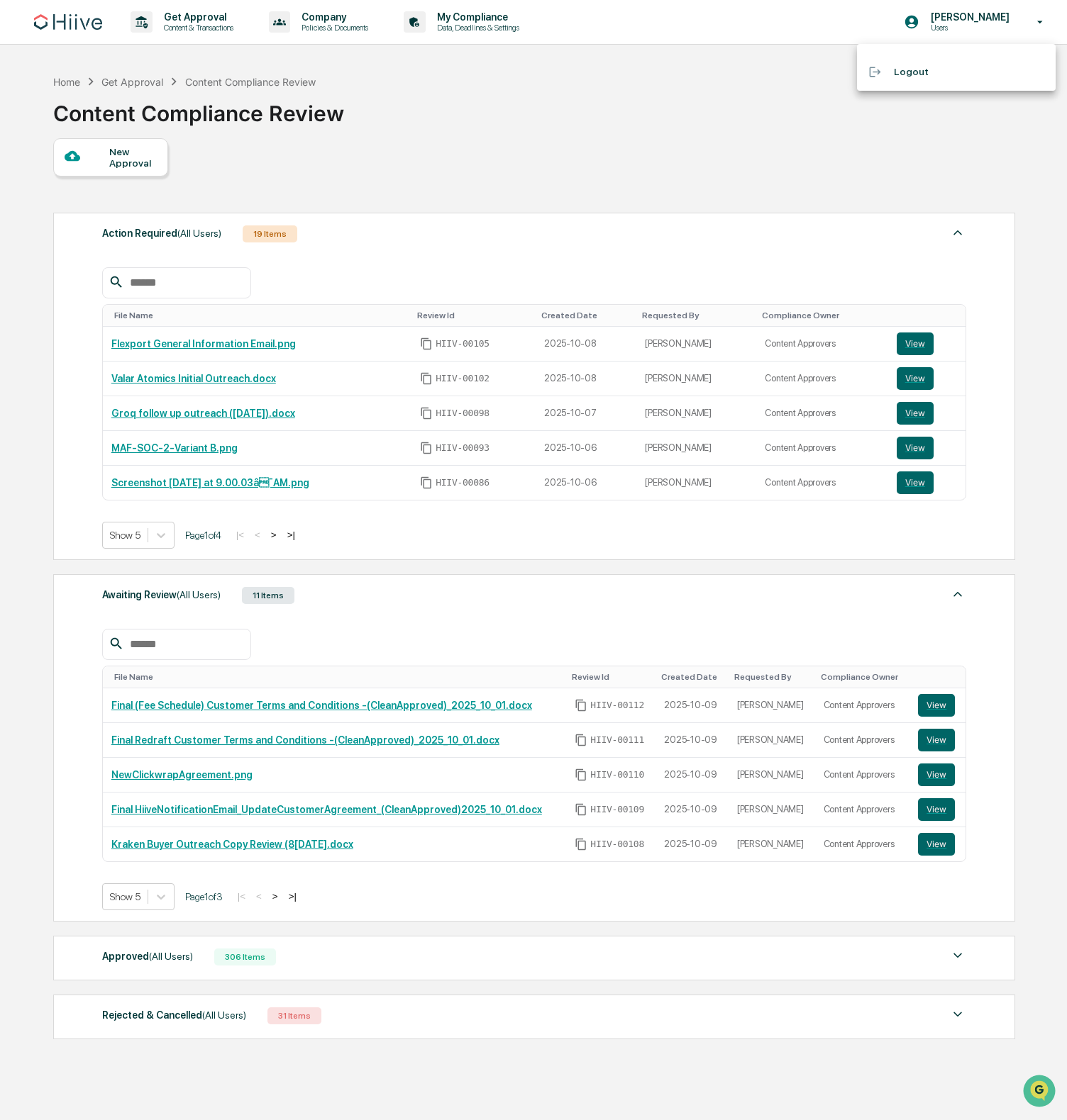
click at [991, 22] on div at bounding box center [533, 560] width 1067 height 1120
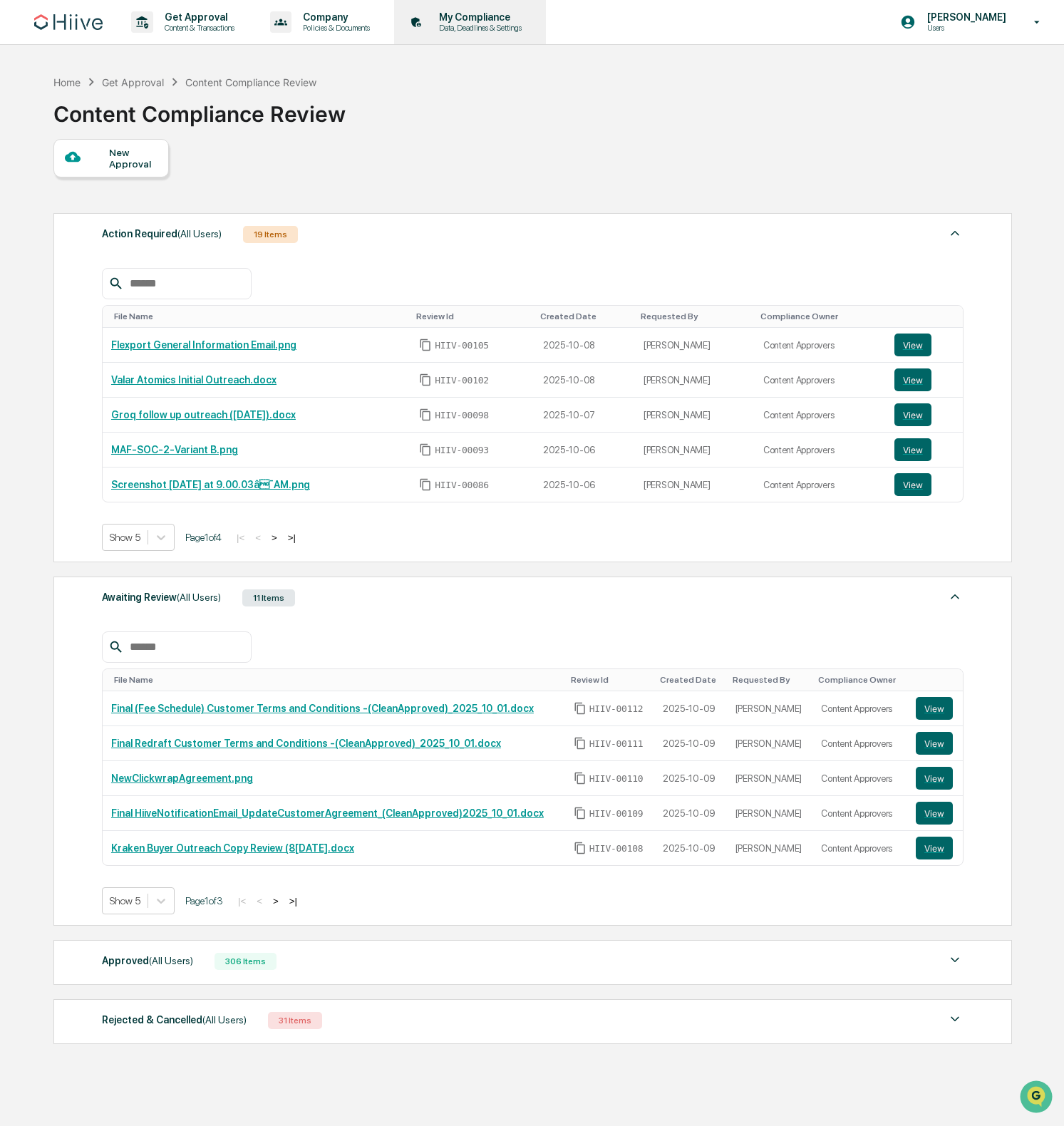
click at [537, 21] on div "My Compliance Data, Deadlines & Settings" at bounding box center [468, 22] width 138 height 44
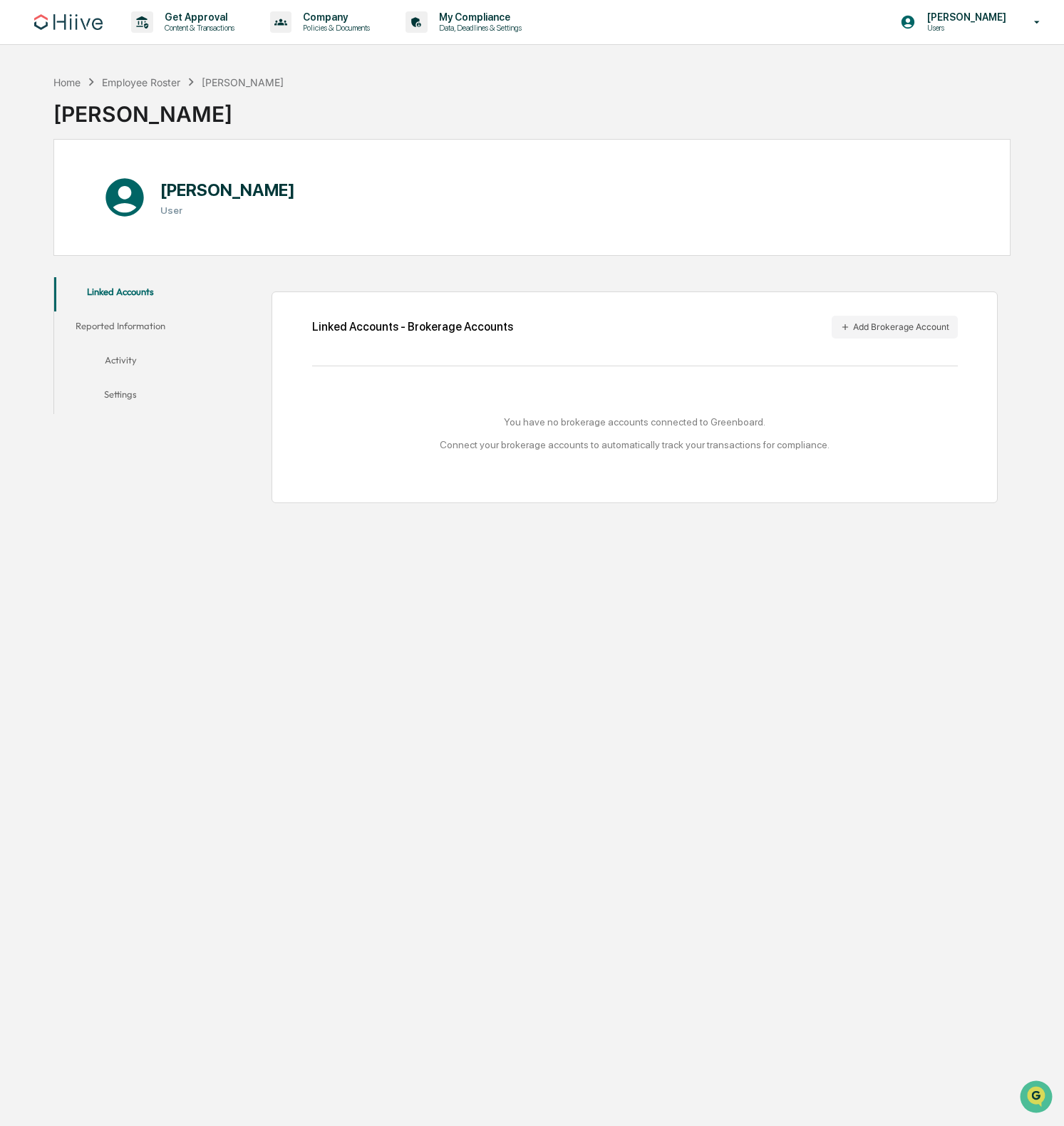
click at [155, 324] on button "Reported Information" at bounding box center [121, 328] width 133 height 34
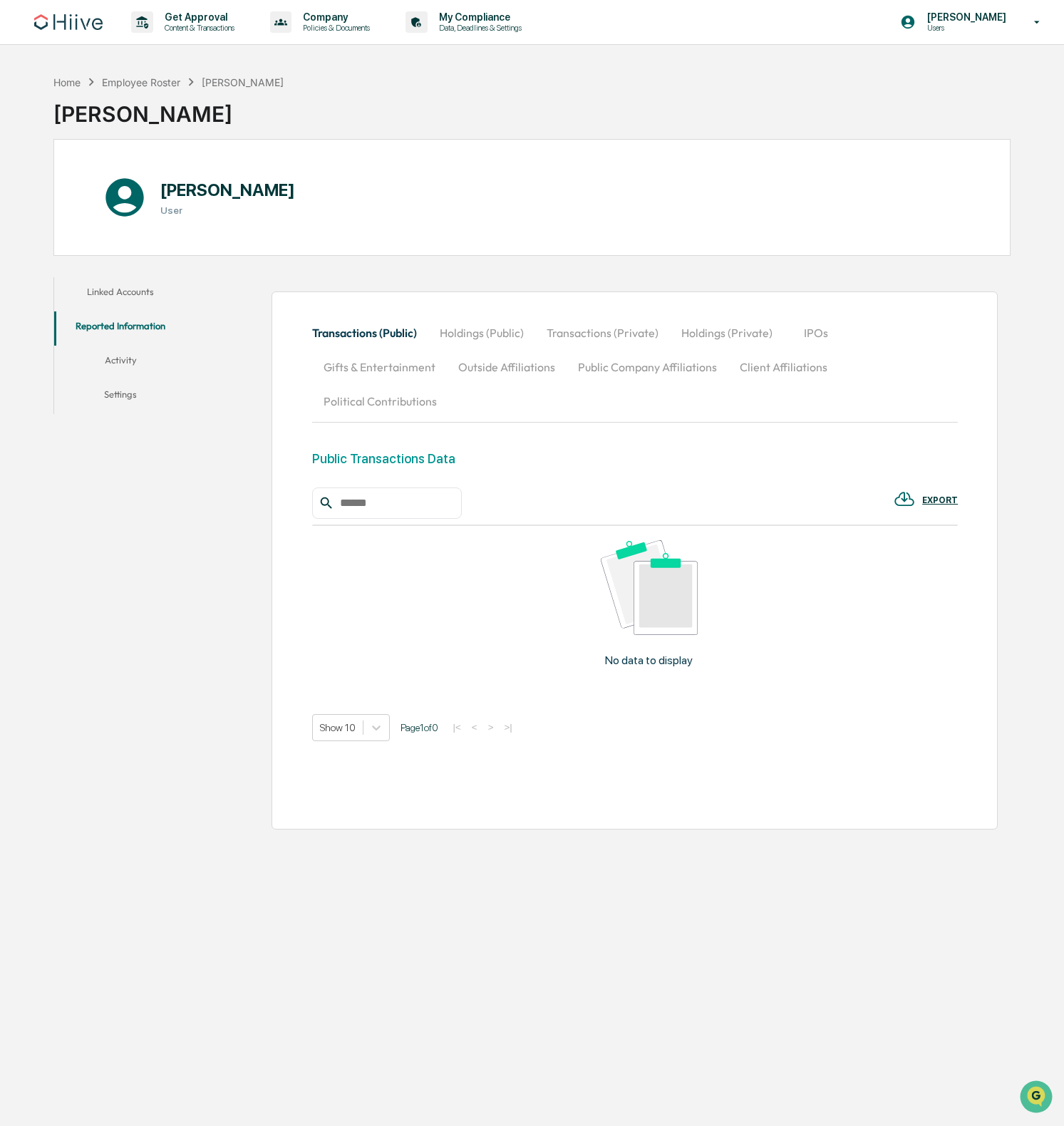
click at [148, 337] on button "Reported Information" at bounding box center [121, 328] width 133 height 34
click at [136, 364] on button "Activity" at bounding box center [121, 363] width 133 height 34
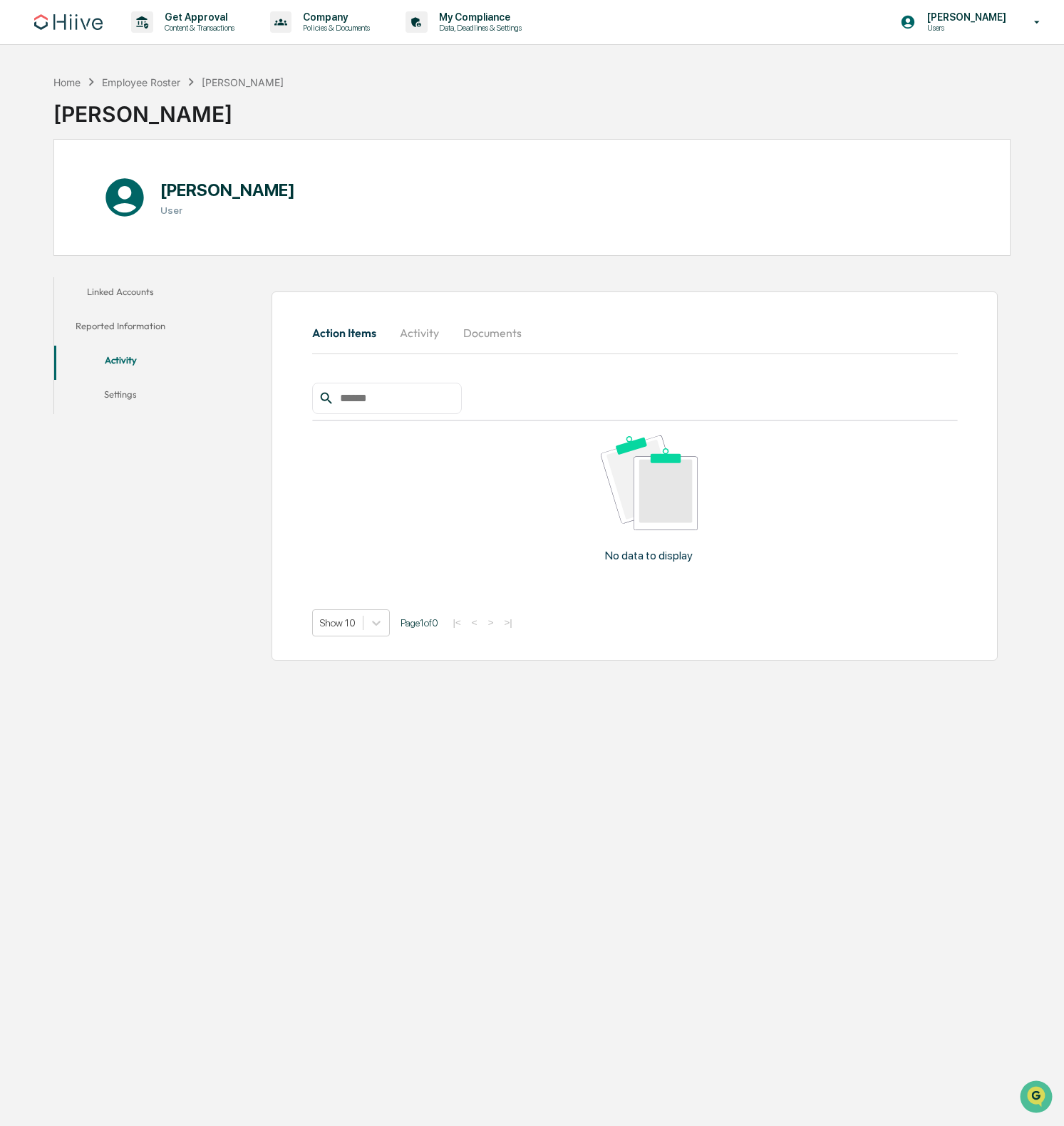
click at [424, 349] on div "Action Items Activity Documents" at bounding box center [635, 335] width 646 height 38
click at [428, 338] on button "Activity" at bounding box center [420, 332] width 64 height 34
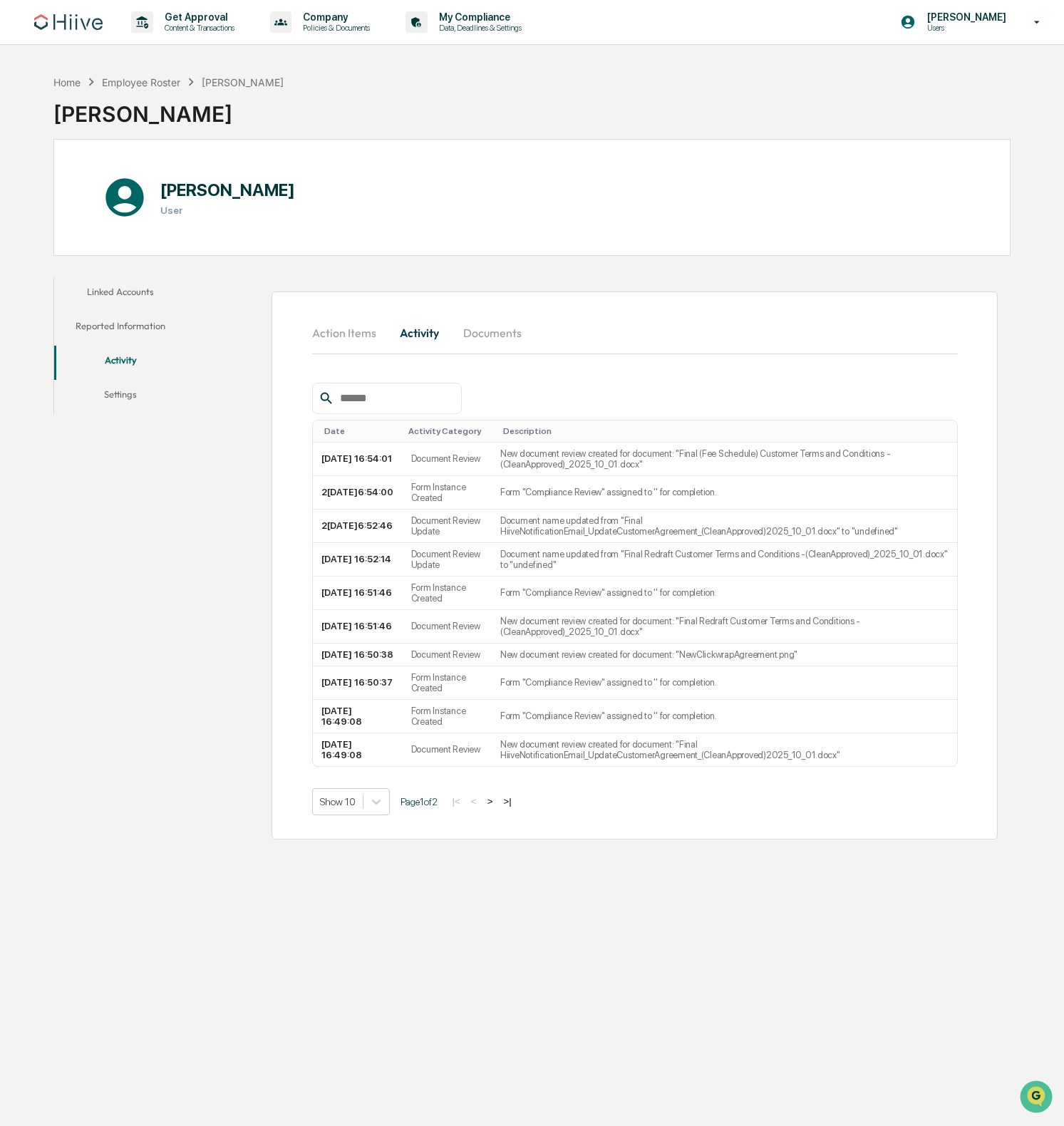
click at [483, 340] on button "Documents" at bounding box center [492, 332] width 81 height 34
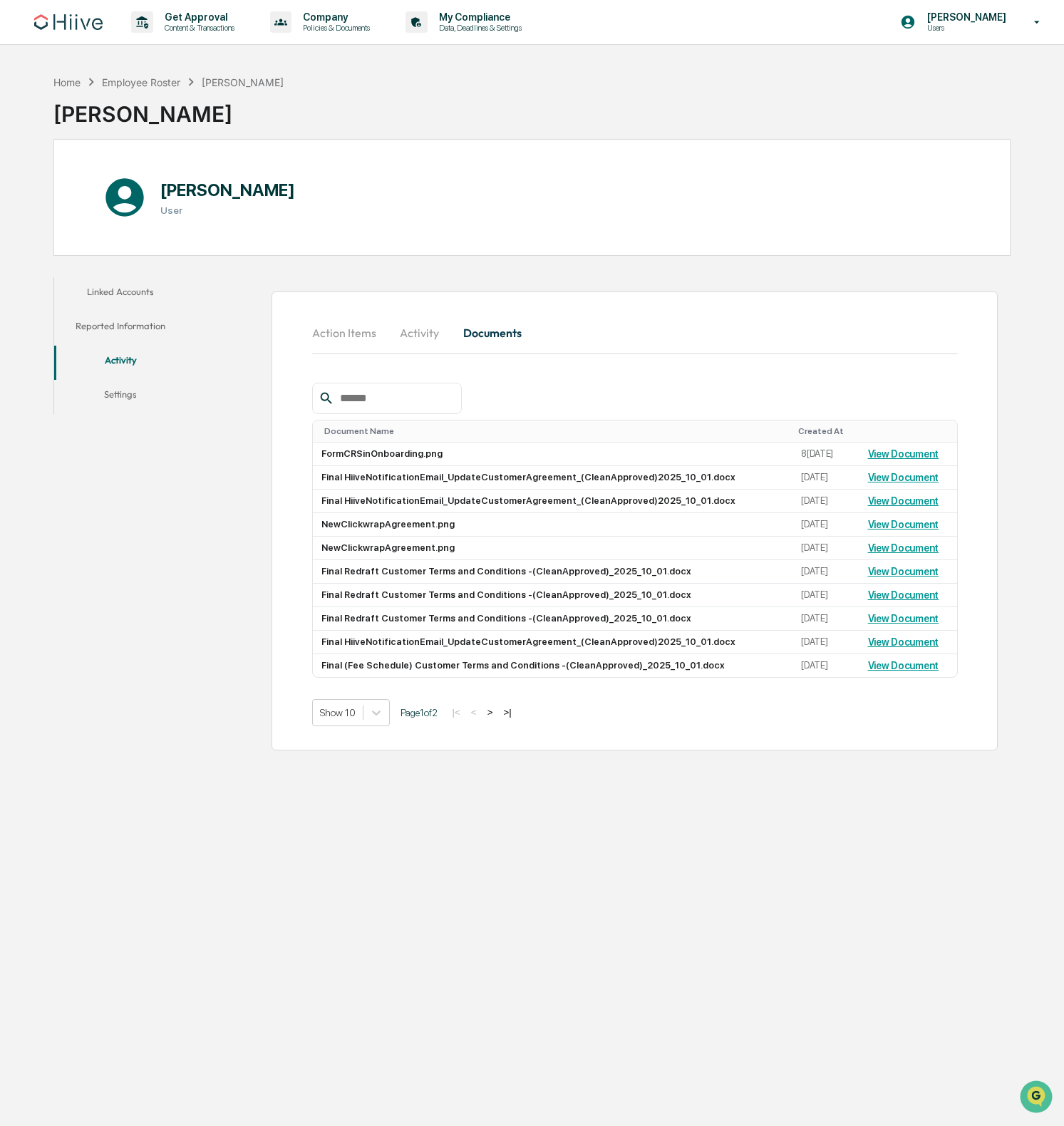
click at [431, 335] on button "Activity" at bounding box center [420, 332] width 64 height 34
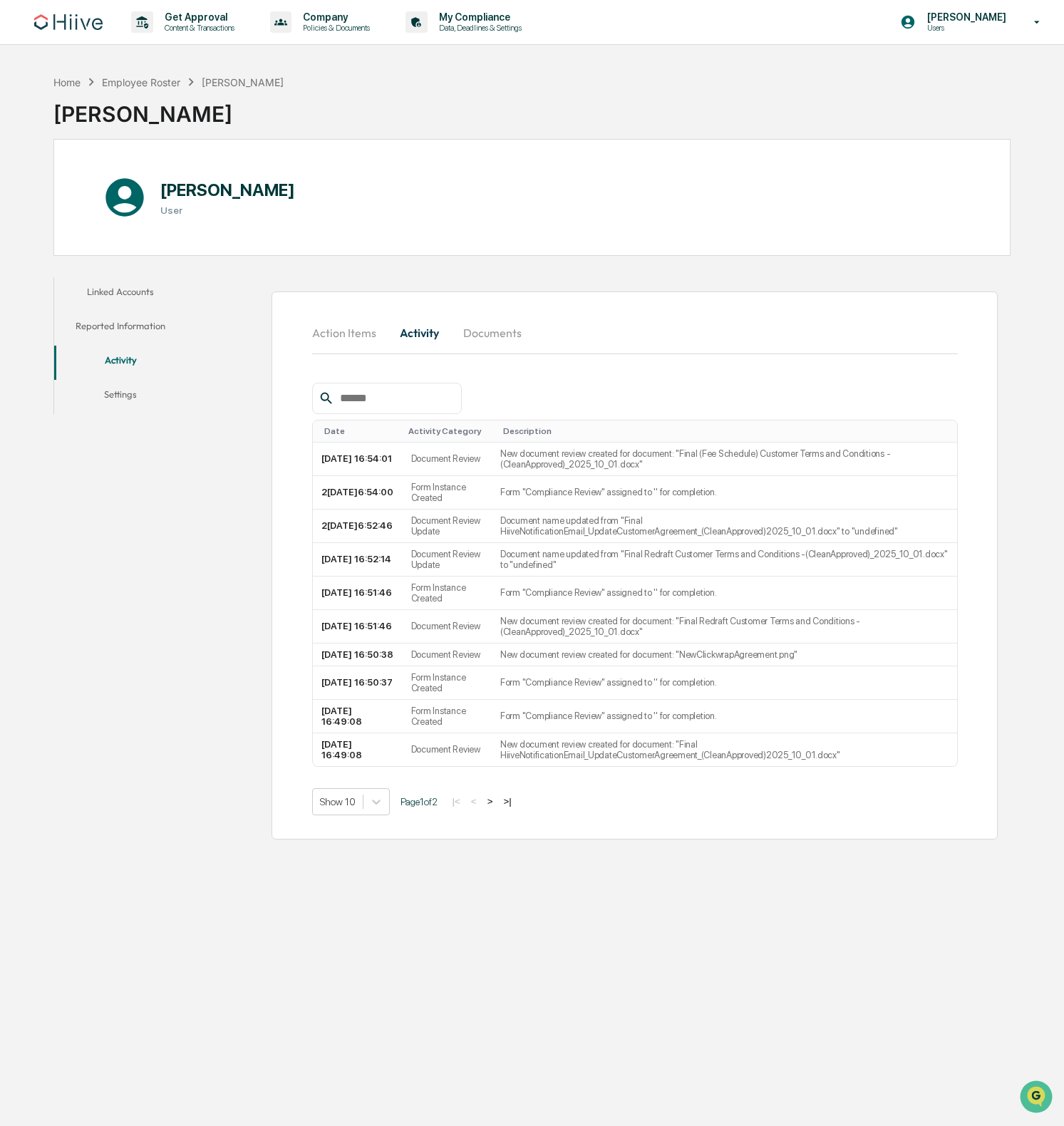
click at [431, 335] on button "Activity" at bounding box center [420, 332] width 64 height 34
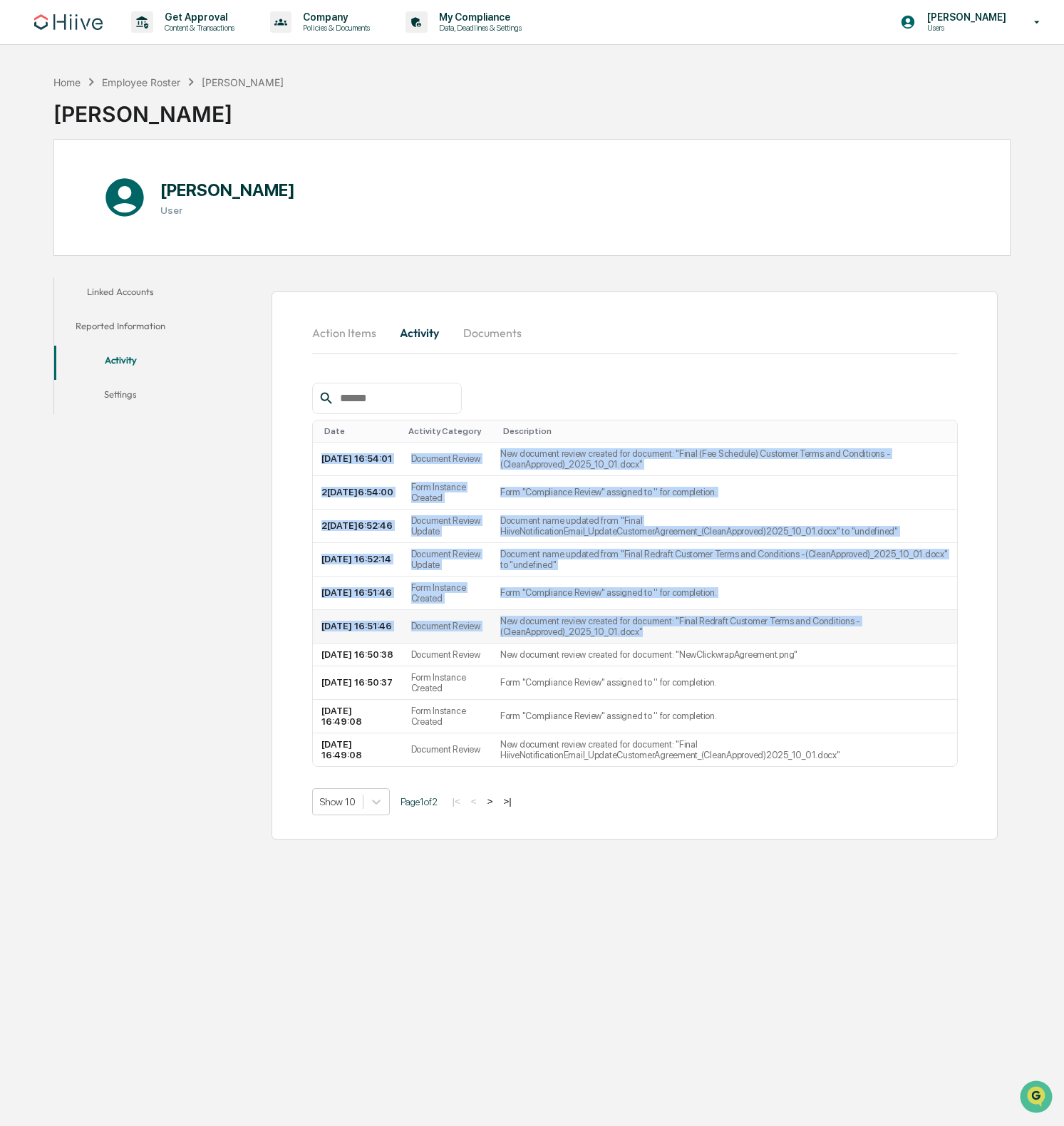
drag, startPoint x: 723, startPoint y: 476, endPoint x: 795, endPoint y: 629, distance: 169.1
click at [795, 629] on table "Date Activity Category Description 2[DATE]6:54:01 Document Review New document …" at bounding box center [635, 593] width 646 height 348
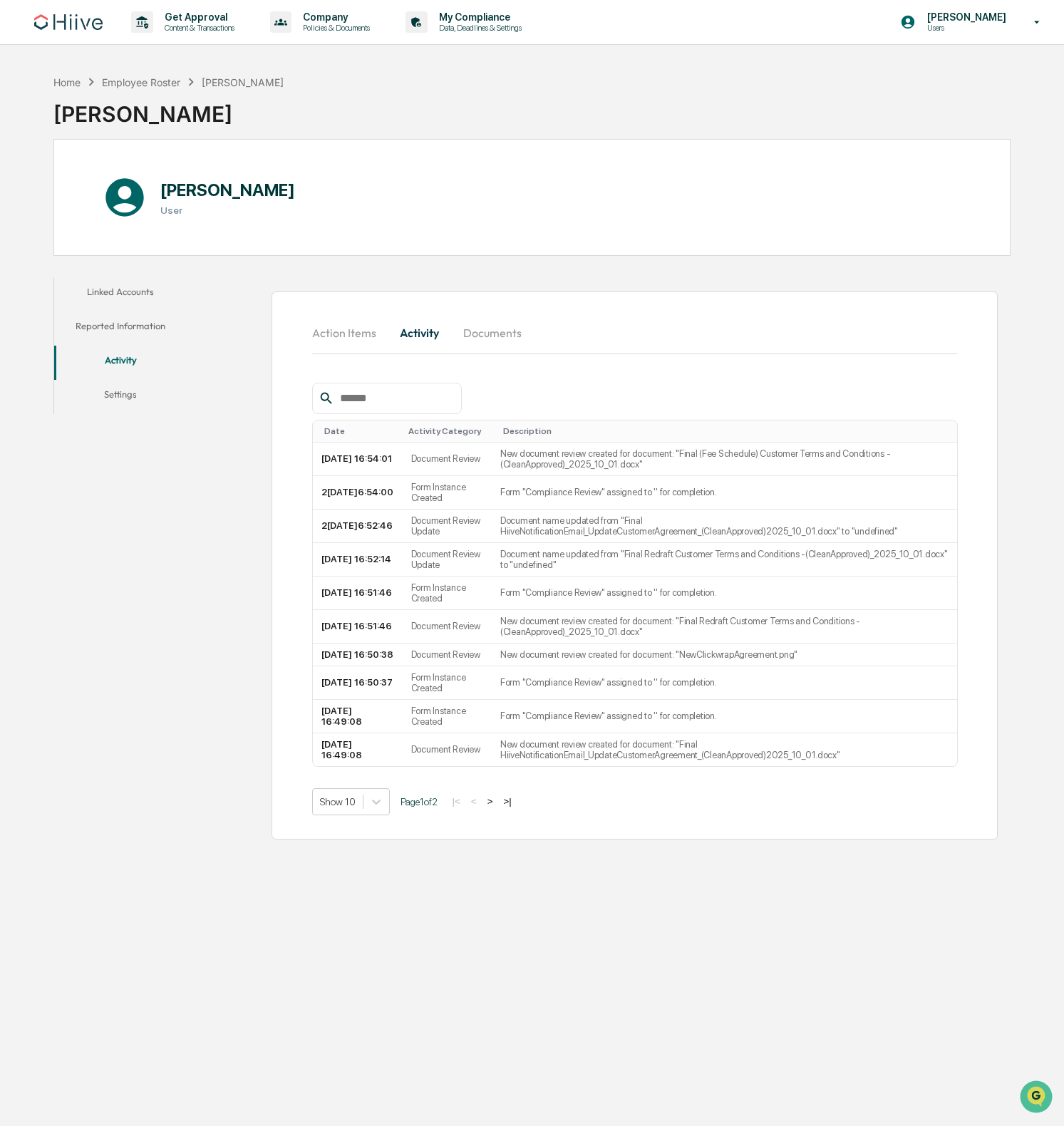
click at [687, 360] on div "Action Items Activity Documents Date Activity Category Description 2[DATE]6:54:…" at bounding box center [635, 565] width 646 height 500
